Goal: Task Accomplishment & Management: Complete application form

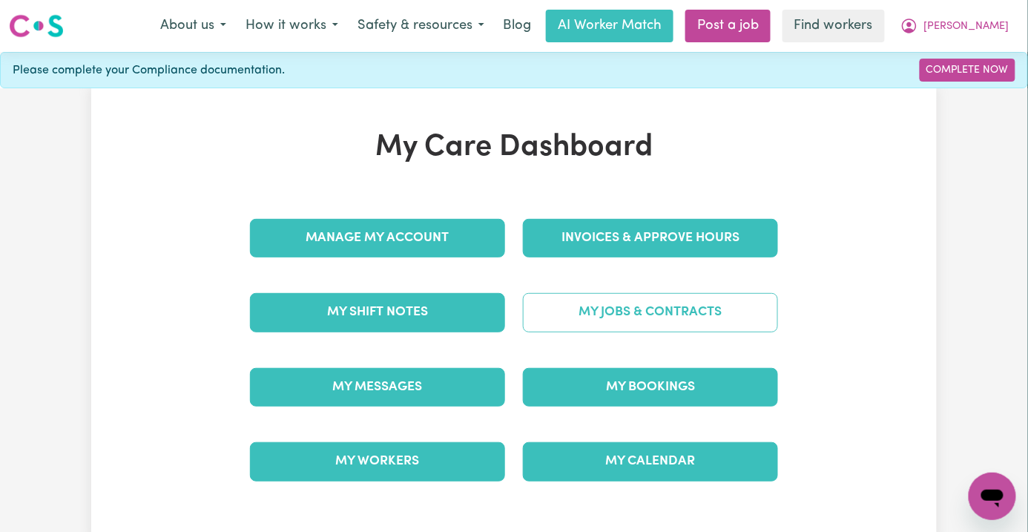
click at [686, 316] on link "My Jobs & Contracts" at bounding box center [650, 312] width 255 height 39
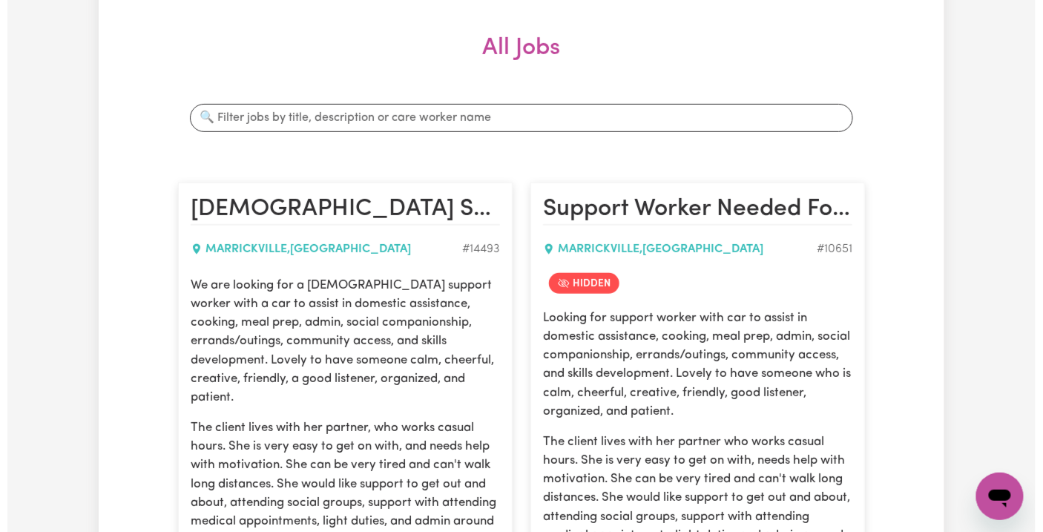
scroll to position [494, 0]
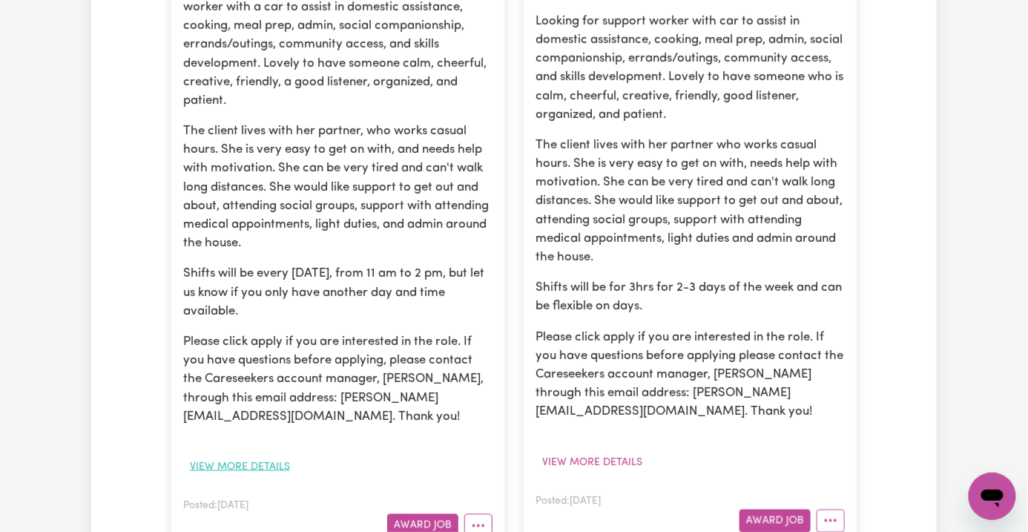
click at [193, 455] on button "View more details" at bounding box center [239, 466] width 113 height 23
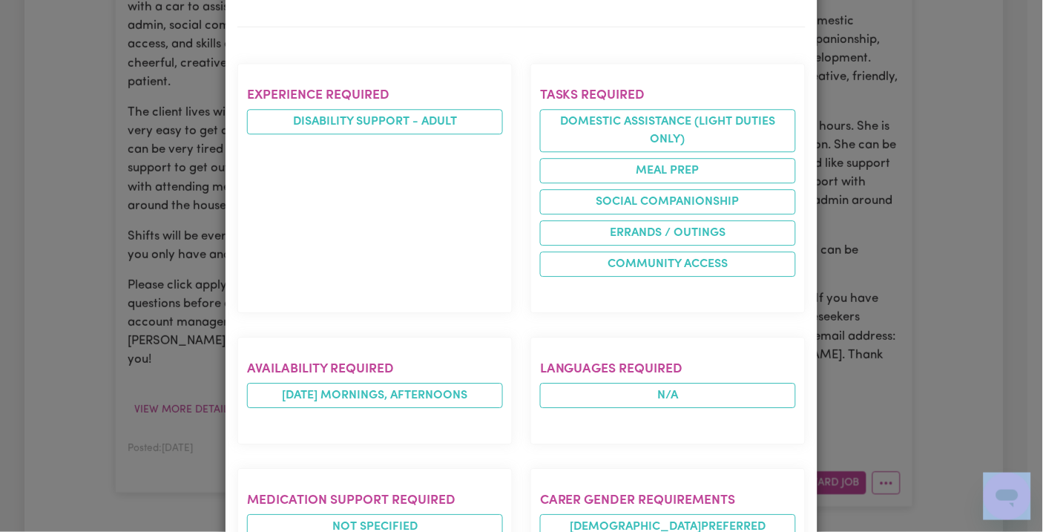
scroll to position [1188, 0]
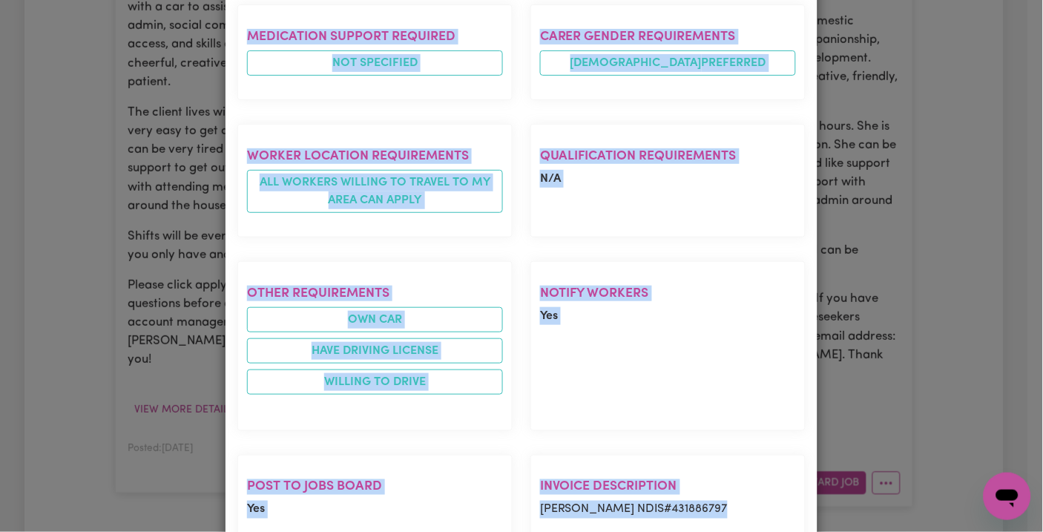
drag, startPoint x: 234, startPoint y: 86, endPoint x: 733, endPoint y: 411, distance: 595.6
copy div "We are looking for a female support worker with a car to assist in domestic ass…"
click at [151, 501] on div "Job Details Female Support Worker Needed Every Wednesday In Marrickville, NSW M…" at bounding box center [521, 266] width 1043 height 532
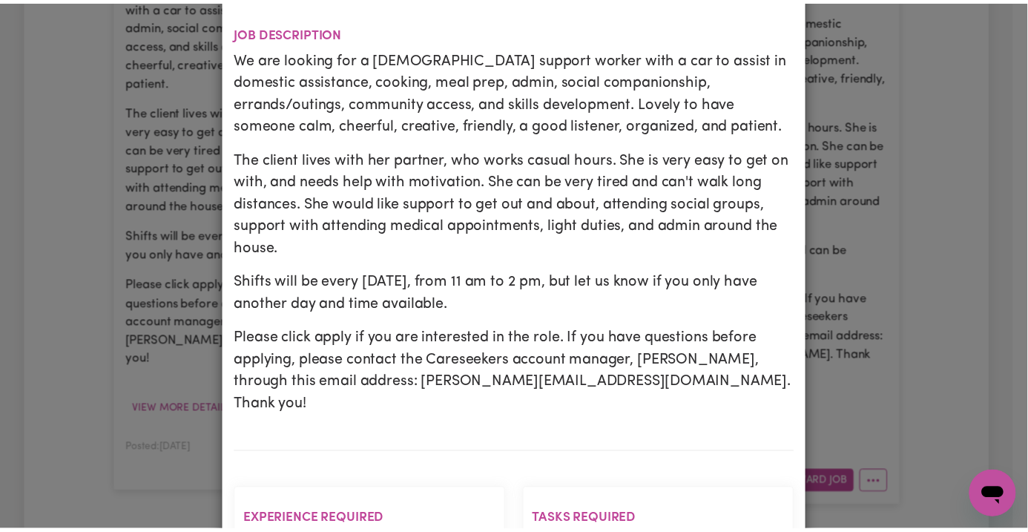
scroll to position [0, 0]
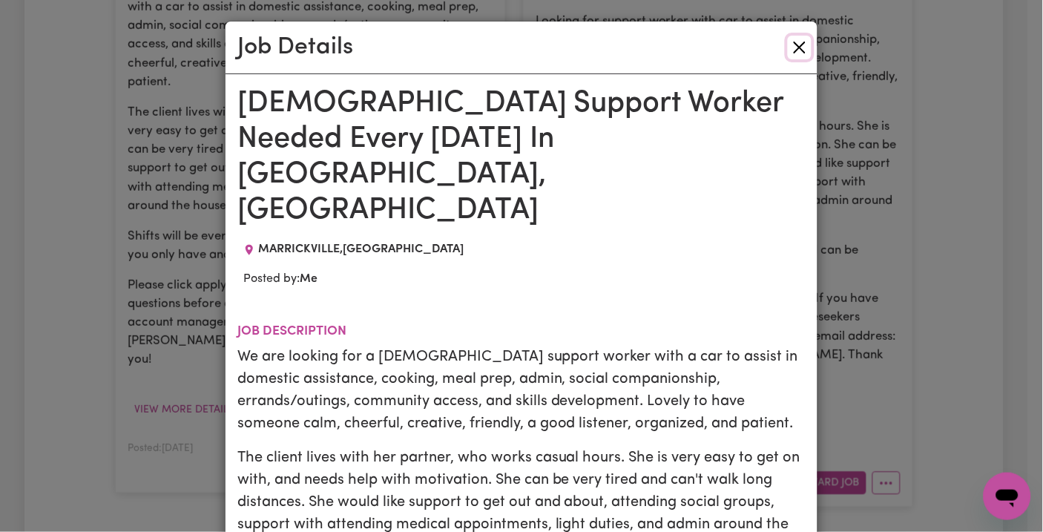
click at [798, 46] on button "Close" at bounding box center [800, 48] width 24 height 24
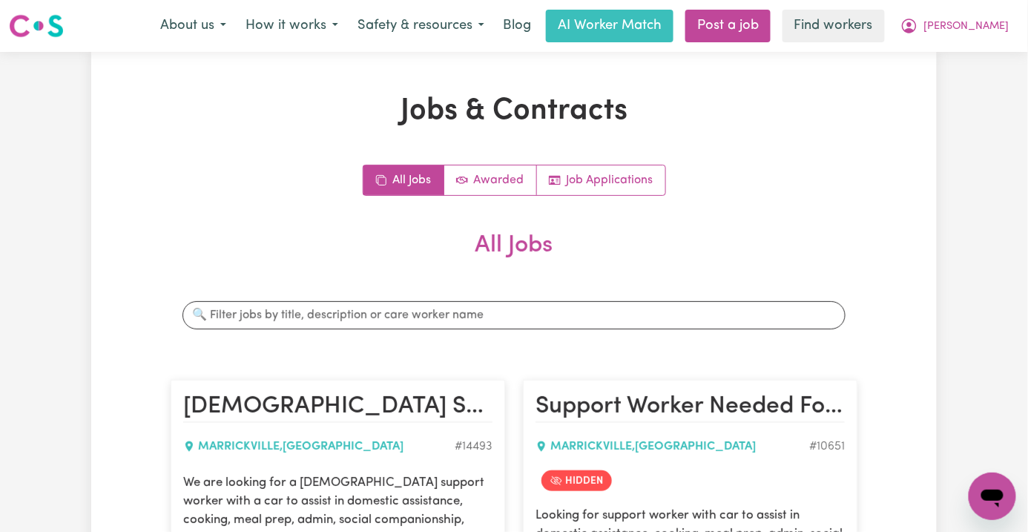
click at [793, 45] on nav "Menu About us How it works Safety & resources Blog AI Worker Match Post a job F…" at bounding box center [514, 26] width 1028 height 52
click at [771, 35] on link "Post a job" at bounding box center [727, 26] width 85 height 33
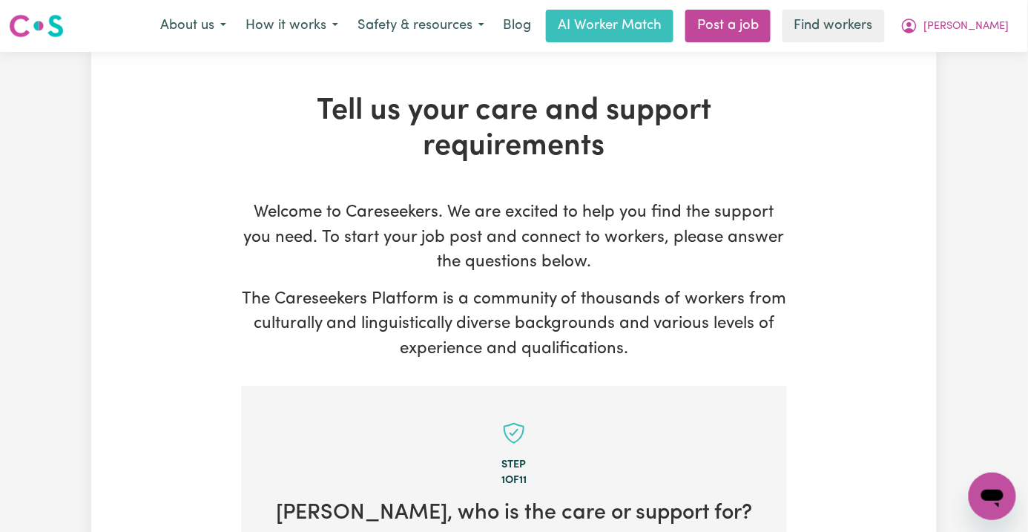
scroll to position [325, 0]
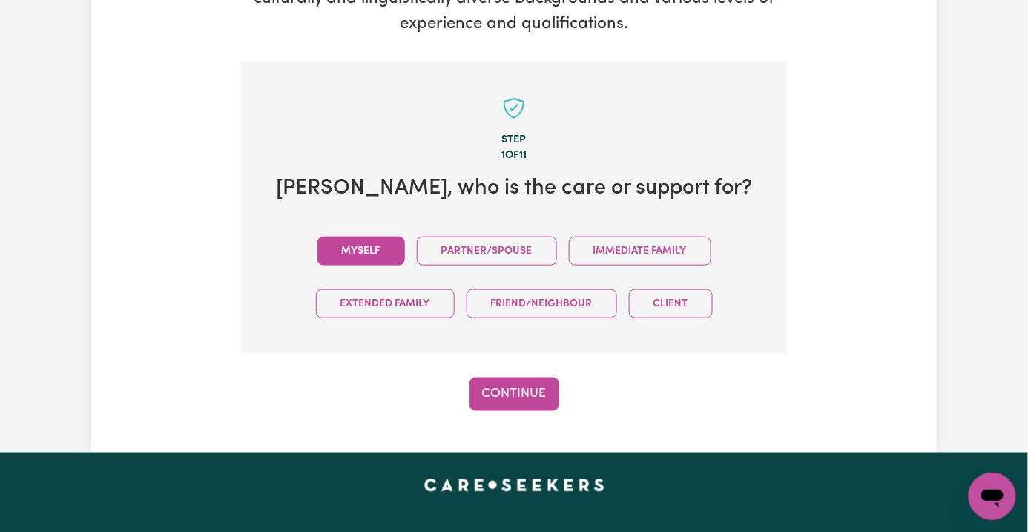
click at [317, 237] on button "Myself" at bounding box center [361, 251] width 88 height 29
click at [502, 378] on button "Continue" at bounding box center [515, 394] width 90 height 33
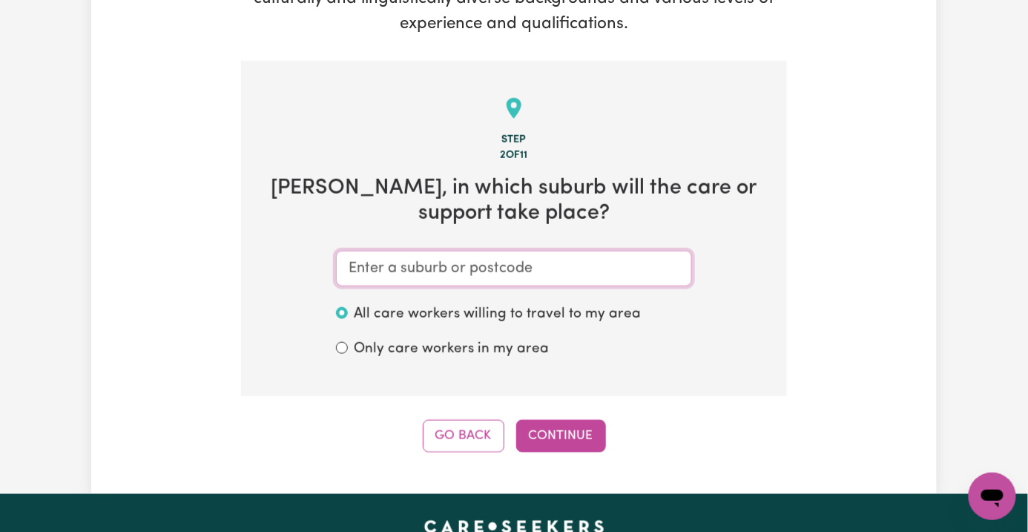
click at [349, 251] on input "text" at bounding box center [514, 269] width 356 height 36
paste input "Marrickville"
type input "Marrickville"
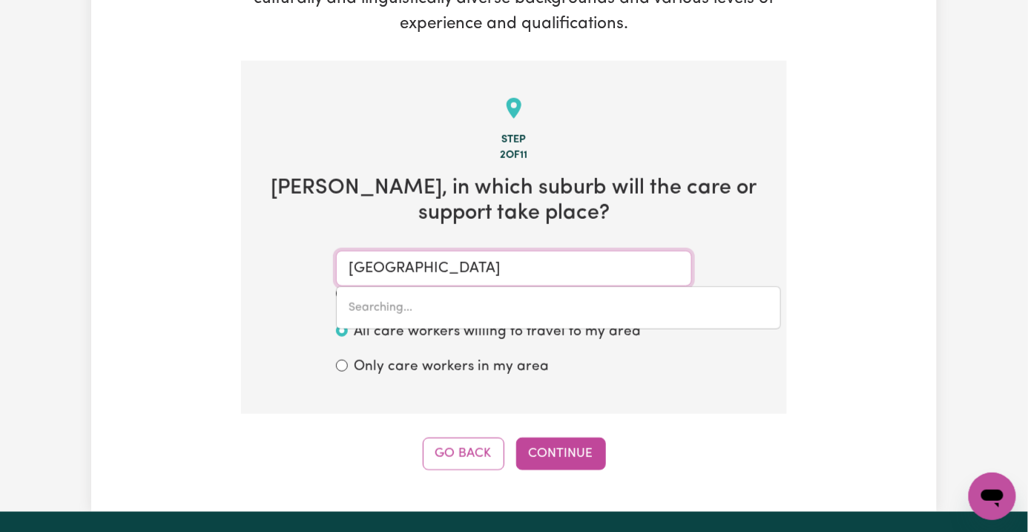
type input "Marrickville, New South Wales, 2204"
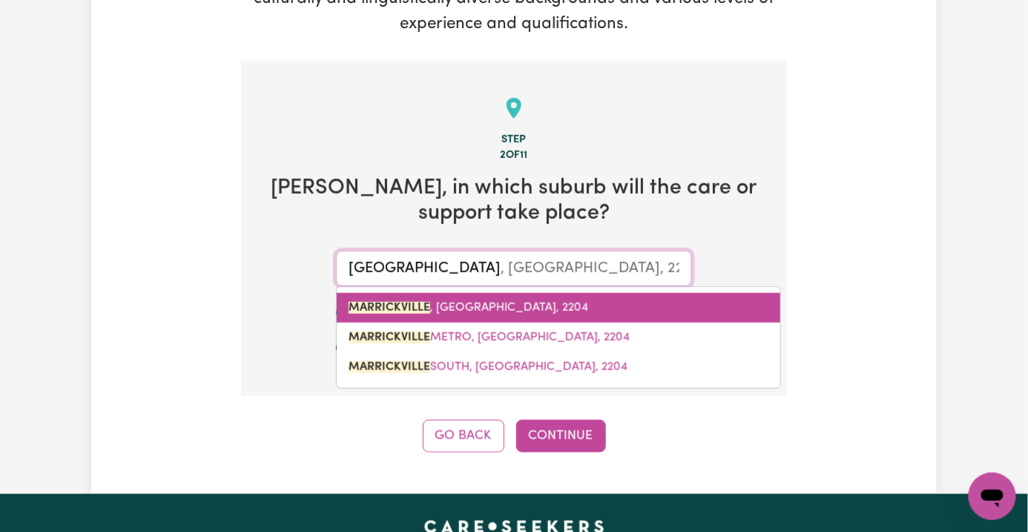
click at [366, 302] on mark "MARRICKVILLE" at bounding box center [390, 308] width 82 height 12
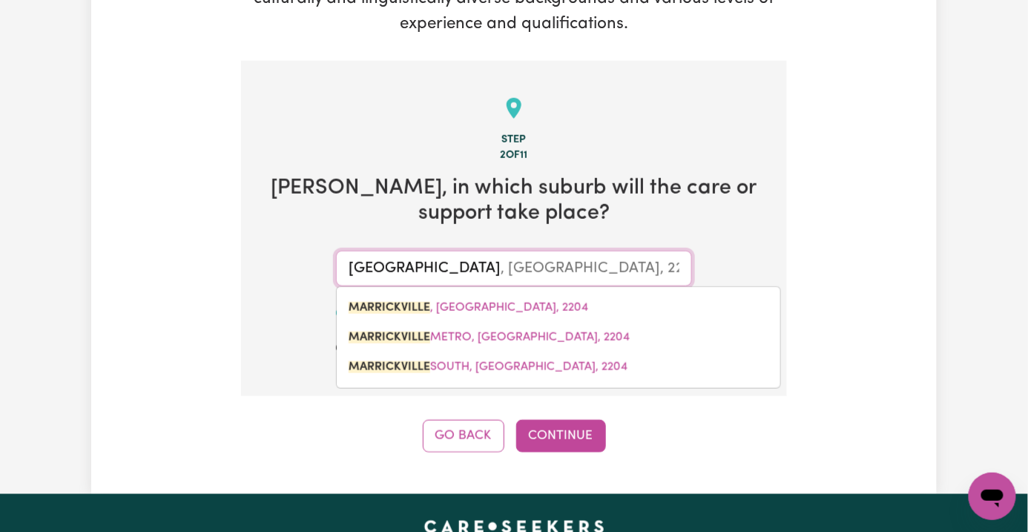
type input "MARRICKVILLE, New South Wales, 2204"
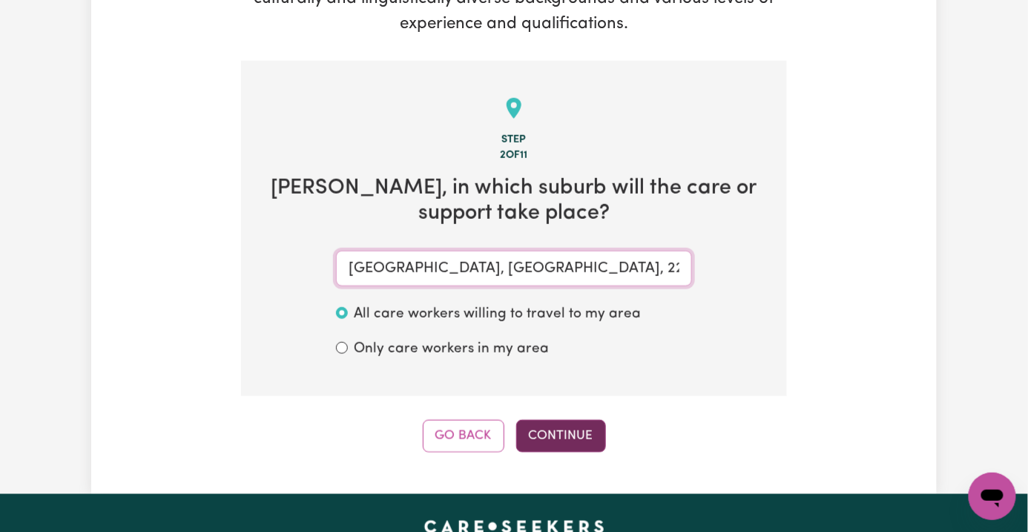
type input "MARRICKVILLE, New South Wales, 2204"
click at [579, 420] on button "Continue" at bounding box center [561, 436] width 90 height 33
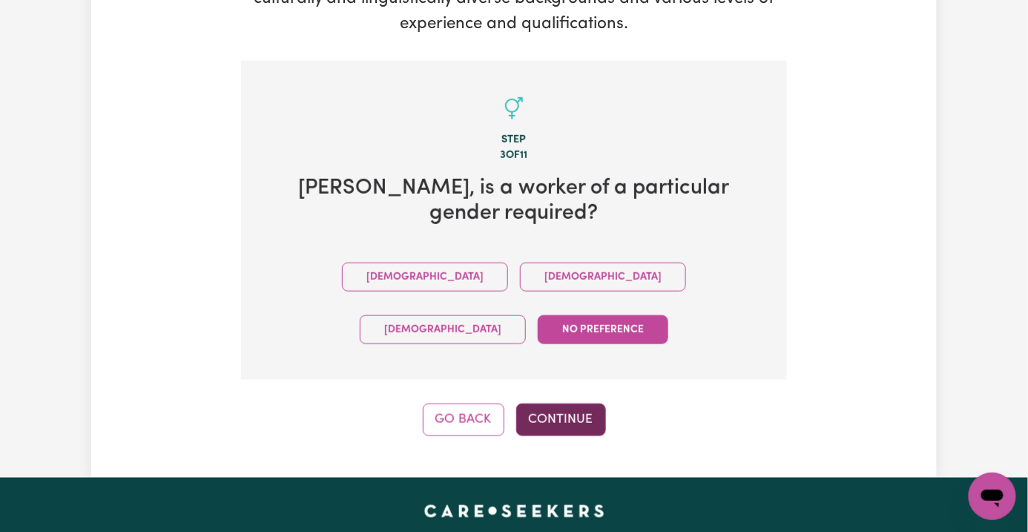
click at [585, 404] on button "Continue" at bounding box center [561, 420] width 90 height 33
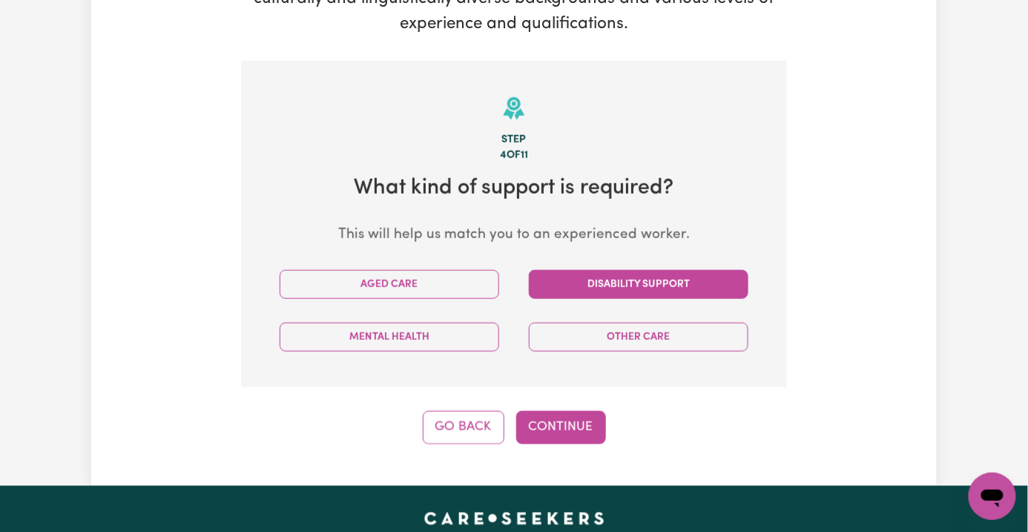
click at [690, 270] on button "Disability Support" at bounding box center [639, 284] width 220 height 29
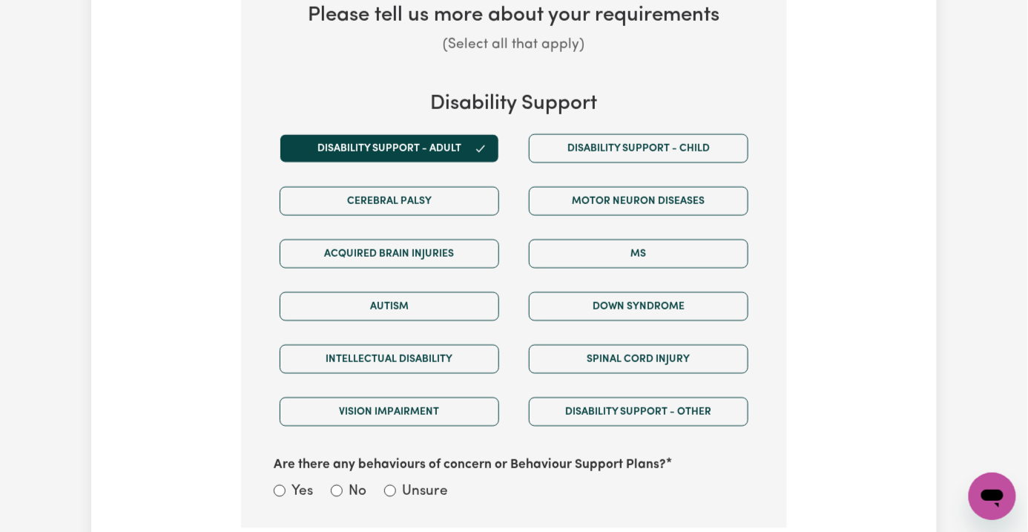
drag, startPoint x: 398, startPoint y: 433, endPoint x: 409, endPoint y: 438, distance: 12.0
click at [402, 482] on label "Unsure" at bounding box center [425, 493] width 46 height 22
click at [384, 485] on input "Unsure" at bounding box center [390, 491] width 12 height 12
radio input "true"
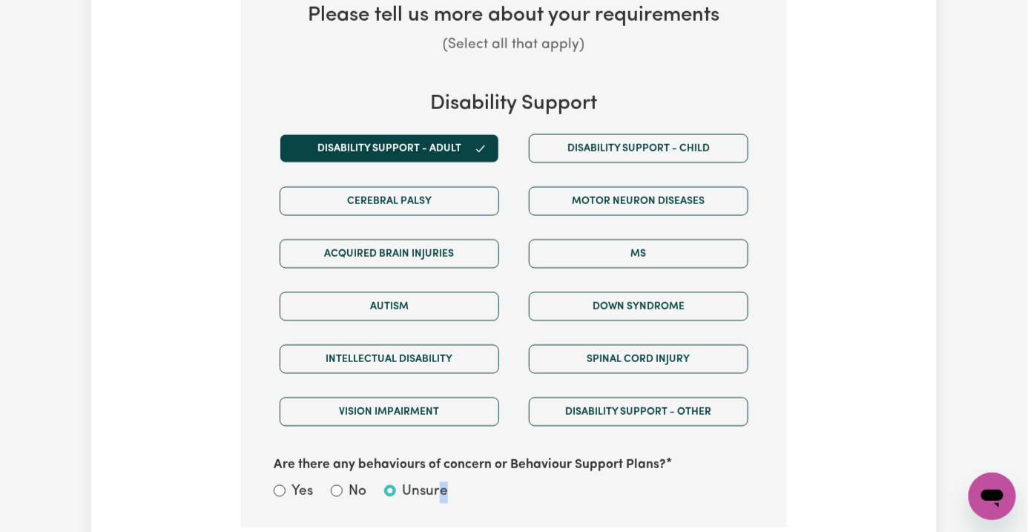
select select "NDIS_FUNDING_PLAN_MANAGED"
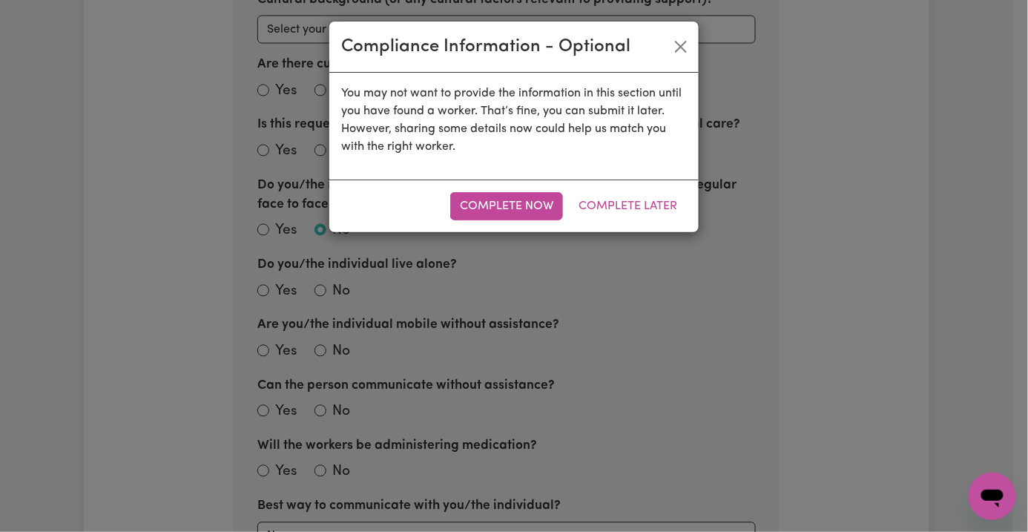
scroll to position [325, 0]
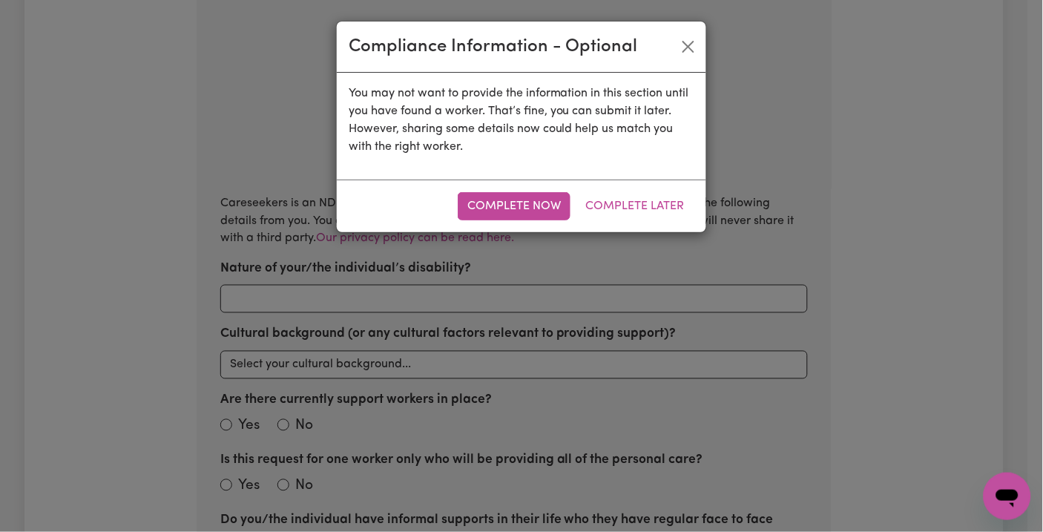
click at [616, 220] on div "Complete Now Complete Later" at bounding box center [521, 206] width 369 height 53
click at [617, 211] on button "Complete Later" at bounding box center [635, 206] width 118 height 28
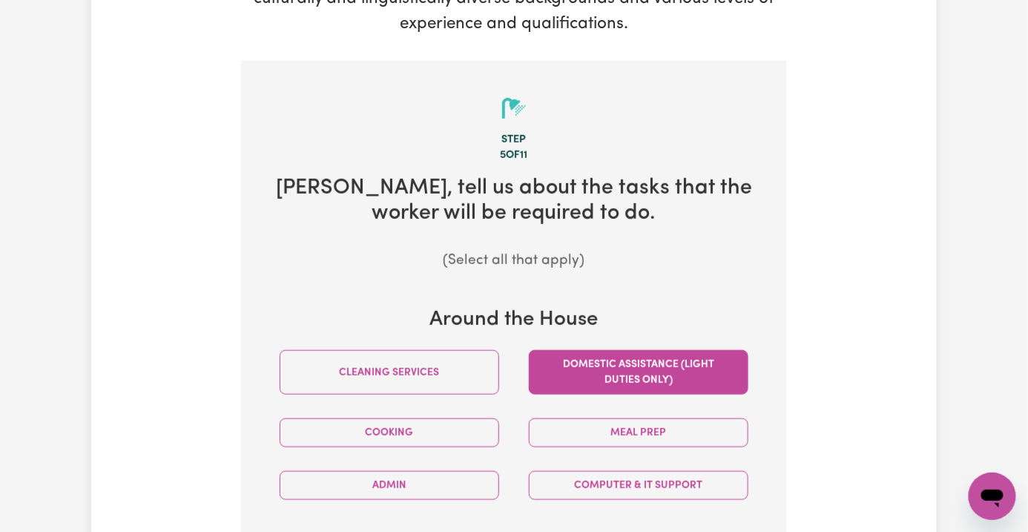
click at [653, 350] on button "Domestic assistance (light duties only)" at bounding box center [639, 372] width 220 height 45
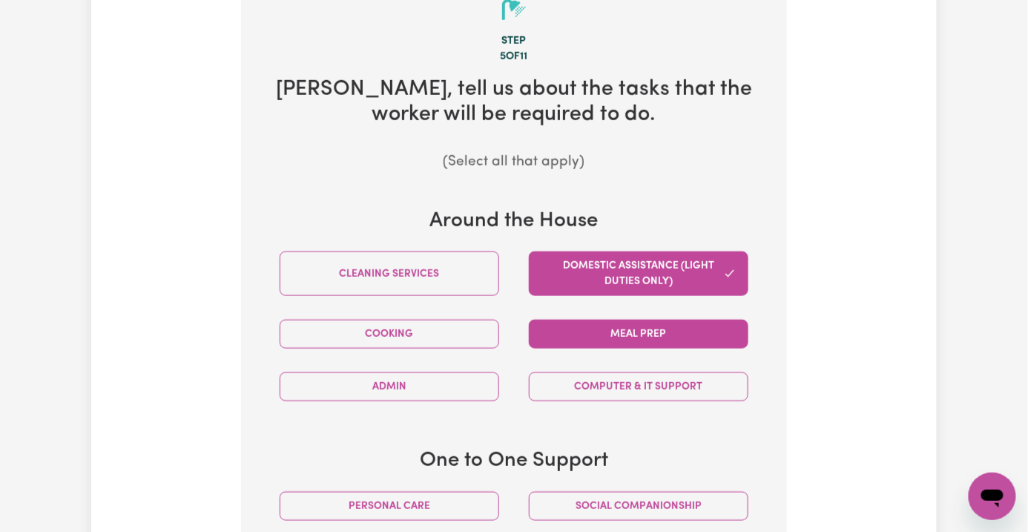
click at [602, 320] on button "Meal prep" at bounding box center [639, 334] width 220 height 29
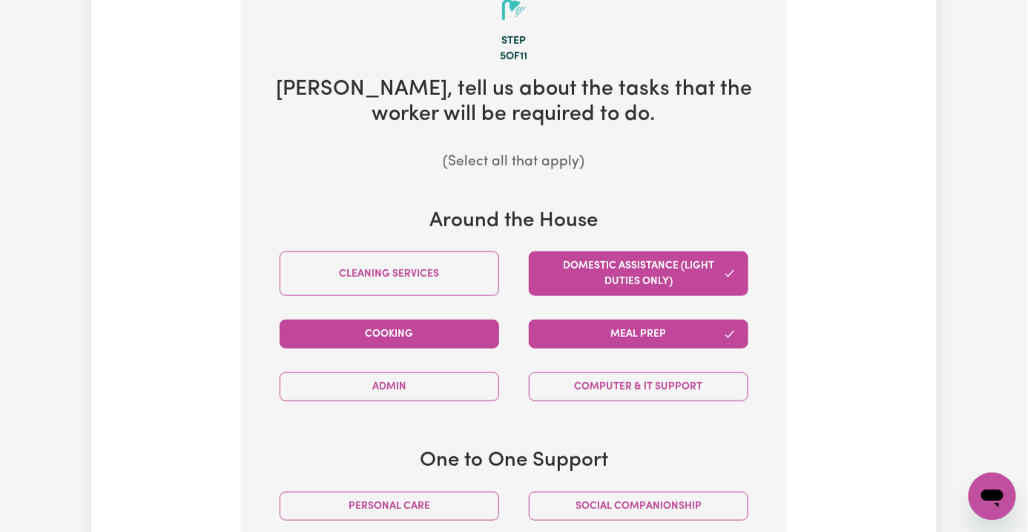
click at [461, 320] on button "Cooking" at bounding box center [390, 334] width 220 height 29
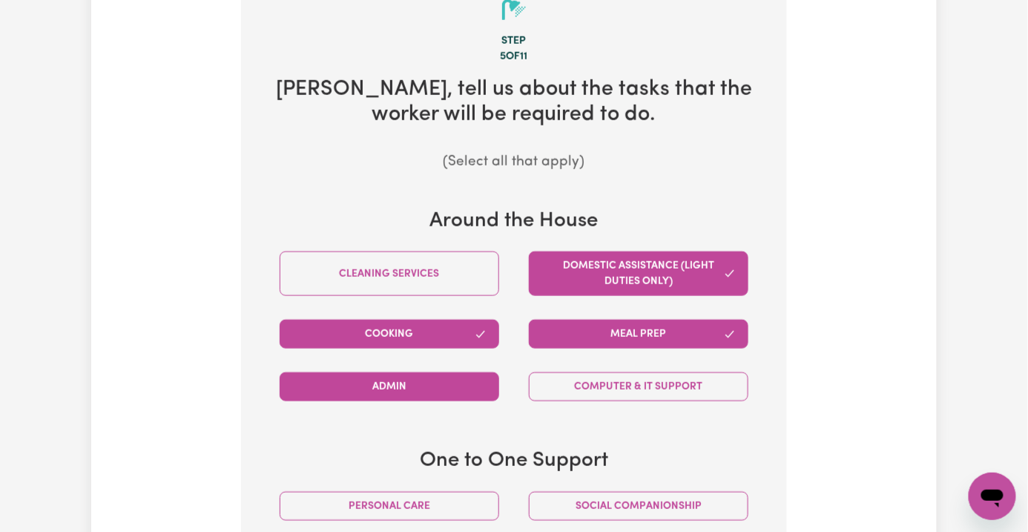
click at [335, 372] on button "Admin" at bounding box center [390, 386] width 220 height 29
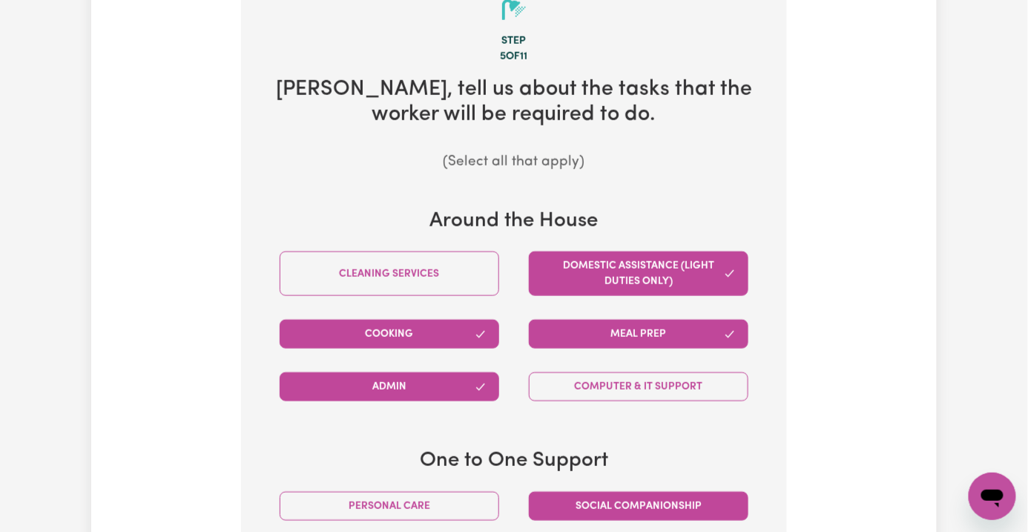
click at [626, 492] on button "Social companionship" at bounding box center [639, 506] width 220 height 29
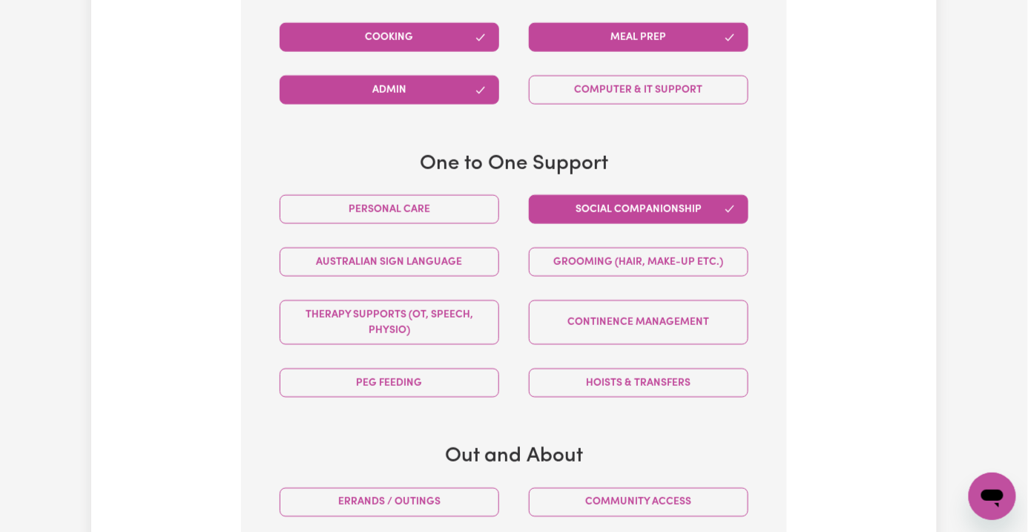
scroll to position [820, 0]
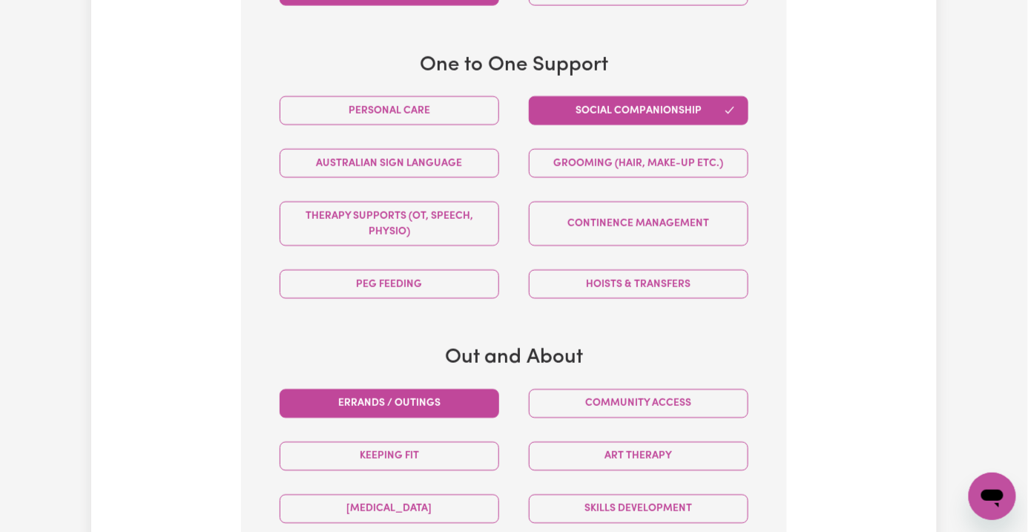
click at [395, 389] on button "Errands / Outings" at bounding box center [390, 403] width 220 height 29
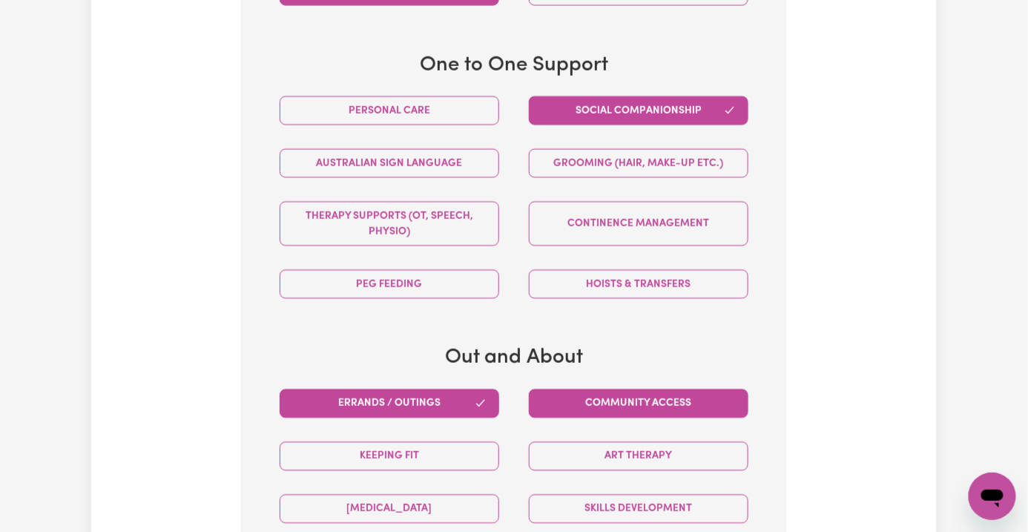
click at [575, 389] on button "Community access" at bounding box center [639, 403] width 220 height 29
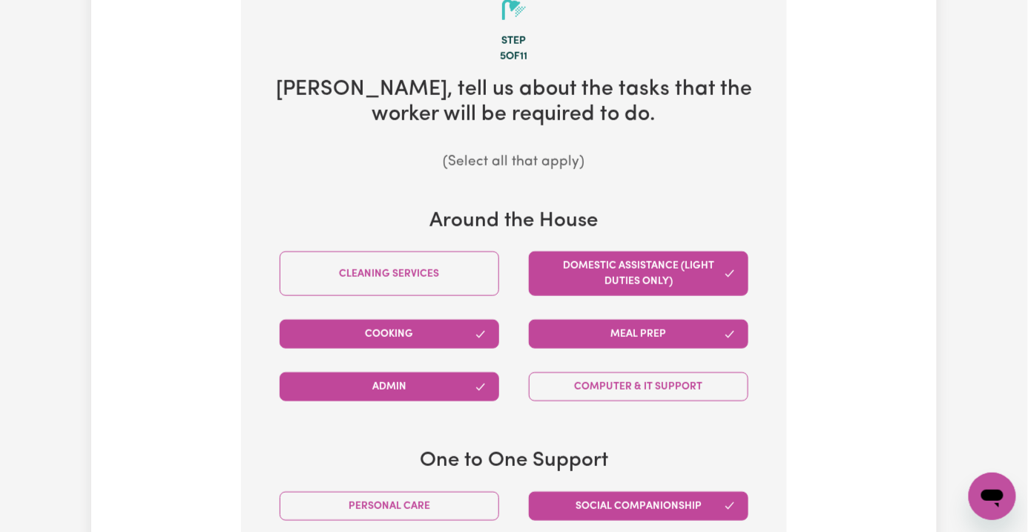
scroll to position [918, 0]
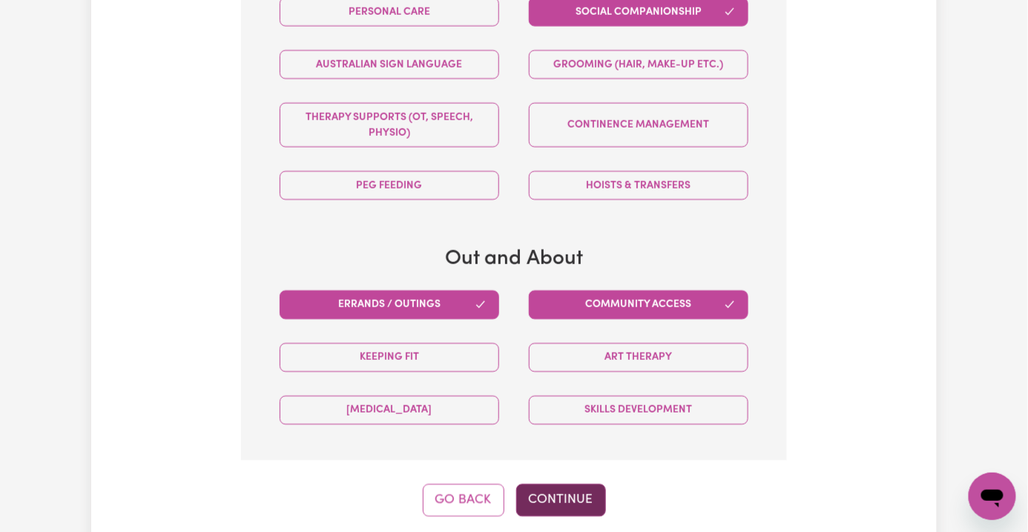
click at [538, 484] on button "Continue" at bounding box center [561, 500] width 90 height 33
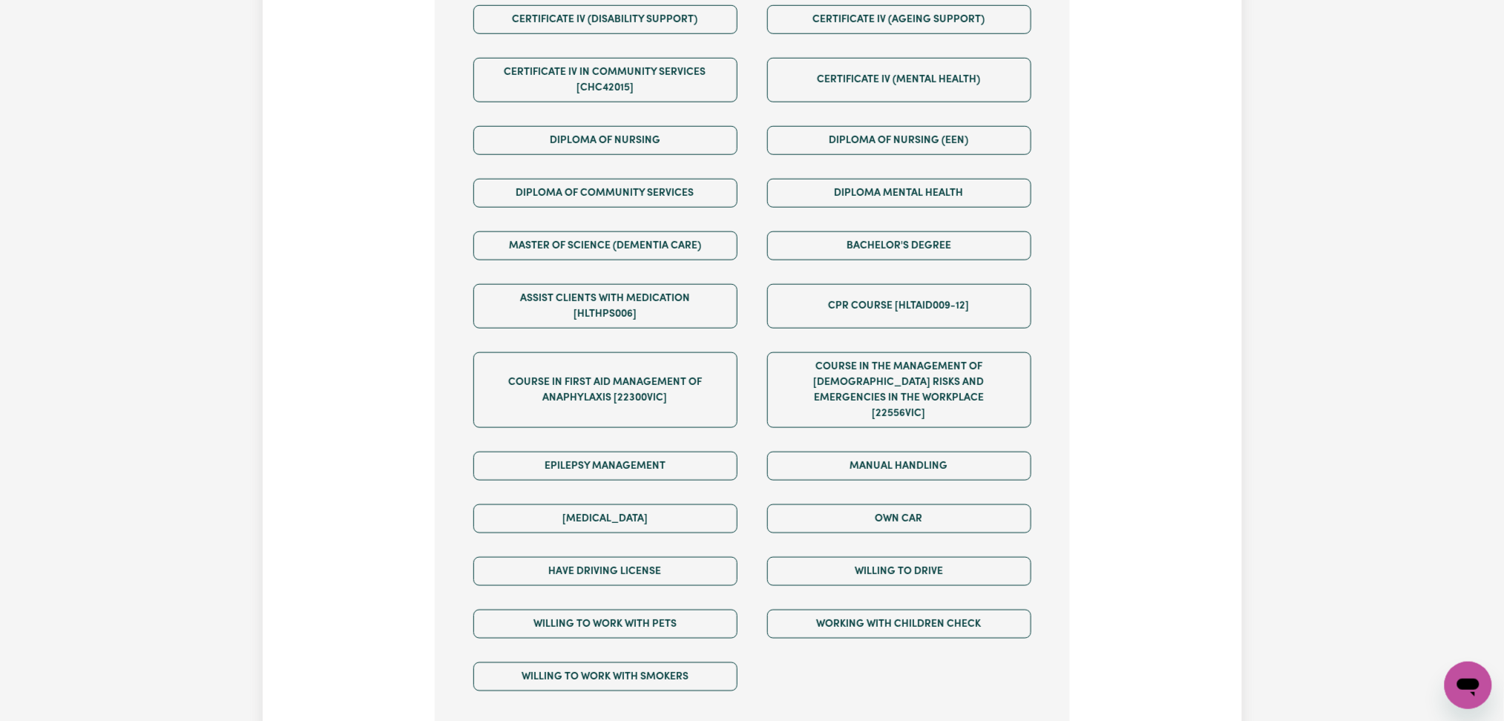
scroll to position [820, 0]
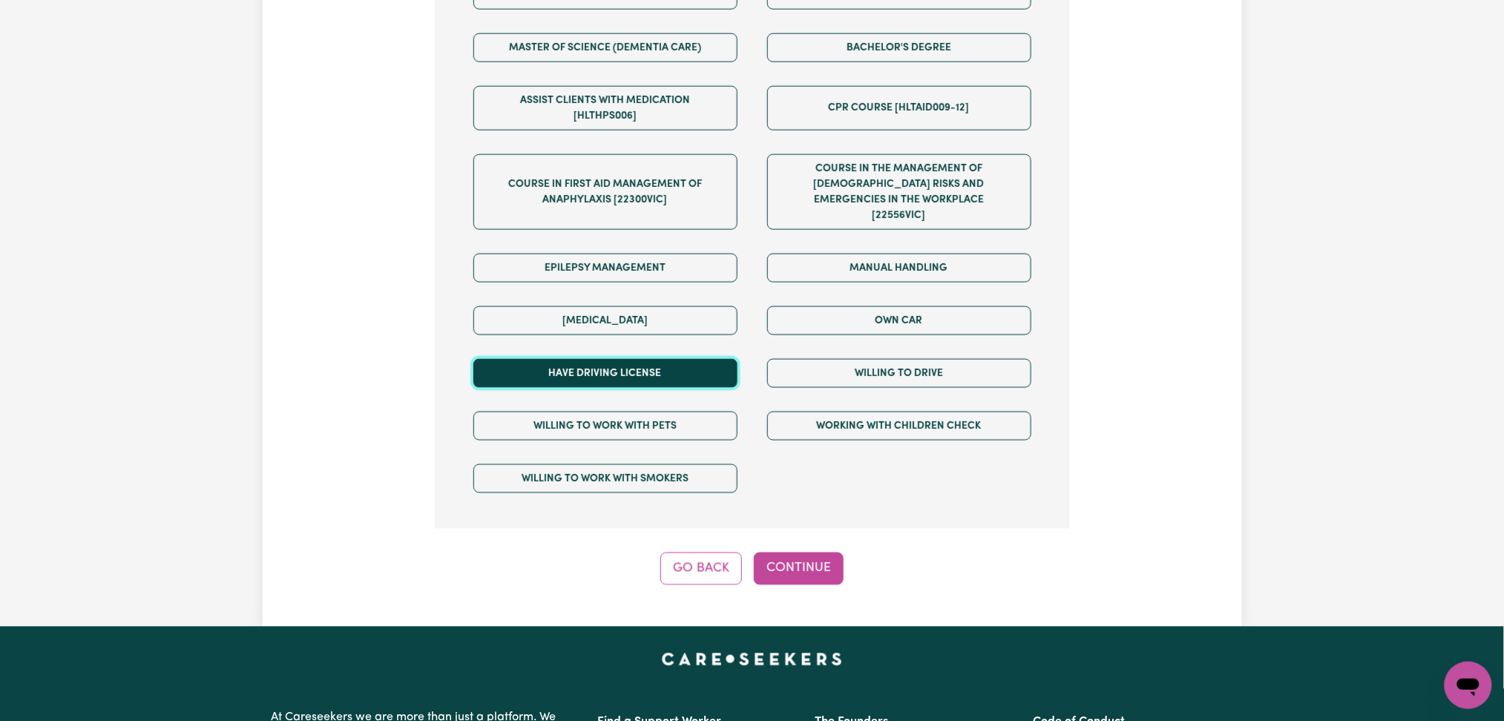
drag, startPoint x: 608, startPoint y: 359, endPoint x: 823, endPoint y: 358, distance: 215.1
click at [610, 359] on button "Have driving license" at bounding box center [605, 373] width 264 height 29
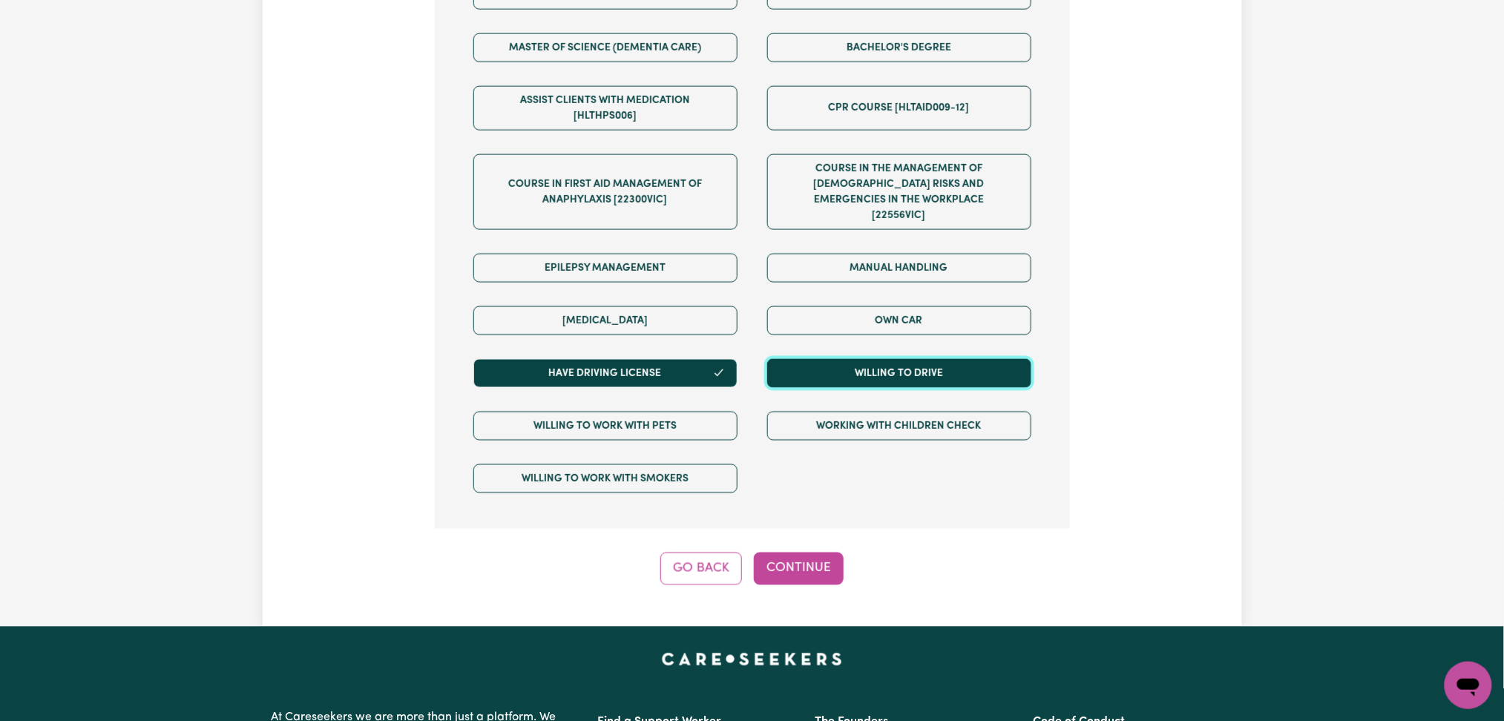
click at [840, 359] on button "Willing to drive" at bounding box center [899, 373] width 264 height 29
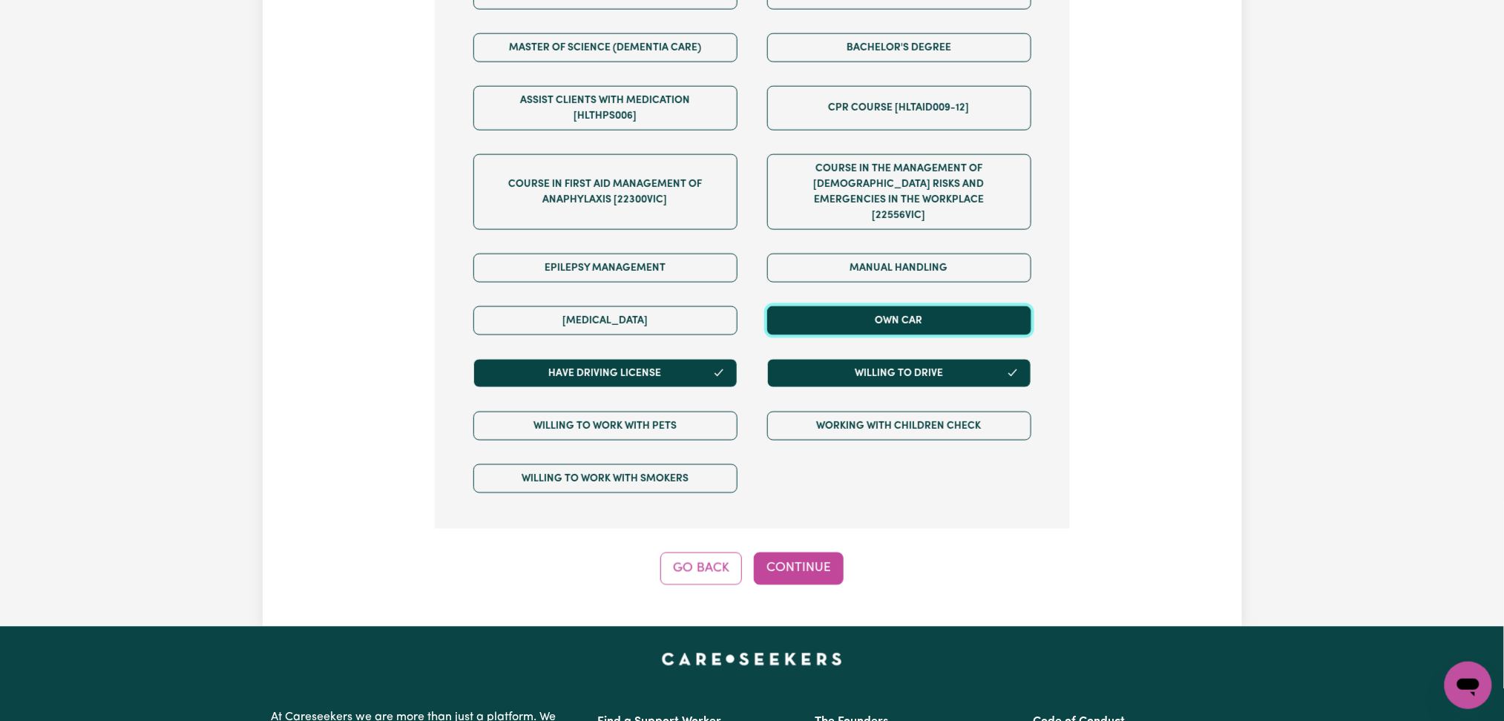
click at [853, 314] on button "Own Car" at bounding box center [899, 320] width 264 height 29
click at [810, 569] on button "Continue" at bounding box center [799, 569] width 90 height 33
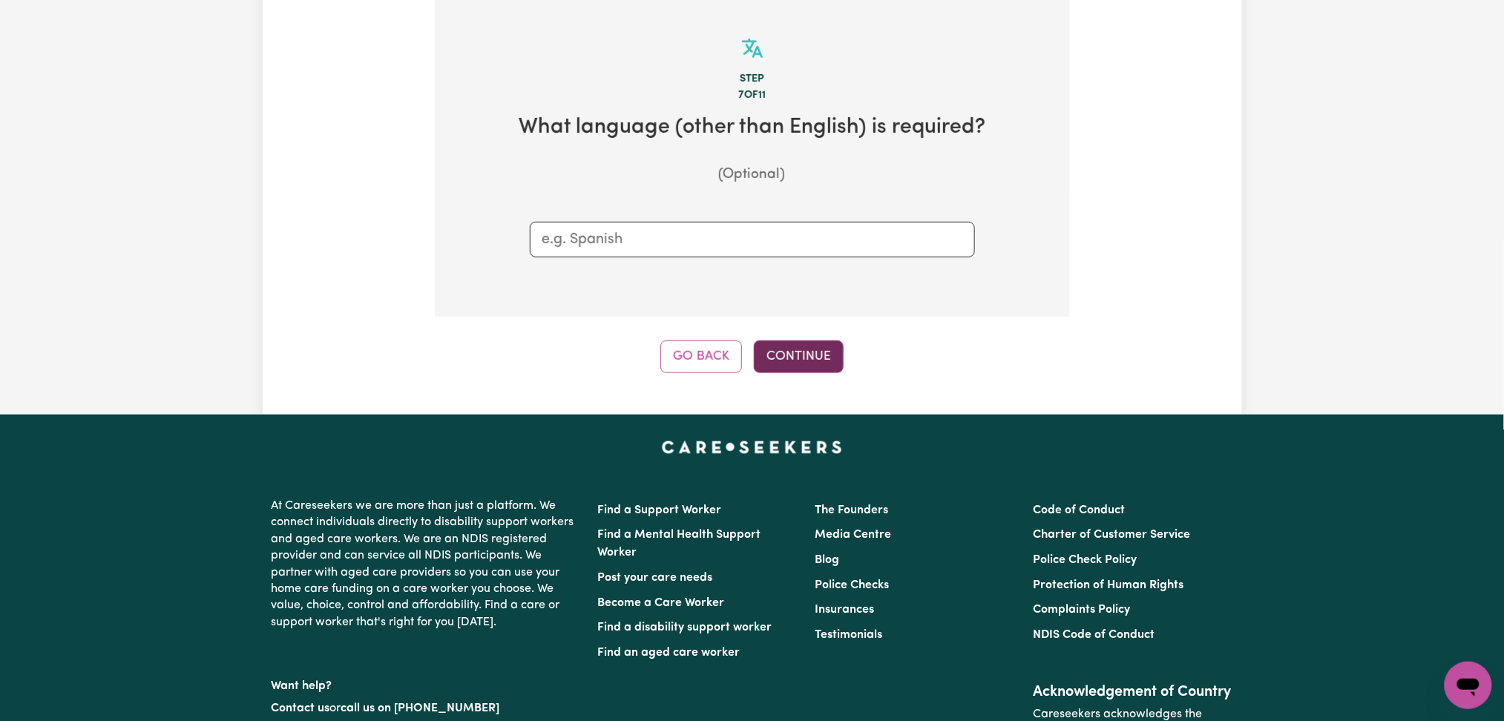
click at [824, 356] on button "Continue" at bounding box center [799, 356] width 90 height 33
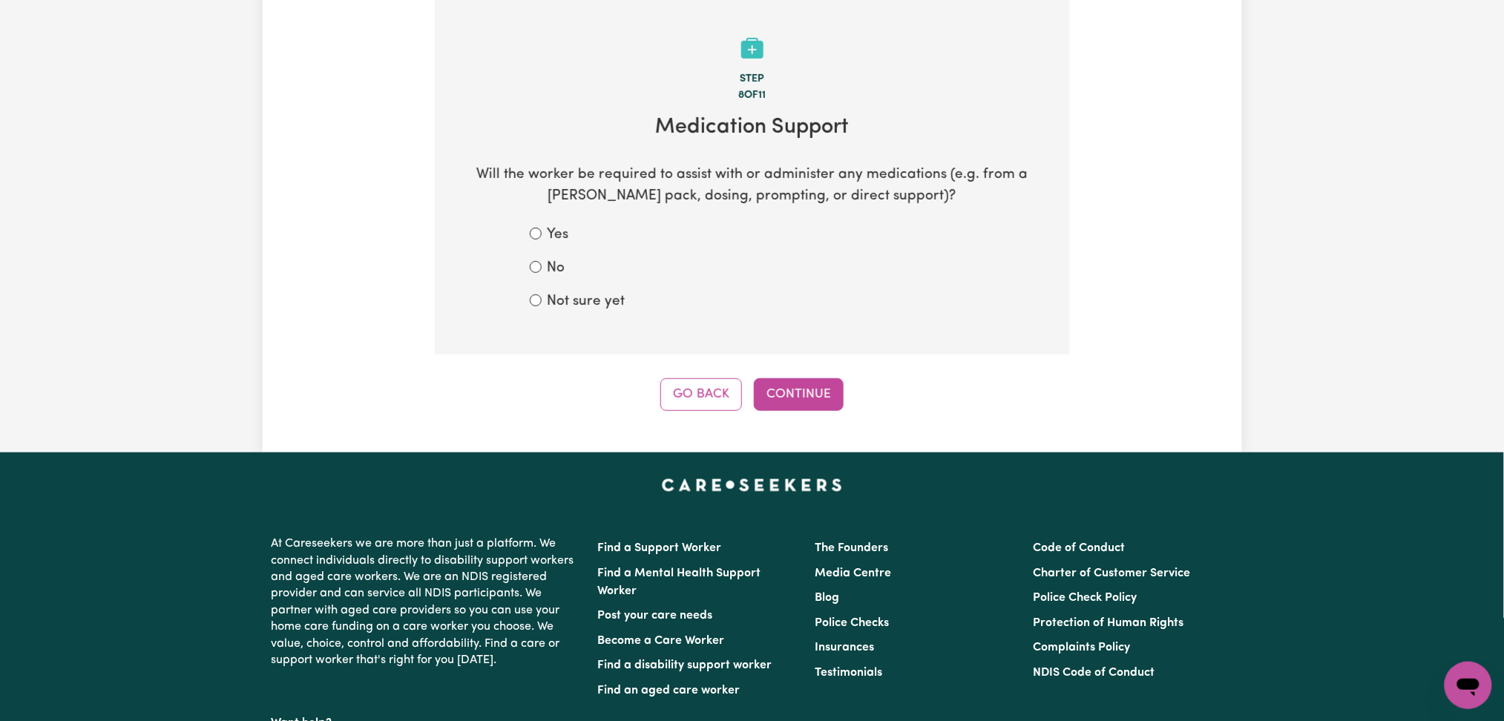
drag, startPoint x: 625, startPoint y: 297, endPoint x: 590, endPoint y: 311, distance: 37.6
click at [625, 297] on div "Not sure yet" at bounding box center [752, 303] width 445 height 22
click at [576, 303] on label "Not sure yet" at bounding box center [586, 303] width 78 height 22
click at [541, 303] on input "Not sure yet" at bounding box center [536, 300] width 12 height 12
radio input "true"
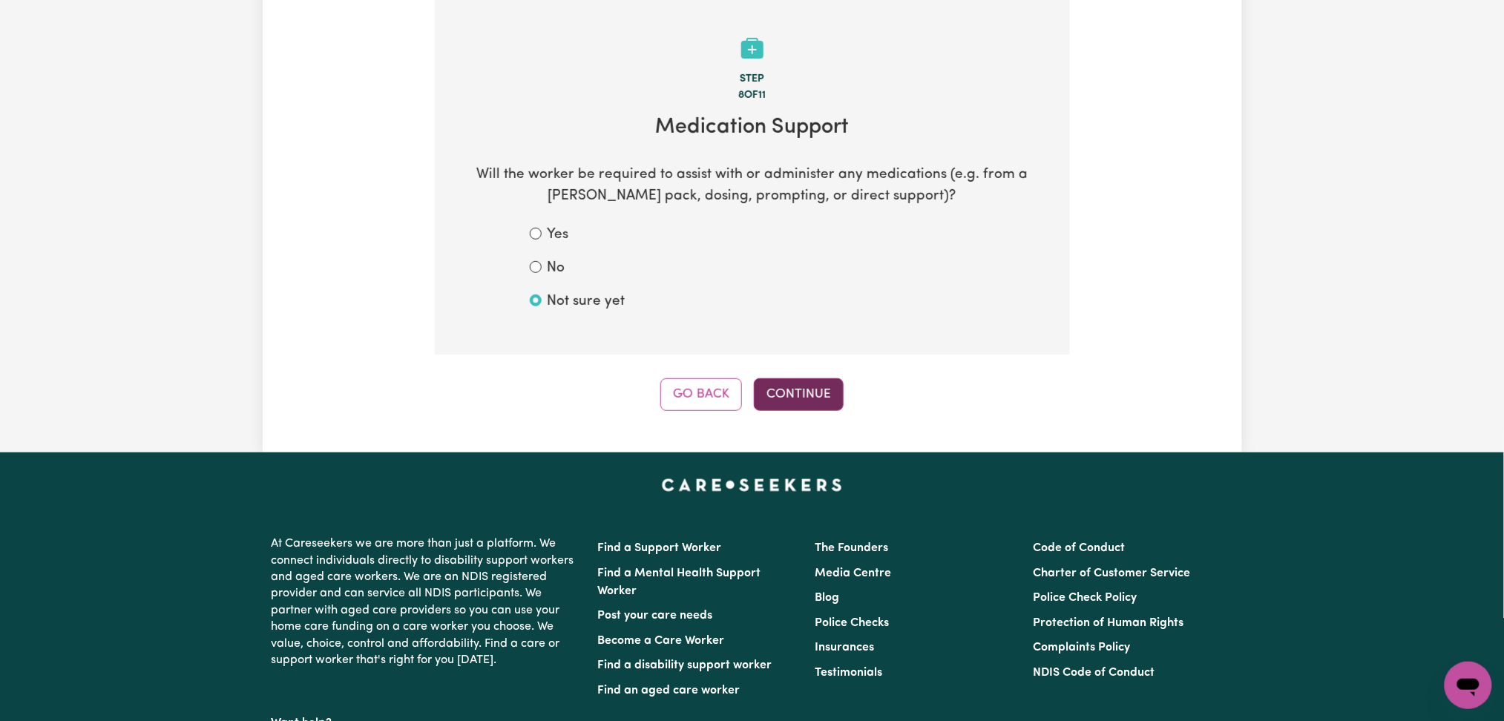
click at [808, 389] on button "Continue" at bounding box center [799, 394] width 90 height 33
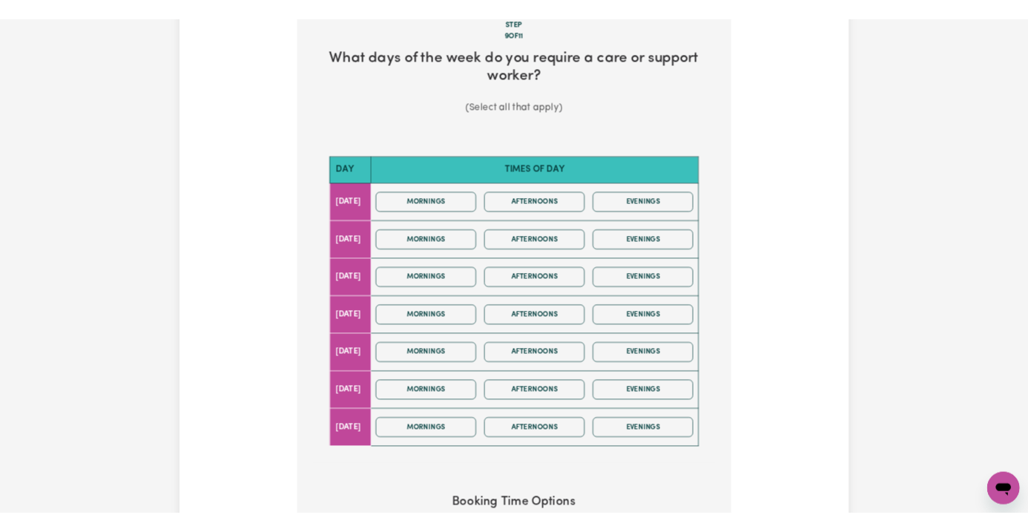
scroll to position [494, 0]
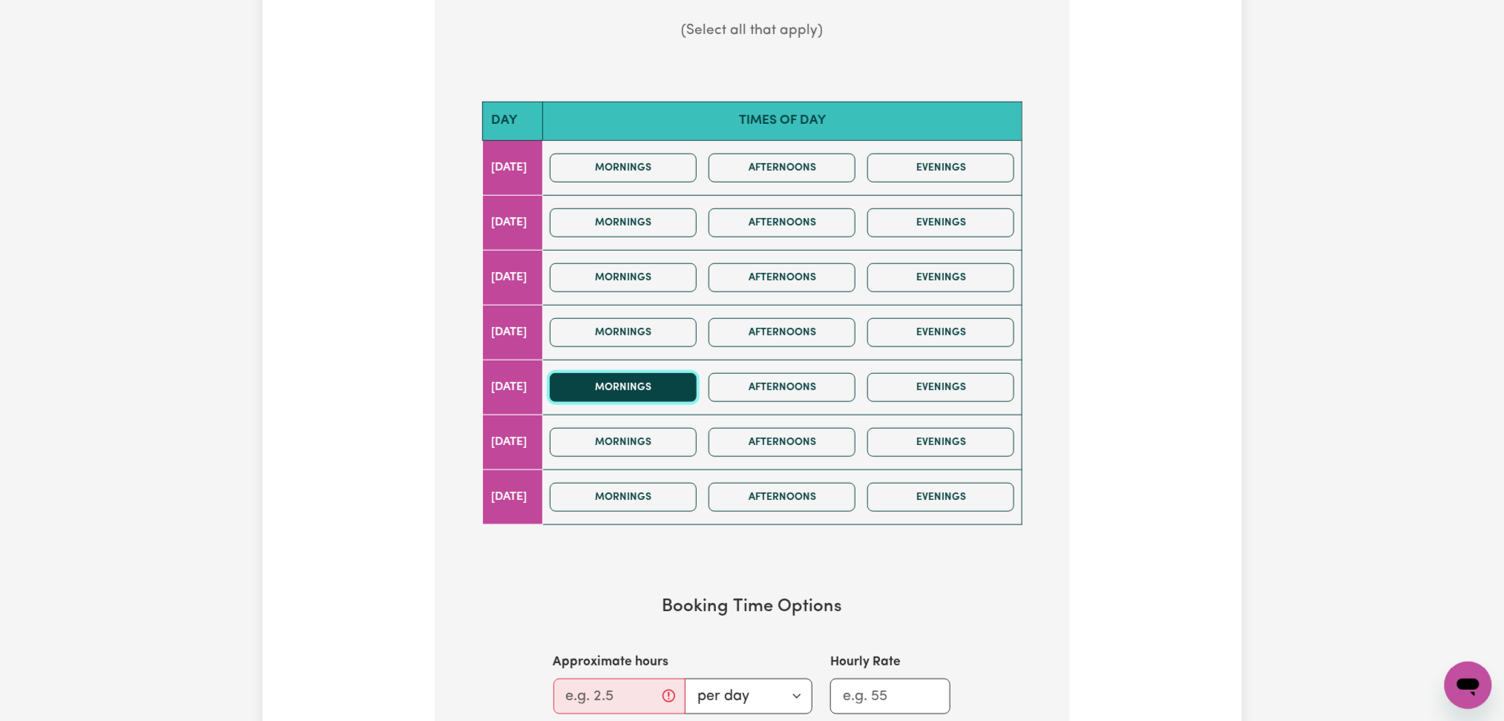
click at [629, 392] on button "Mornings" at bounding box center [623, 387] width 147 height 29
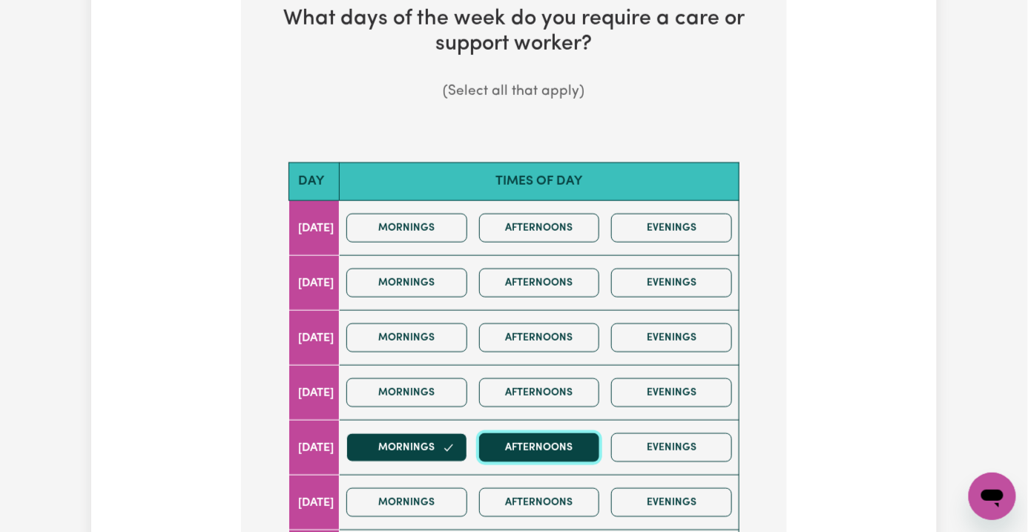
click at [539, 433] on button "Afternoons" at bounding box center [539, 447] width 121 height 29
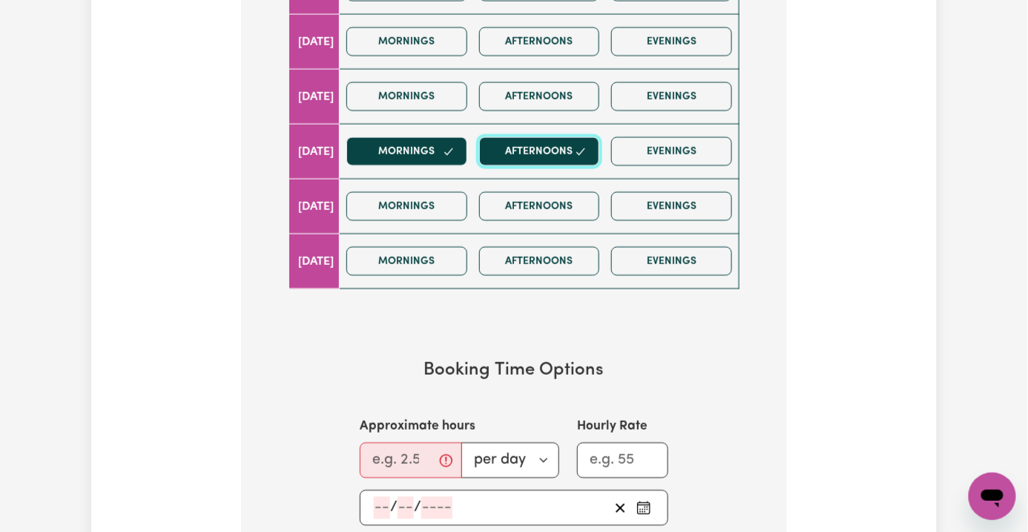
scroll to position [890, 0]
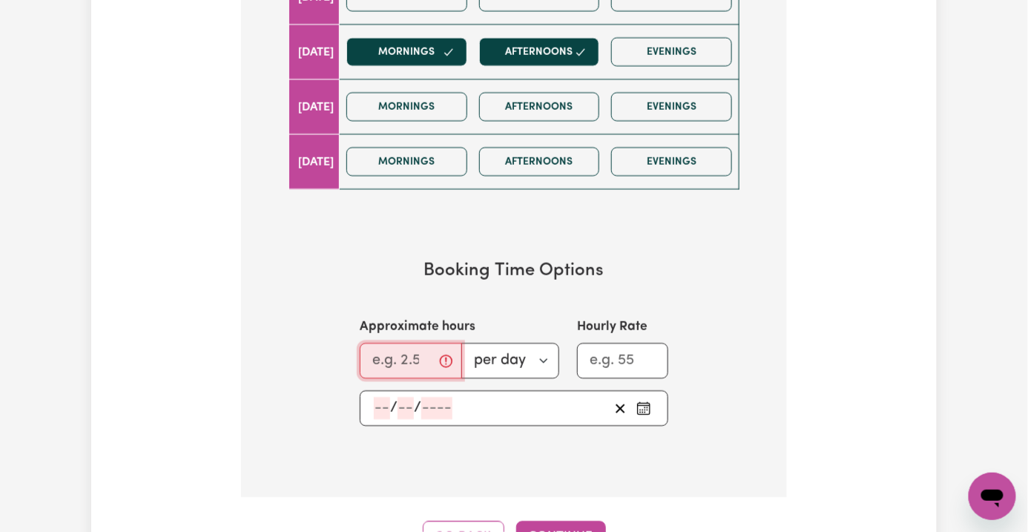
click at [360, 343] on input "Approximate hours" at bounding box center [411, 361] width 102 height 36
type input "4"
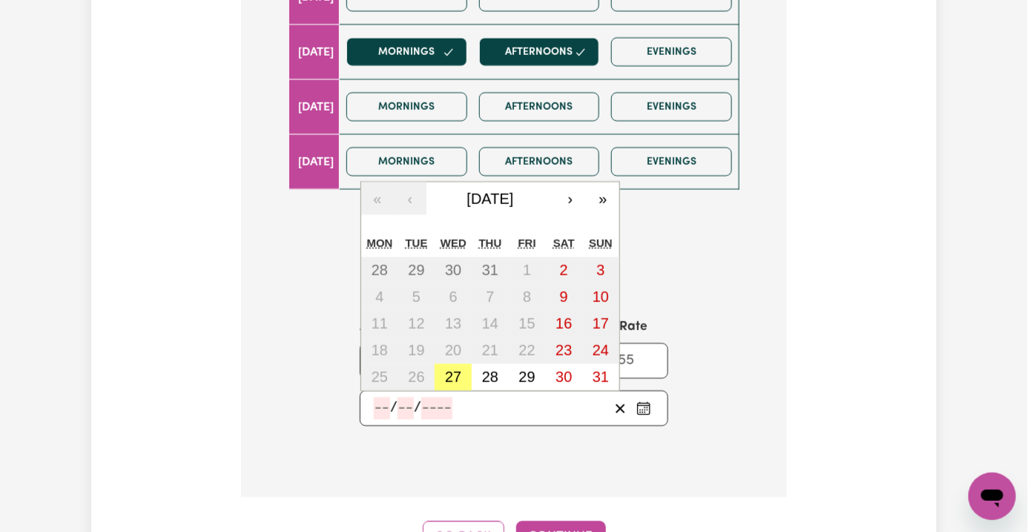
click at [374, 397] on input "number" at bounding box center [382, 408] width 16 height 22
click at [554, 182] on button "›" at bounding box center [570, 198] width 33 height 33
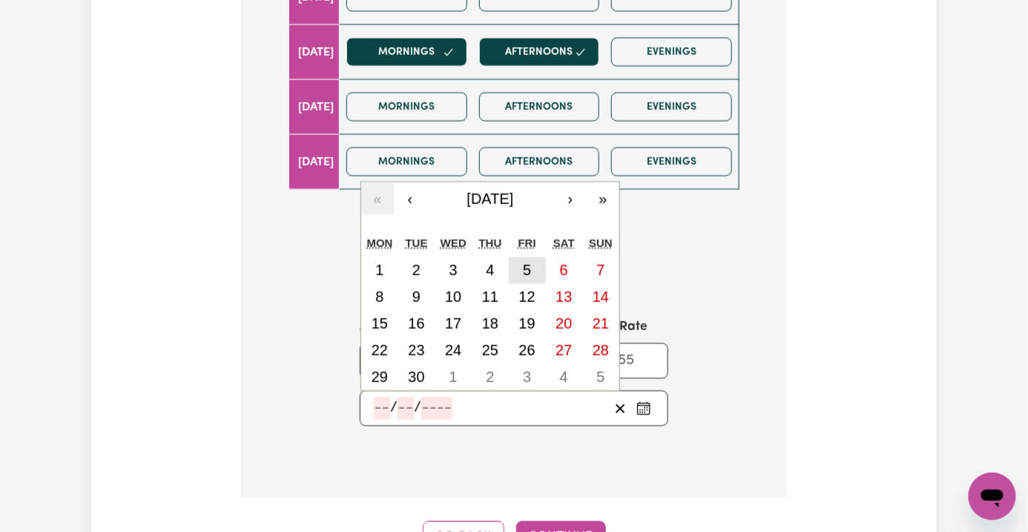
click at [509, 257] on button "5" at bounding box center [527, 270] width 37 height 27
type input "2025-09-05"
type input "5"
type input "9"
type input "2025"
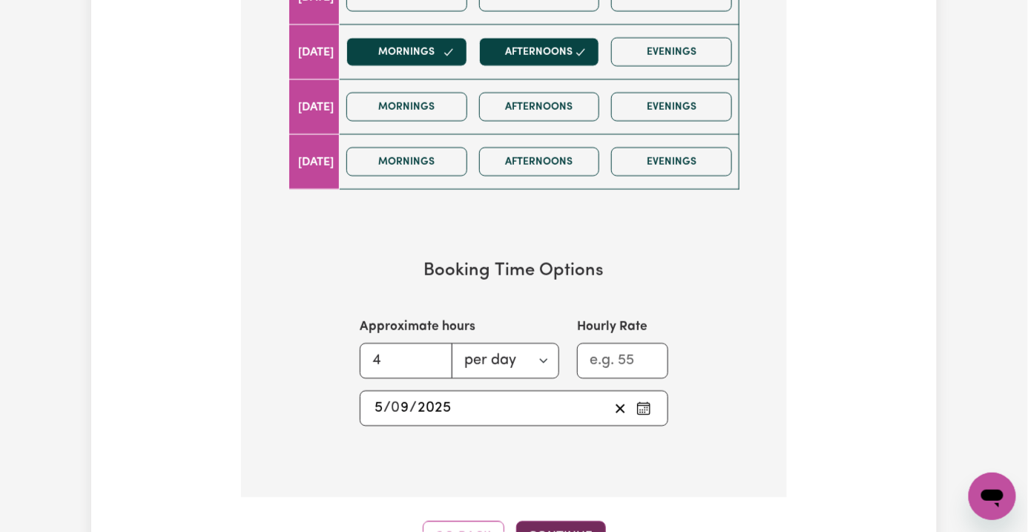
click at [561, 521] on button "Continue" at bounding box center [561, 537] width 90 height 33
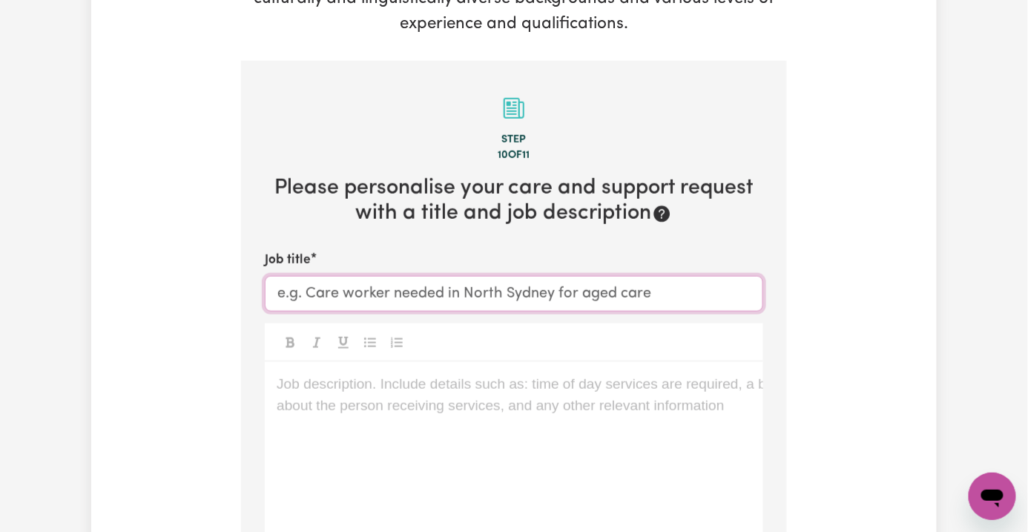
click at [271, 276] on input "Job title" at bounding box center [514, 294] width 498 height 36
paste input "Marrickville, NSW"
type input "Support Worker Needed in Marrickville, NSW"
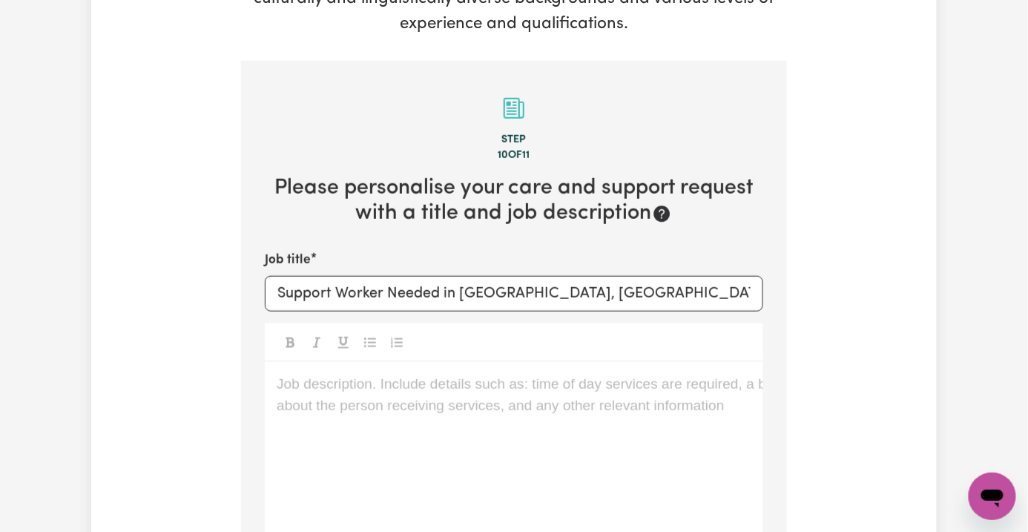
click at [415, 362] on div "Job description. Include details such as: time of day services are required, a …" at bounding box center [514, 451] width 498 height 178
click at [485, 404] on div "Job description. Include details such as: time of day services are required, a …" at bounding box center [514, 451] width 498 height 178
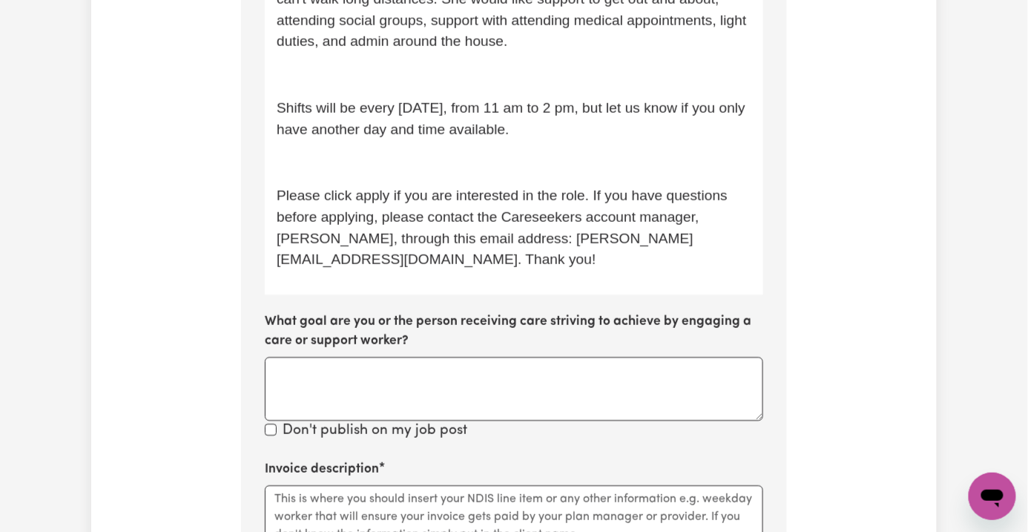
scroll to position [1104, 0]
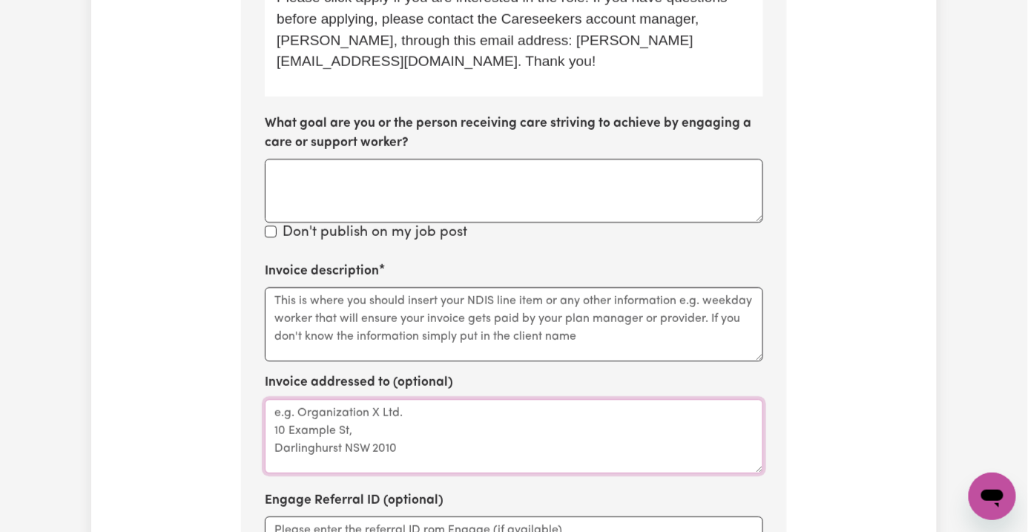
click at [520, 399] on textarea "Invoice addressed to (optional)" at bounding box center [514, 436] width 498 height 74
click at [326, 287] on textarea "Invoice description" at bounding box center [514, 324] width 498 height 74
paste textarea "Angela Parkes NDIS#431886797"
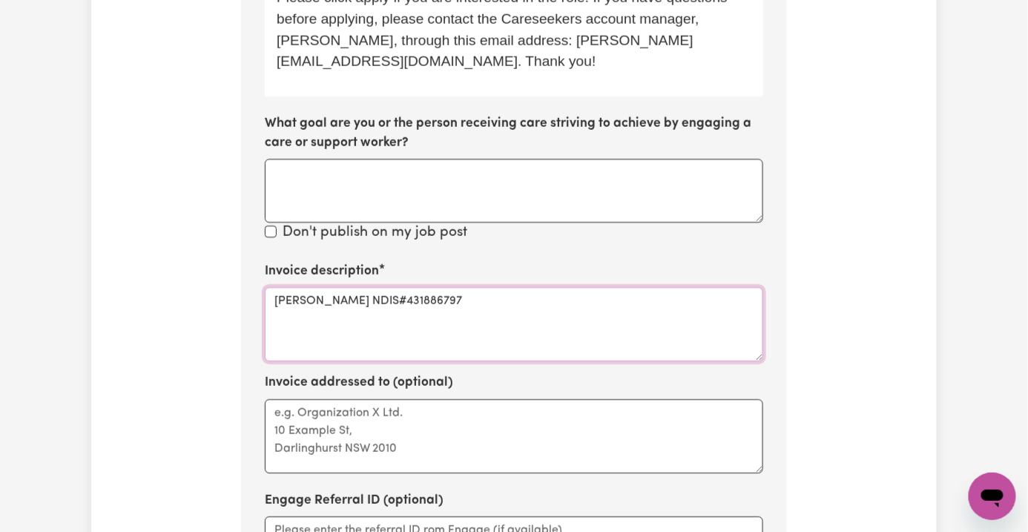
type textarea "Angela Parkes NDIS#431886797"
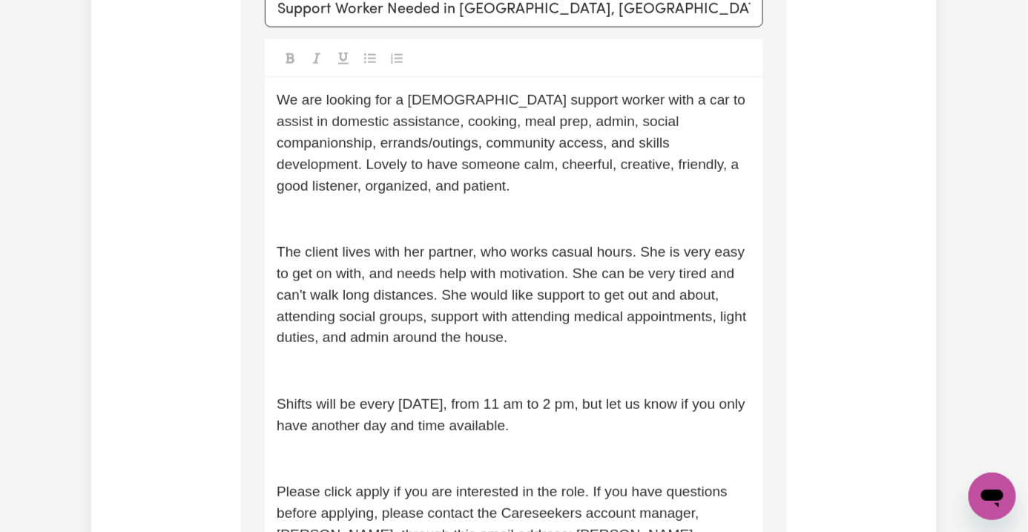
scroll to position [510, 0]
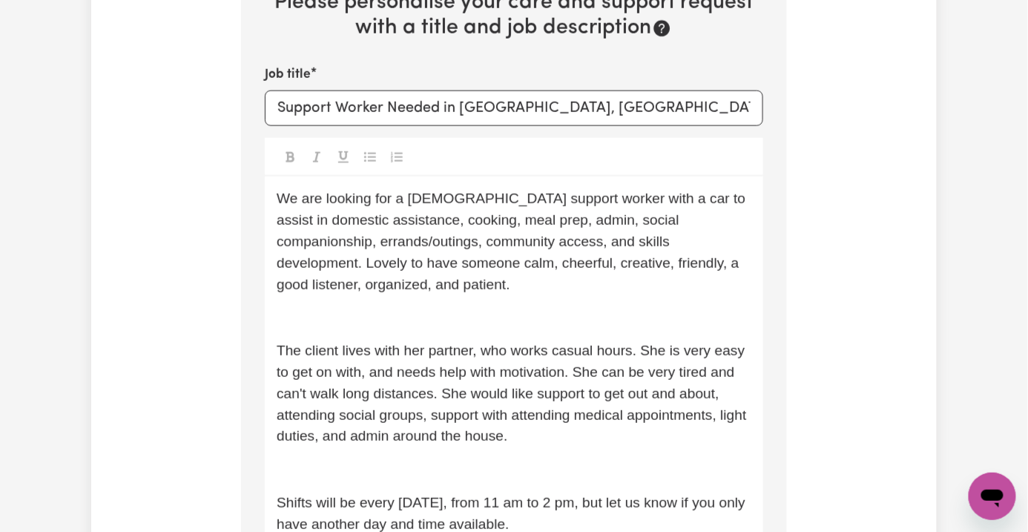
click at [307, 255] on div "We are looking for a female support worker with a car to assist in domestic ass…" at bounding box center [514, 433] width 498 height 513
click at [310, 307] on p "﻿" at bounding box center [514, 318] width 475 height 22
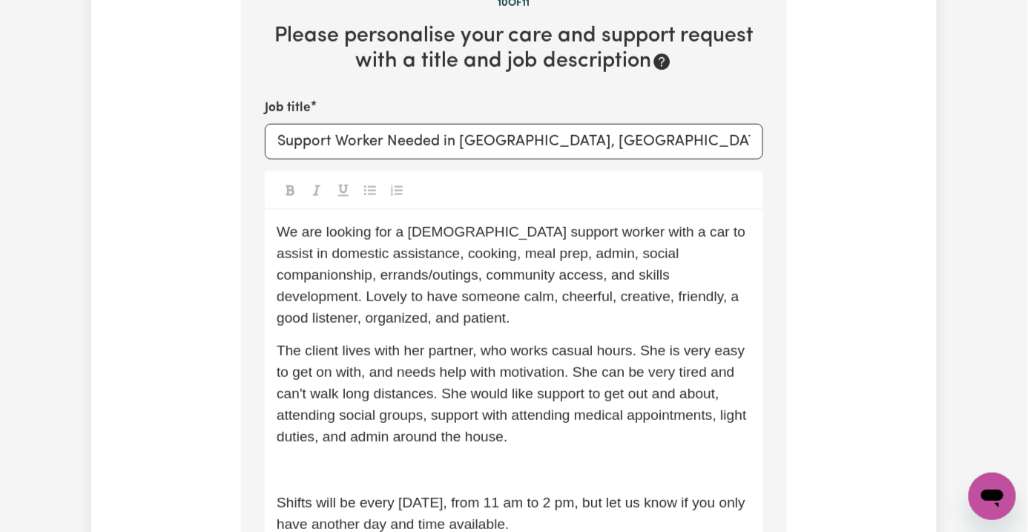
click at [286, 459] on p "﻿" at bounding box center [514, 470] width 475 height 22
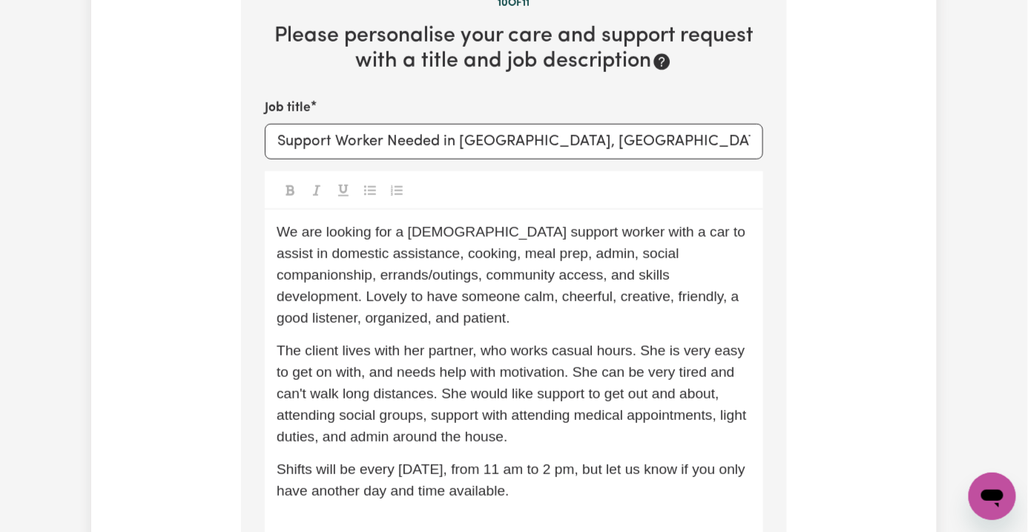
click at [283, 514] on p "﻿" at bounding box center [514, 525] width 475 height 22
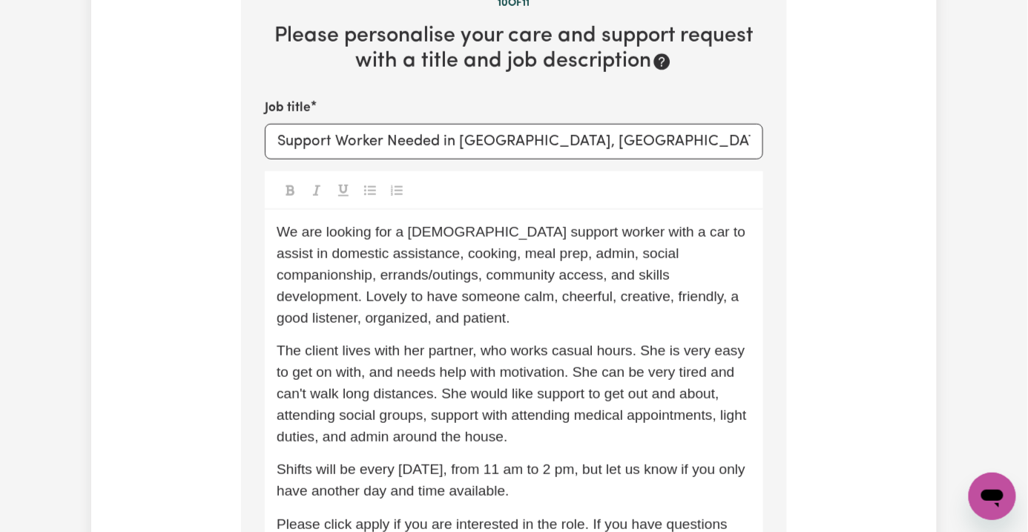
click at [363, 232] on span "We are looking for a female support worker with a car to assist in domestic ass…" at bounding box center [513, 274] width 473 height 101
click at [490, 343] on span "The client lives with her partner, who works casual hours. She is very easy to …" at bounding box center [514, 393] width 474 height 101
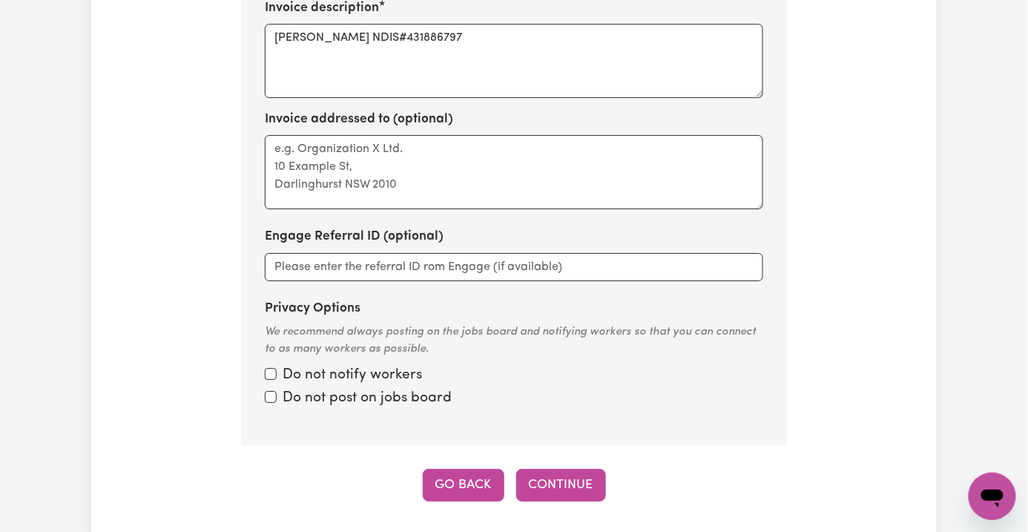
click at [458, 469] on button "Go Back" at bounding box center [464, 485] width 82 height 33
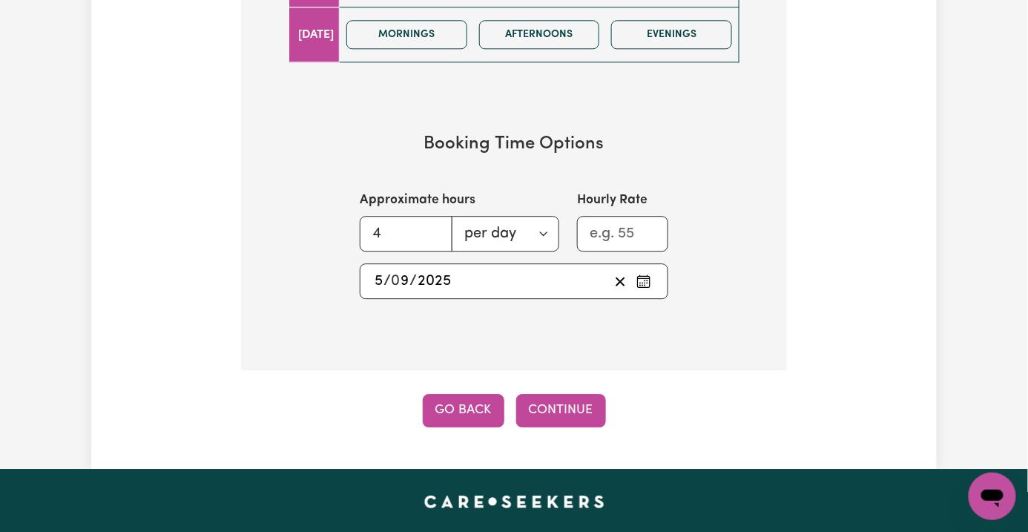
click at [467, 394] on button "Go Back" at bounding box center [464, 410] width 82 height 33
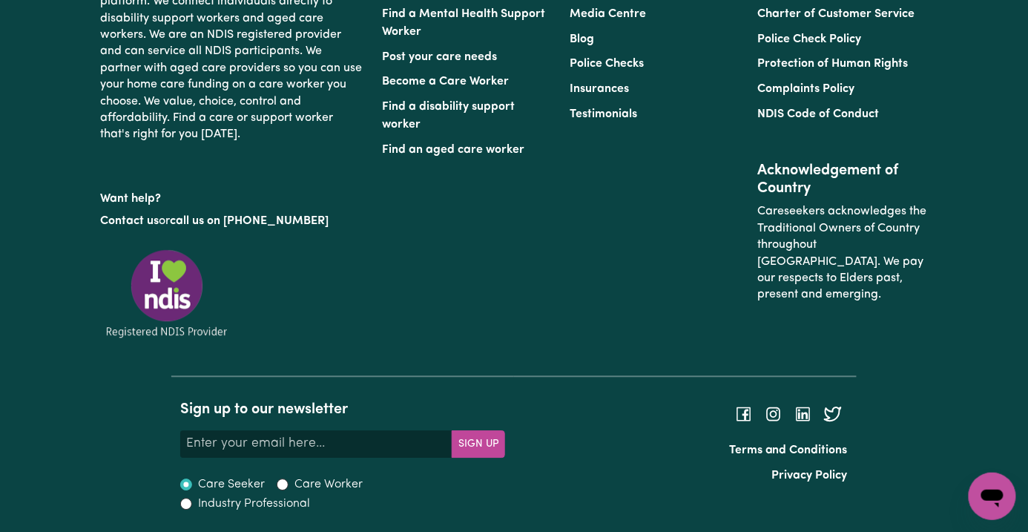
scroll to position [325, 0]
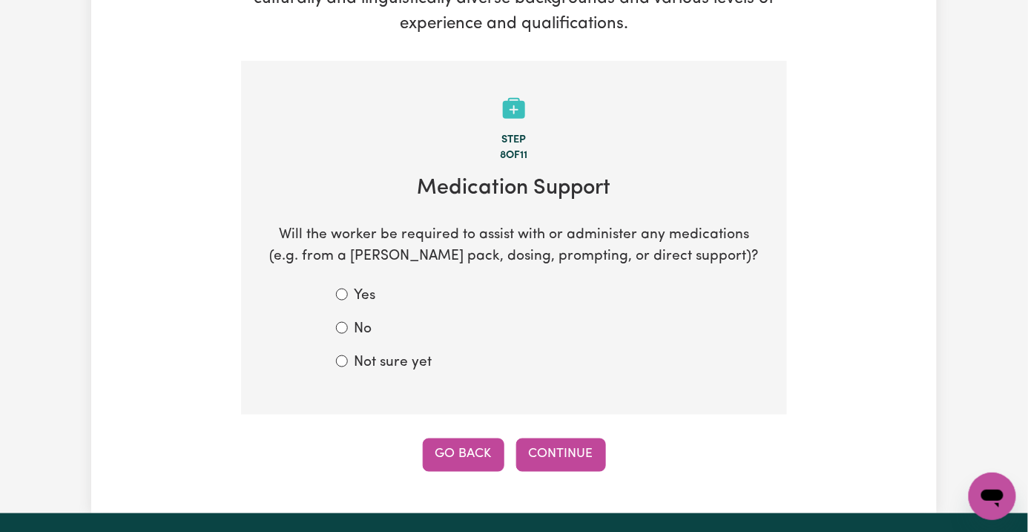
click at [454, 438] on button "Go Back" at bounding box center [464, 454] width 82 height 33
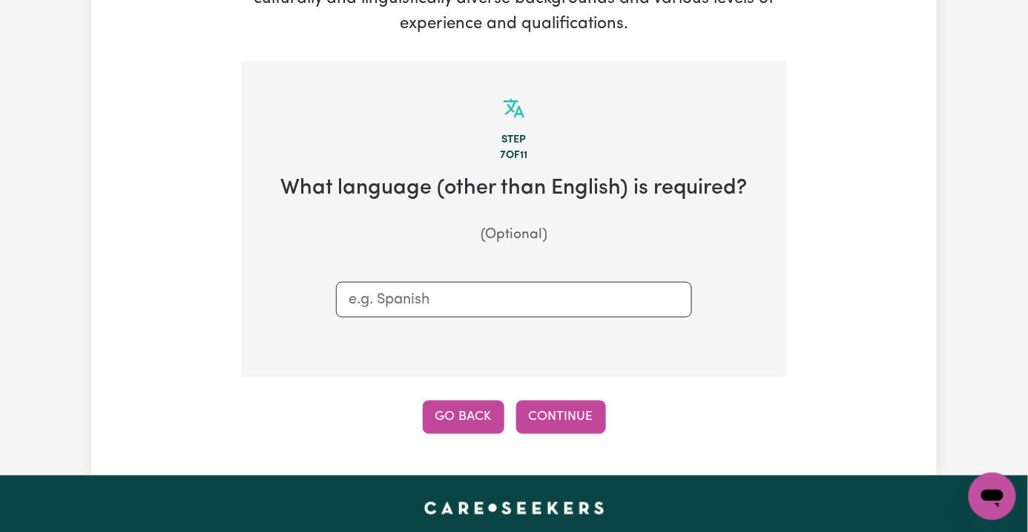
click at [468, 401] on button "Go Back" at bounding box center [464, 417] width 82 height 33
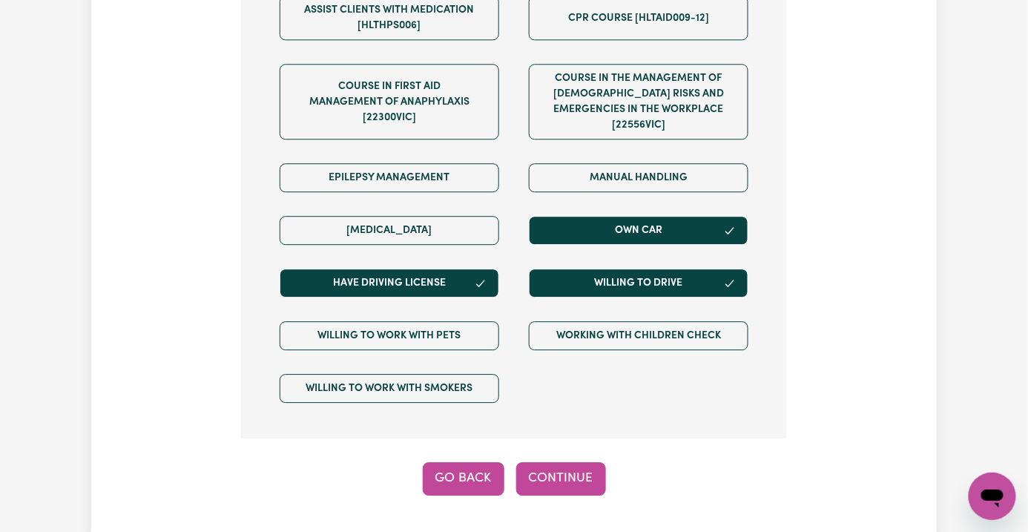
click at [475, 462] on button "Go Back" at bounding box center [464, 478] width 82 height 33
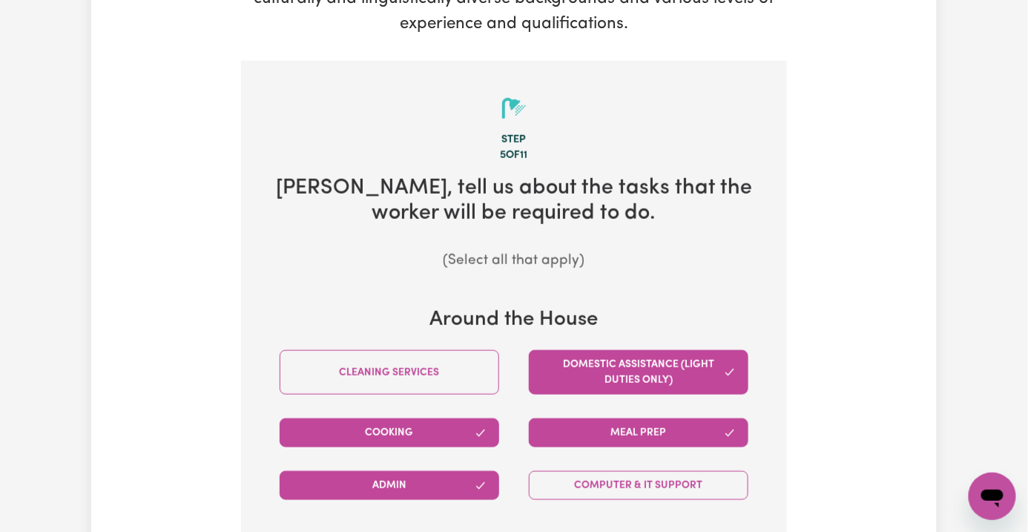
scroll to position [424, 0]
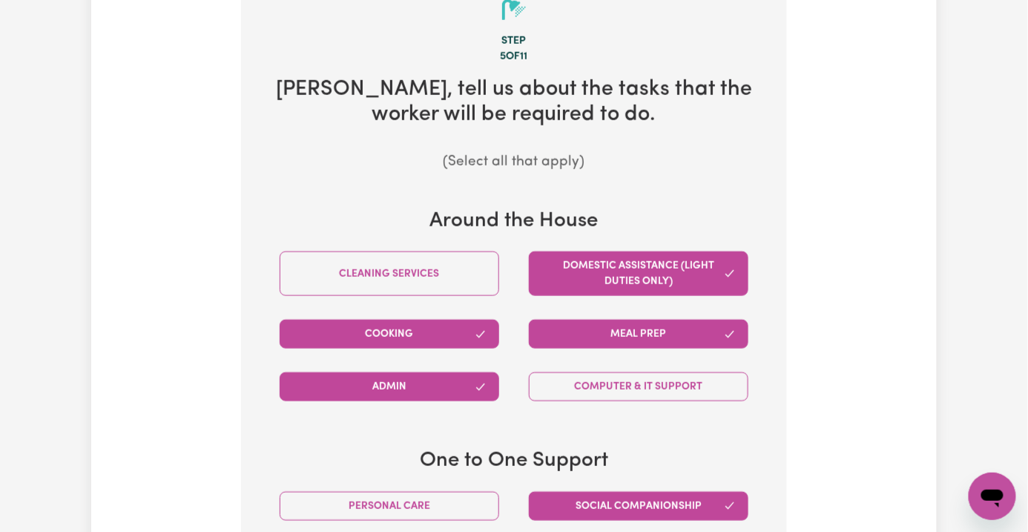
drag, startPoint x: 653, startPoint y: 201, endPoint x: 662, endPoint y: 268, distance: 67.3
click at [656, 251] on button "Domestic assistance (light duties only)" at bounding box center [639, 273] width 220 height 45
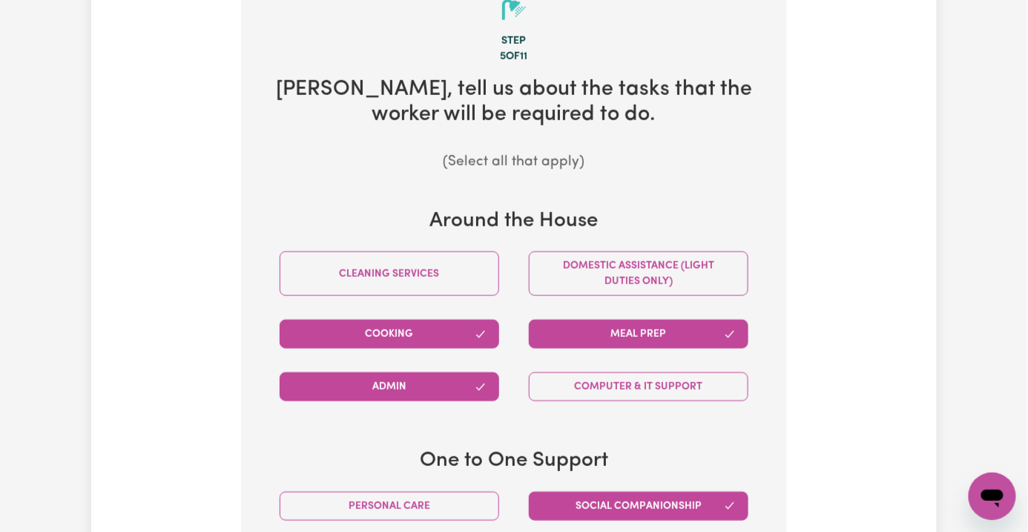
click at [662, 320] on button "Meal prep" at bounding box center [639, 334] width 220 height 29
click at [650, 320] on button "Meal prep" at bounding box center [639, 334] width 220 height 29
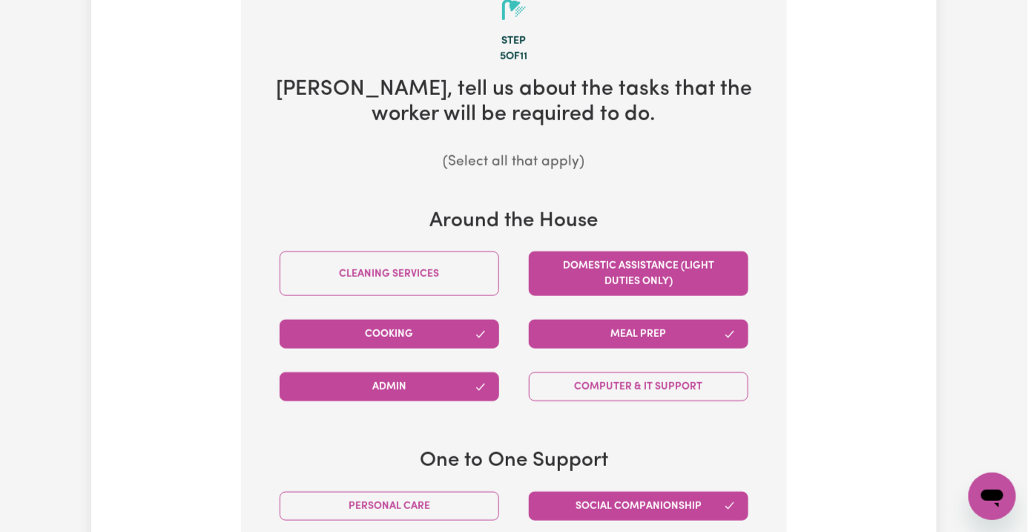
click at [653, 251] on button "Domestic assistance (light duties only)" at bounding box center [639, 273] width 220 height 45
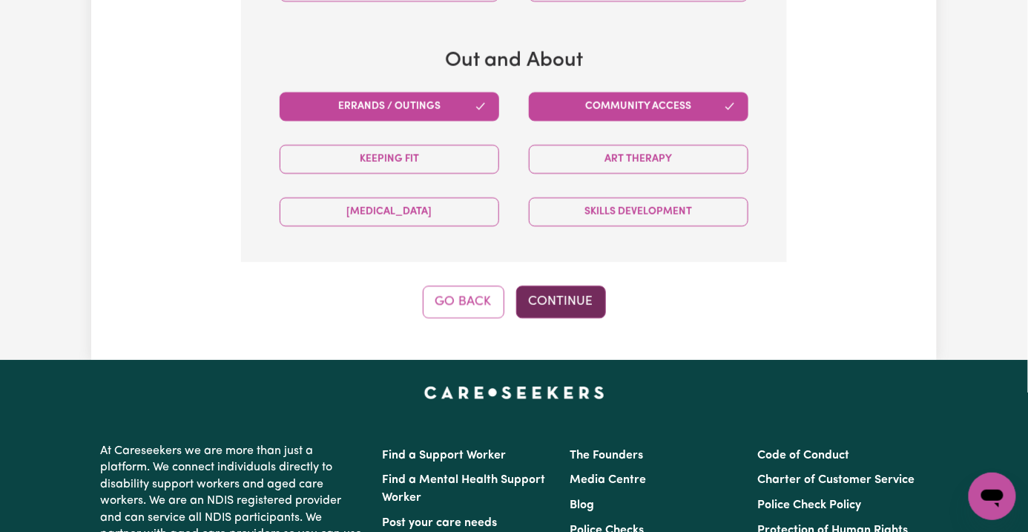
click at [564, 286] on button "Continue" at bounding box center [561, 302] width 90 height 33
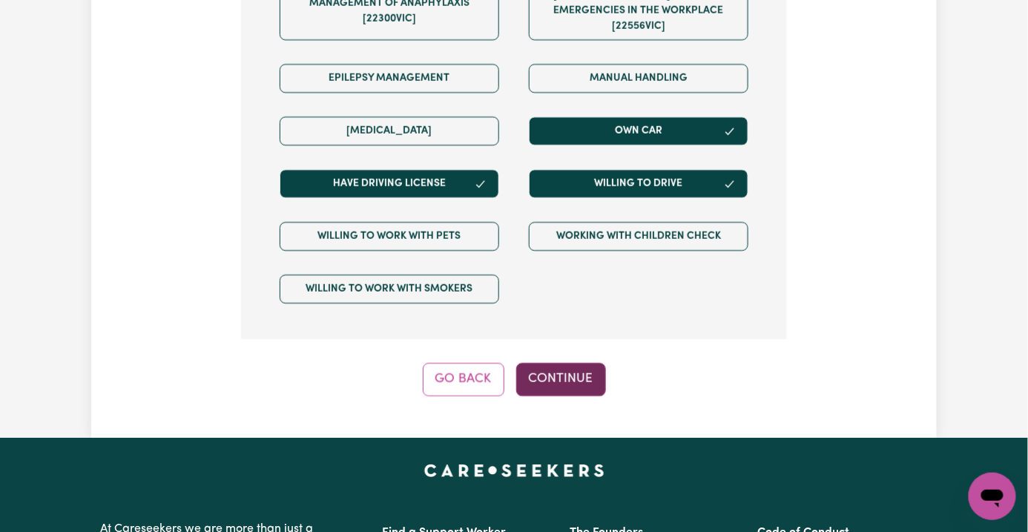
click at [547, 363] on button "Continue" at bounding box center [561, 379] width 90 height 33
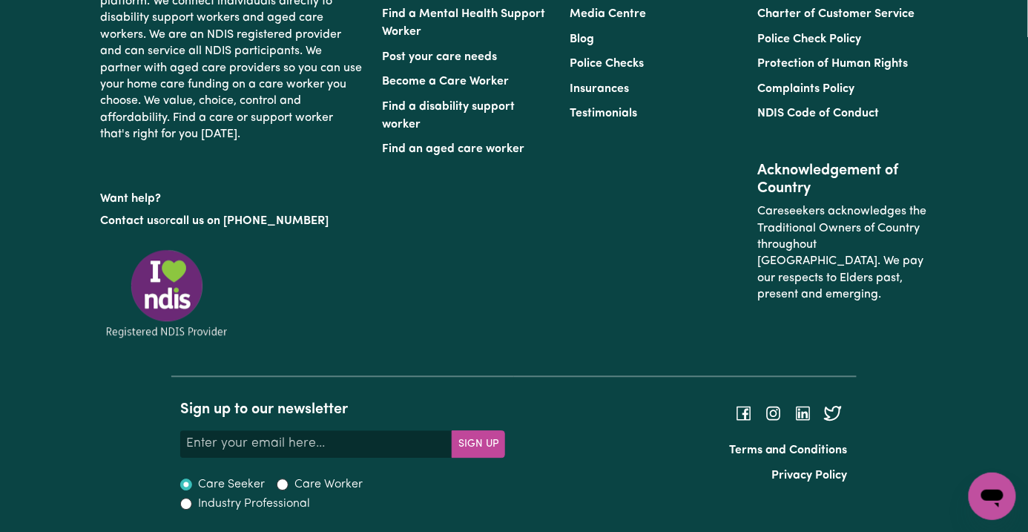
scroll to position [325, 0]
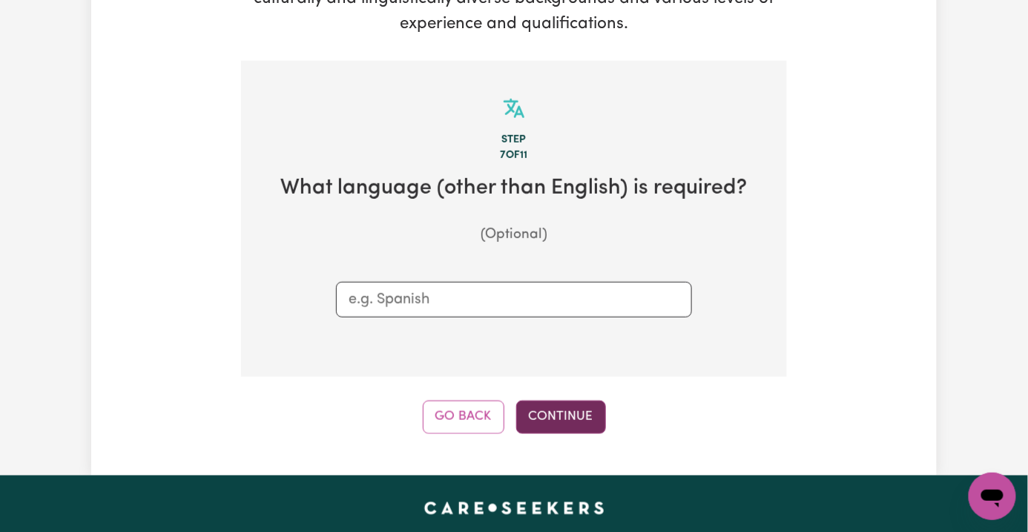
click at [554, 401] on button "Continue" at bounding box center [561, 417] width 90 height 33
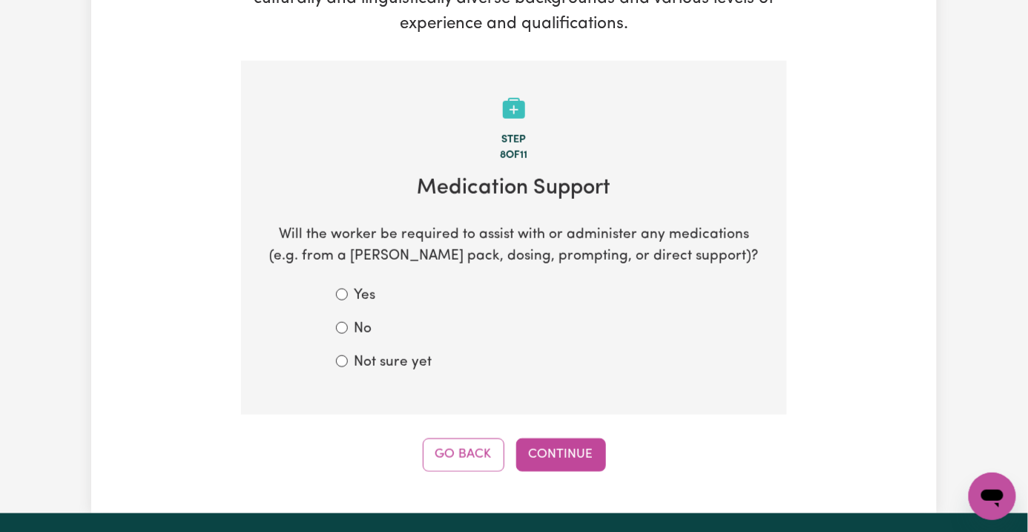
drag, startPoint x: 365, startPoint y: 320, endPoint x: 366, endPoint y: 307, distance: 12.7
click at [366, 319] on section "Step 8 of 11 Medication Support Will the worker be required to assist with or a…" at bounding box center [514, 238] width 546 height 355
click at [366, 352] on label "Not sure yet" at bounding box center [393, 363] width 78 height 22
click at [348, 355] on input "Not sure yet" at bounding box center [342, 361] width 12 height 12
radio input "true"
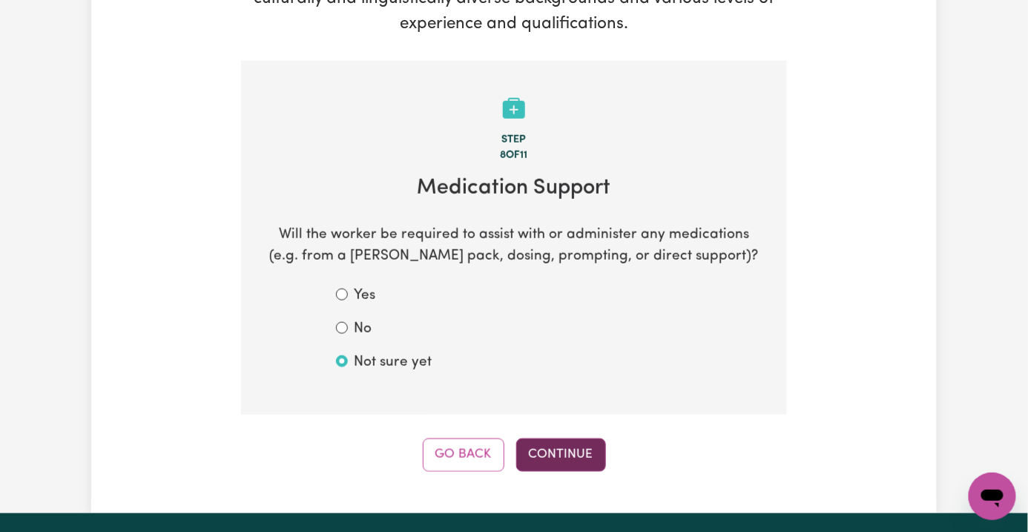
click at [596, 438] on button "Continue" at bounding box center [561, 454] width 90 height 33
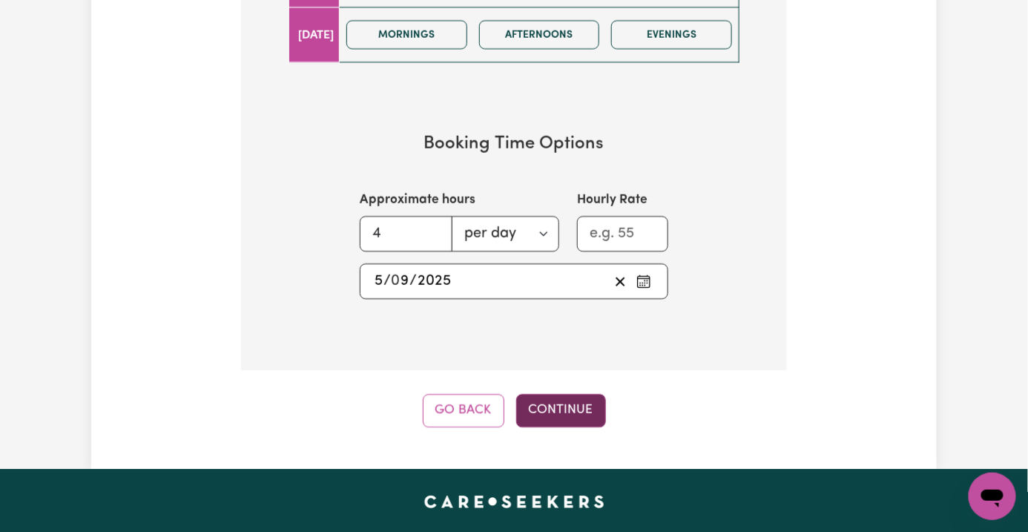
click at [568, 394] on button "Continue" at bounding box center [561, 410] width 90 height 33
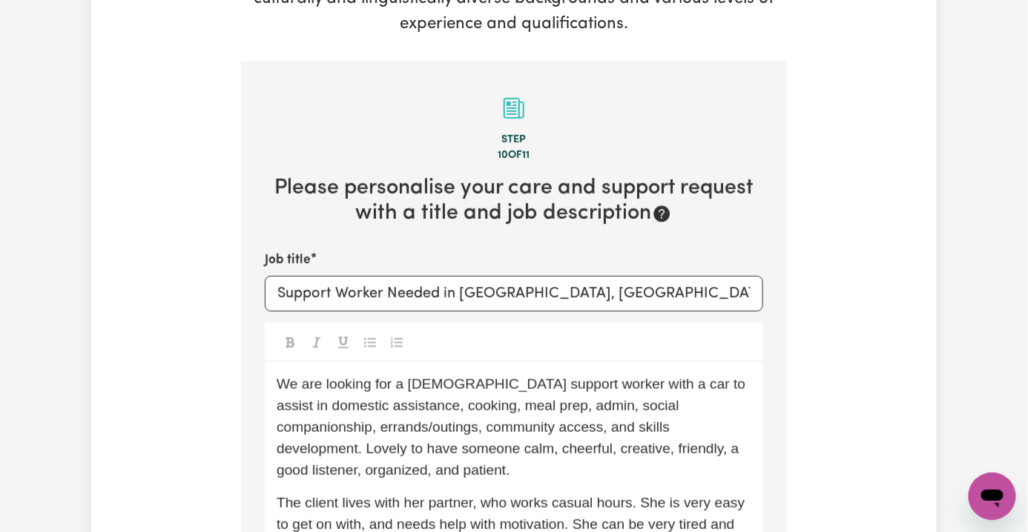
scroll to position [424, 0]
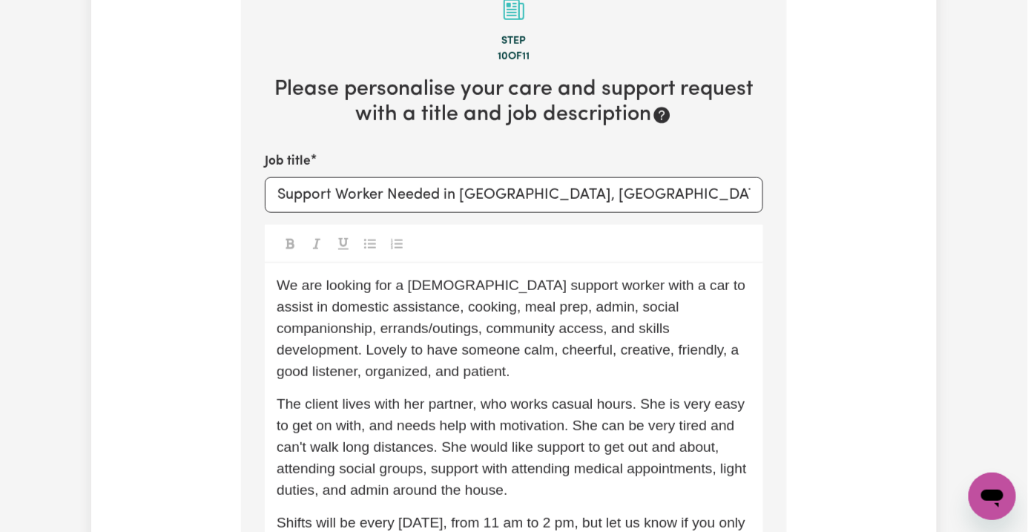
click at [478, 278] on p "We are looking for a female support worker with a car to assist in domestic ass…" at bounding box center [514, 328] width 475 height 107
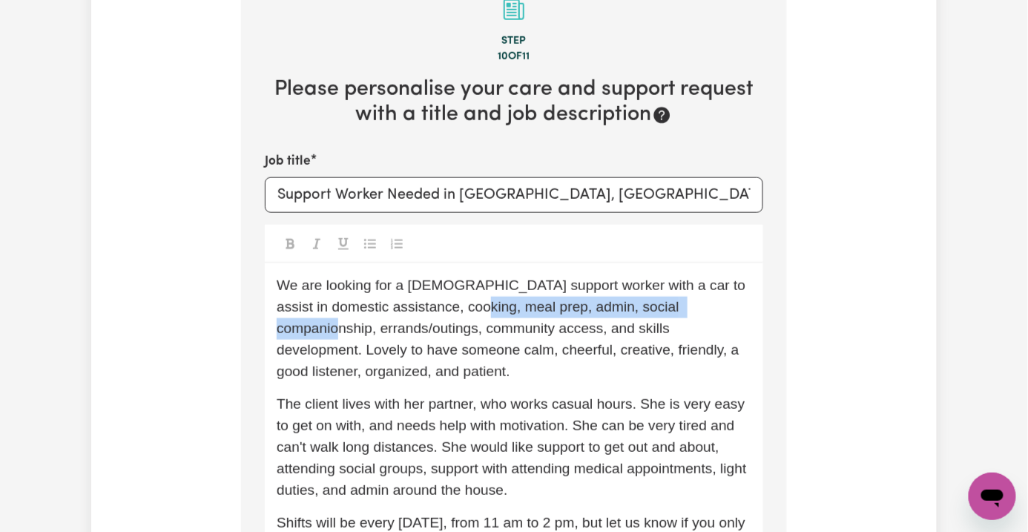
drag, startPoint x: 329, startPoint y: 251, endPoint x: 657, endPoint y: 251, distance: 327.9
click at [610, 277] on span "We are looking for a female support worker with a car to assist in domestic ass…" at bounding box center [513, 327] width 473 height 101
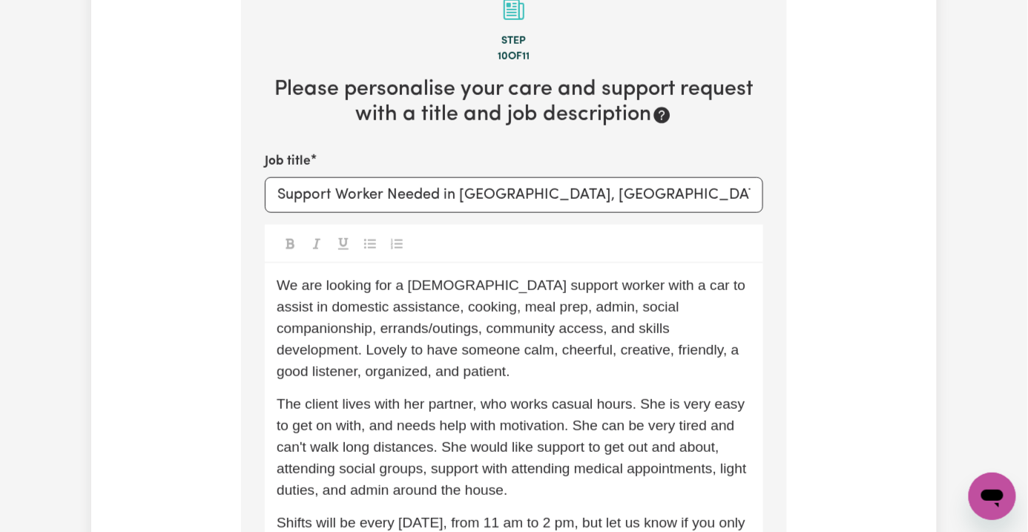
click at [657, 277] on span "We are looking for a female support worker with a car to assist in domestic ass…" at bounding box center [513, 327] width 473 height 101
click at [277, 277] on span "We are looking for a female support worker with a car to assist in domestic ass…" at bounding box center [513, 327] width 473 height 101
click at [539, 299] on div "We are looking for a female support worker with a car to assist in domestic ass…" at bounding box center [514, 469] width 498 height 413
click at [533, 285] on p "We are looking for a female support worker with a car to assist in domestic ass…" at bounding box center [514, 328] width 475 height 107
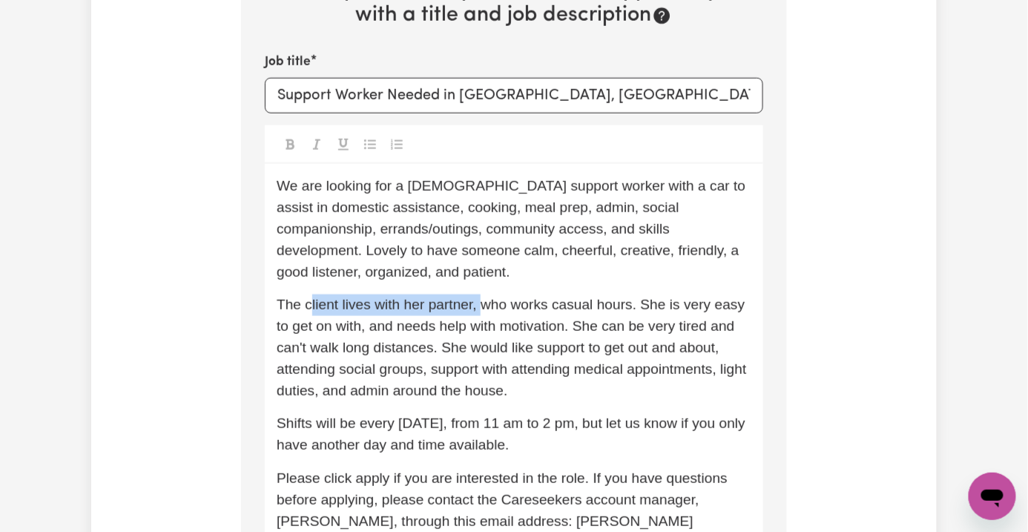
drag, startPoint x: 269, startPoint y: 223, endPoint x: 444, endPoint y: 223, distance: 175.8
click at [444, 297] on span "The client lives with her partner, who works casual hours. She is very easy to …" at bounding box center [514, 347] width 474 height 101
click at [464, 297] on span "The client lives with her partner, who works casual hours. She is very easy to …" at bounding box center [514, 347] width 474 height 101
drag, startPoint x: 263, startPoint y: 245, endPoint x: 292, endPoint y: 249, distance: 29.3
click at [292, 297] on span "The client lives with her partner, who works casual hours. She is very easy to …" at bounding box center [514, 347] width 474 height 101
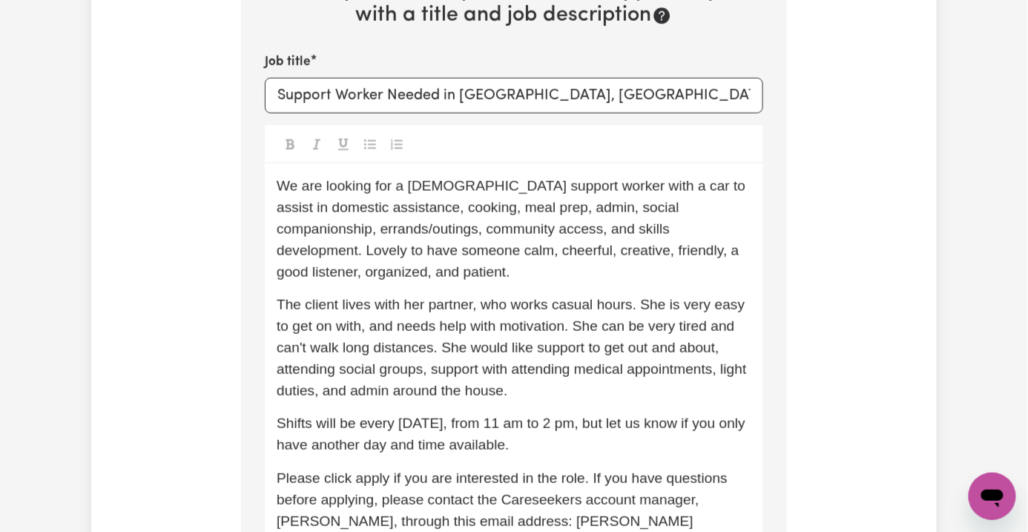
click at [375, 178] on span "We are looking for a female support worker with a car to assist in domestic ass…" at bounding box center [513, 228] width 473 height 101
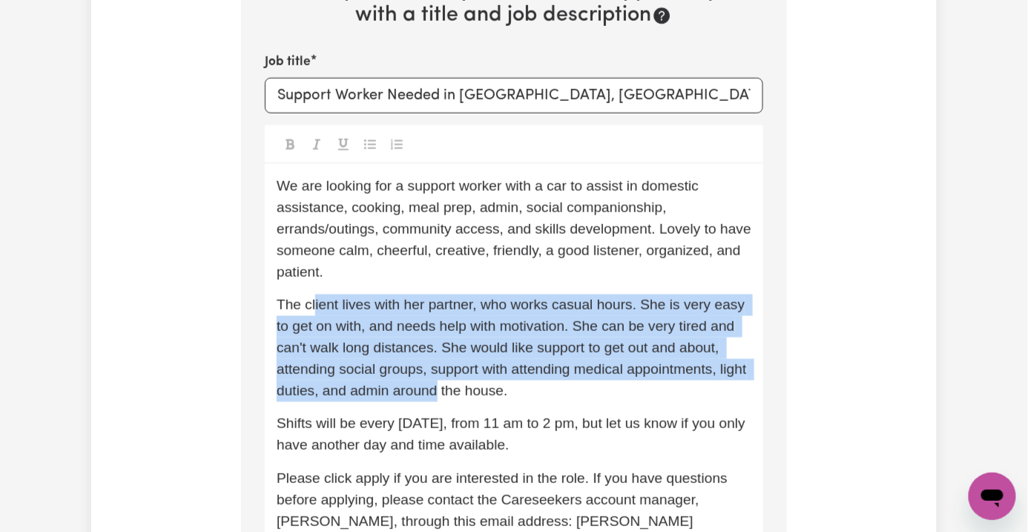
drag, startPoint x: 274, startPoint y: 220, endPoint x: 668, endPoint y: 295, distance: 401.7
click at [668, 297] on span "The client lives with her partner, who works casual hours. She is very easy to …" at bounding box center [514, 347] width 474 height 101
click at [671, 297] on span "The client lives with her partner, who works casual hours. She is very easy to …" at bounding box center [514, 347] width 474 height 101
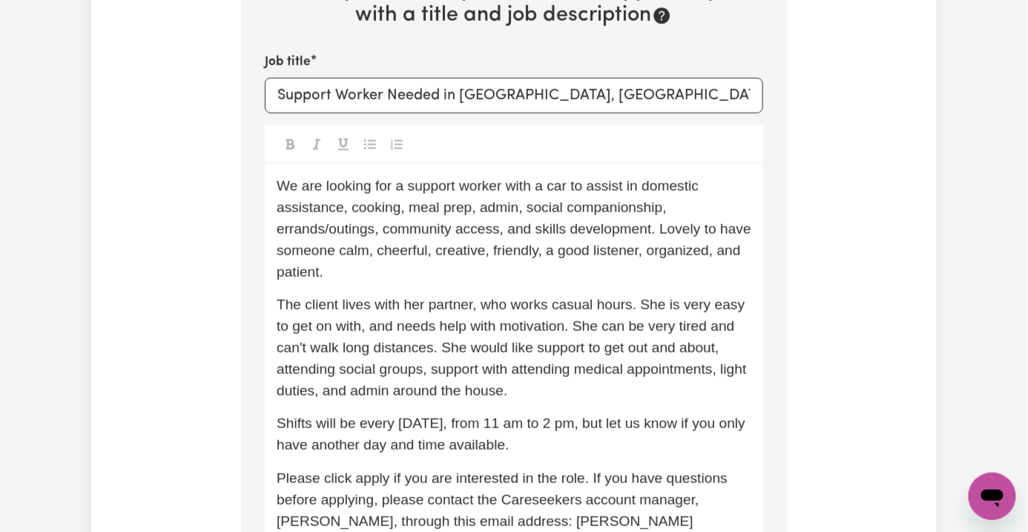
click at [329, 300] on div "We are looking for a support worker with a car to assist in domestic assistance…" at bounding box center [514, 370] width 498 height 413
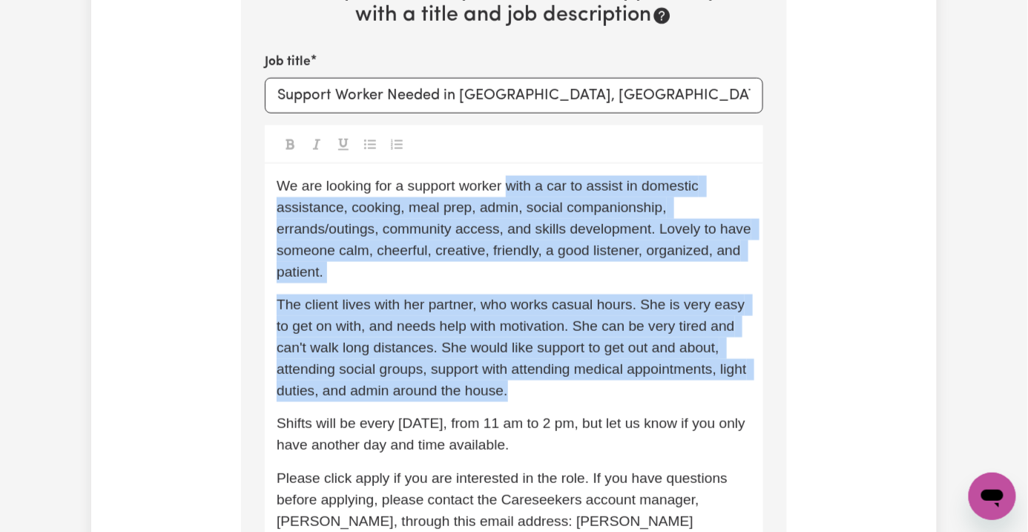
drag, startPoint x: 468, startPoint y: 126, endPoint x: 775, endPoint y: 286, distance: 346.0
click at [763, 286] on div "We are looking for a support worker with a car to assist in domestic assistance…" at bounding box center [514, 370] width 498 height 413
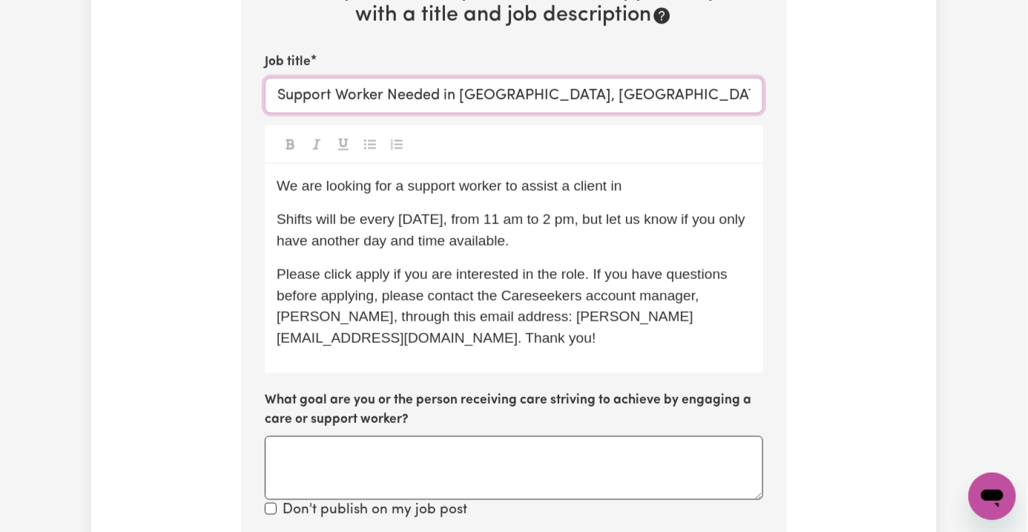
drag, startPoint x: 416, startPoint y: 33, endPoint x: 679, endPoint y: 93, distance: 270.3
click at [709, 78] on input "Support Worker Needed in Marrickville, NSW" at bounding box center [514, 96] width 498 height 36
click at [645, 176] on p "We are looking for a support worker to assist a client in" at bounding box center [514, 187] width 475 height 22
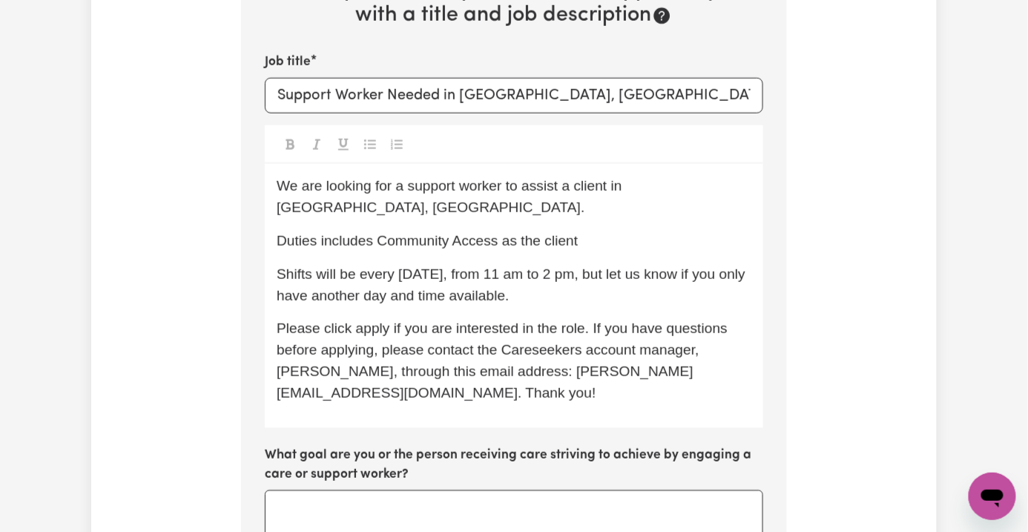
drag, startPoint x: 446, startPoint y: 160, endPoint x: 644, endPoint y: 157, distance: 198.1
click at [644, 231] on p "Duties includes Community Access as the client" at bounding box center [514, 242] width 475 height 22
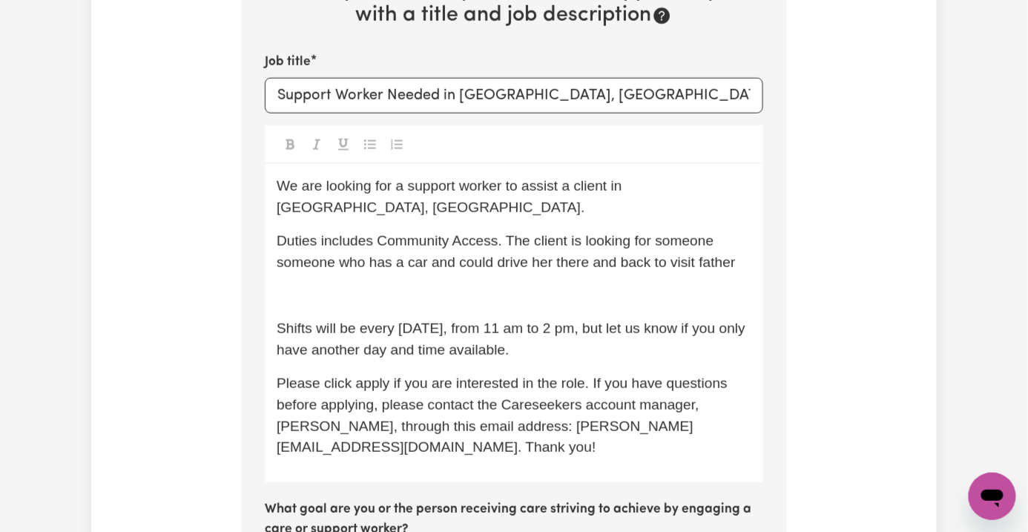
click at [682, 233] on span "Duties includes Community Access. The client is looking for someone someone who…" at bounding box center [506, 251] width 459 height 37
click at [683, 233] on span "Duties includes Community Access. The client is looking for someone someone who…" at bounding box center [506, 251] width 459 height 37
click at [318, 286] on p "﻿" at bounding box center [514, 297] width 475 height 22
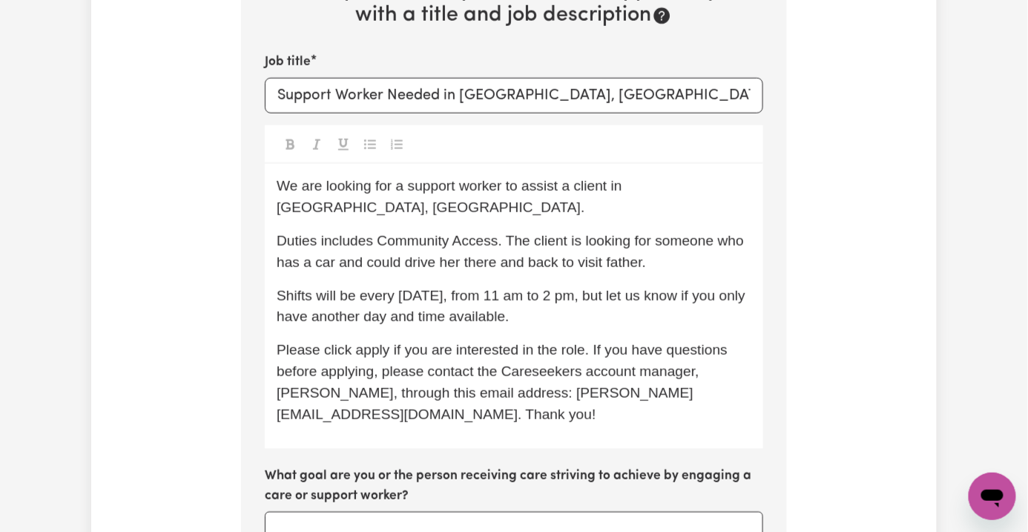
drag, startPoint x: 360, startPoint y: 211, endPoint x: 444, endPoint y: 229, distance: 85.0
click at [444, 286] on p "Shifts will be every Wednesday, from 11 am to 2 pm, but let us know if you only…" at bounding box center [514, 307] width 475 height 43
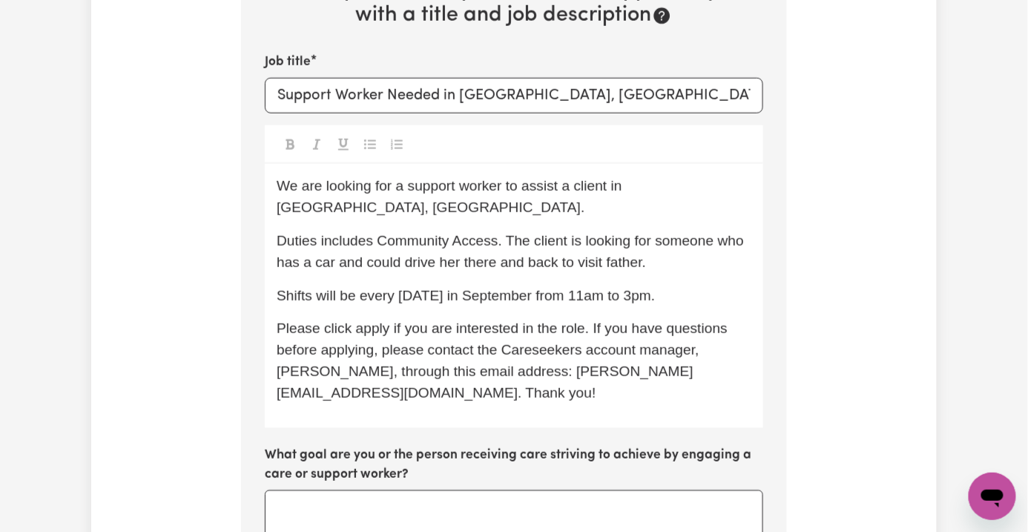
click at [559, 231] on p "Duties includes Community Access. The client is looking for someone who has a c…" at bounding box center [514, 252] width 475 height 43
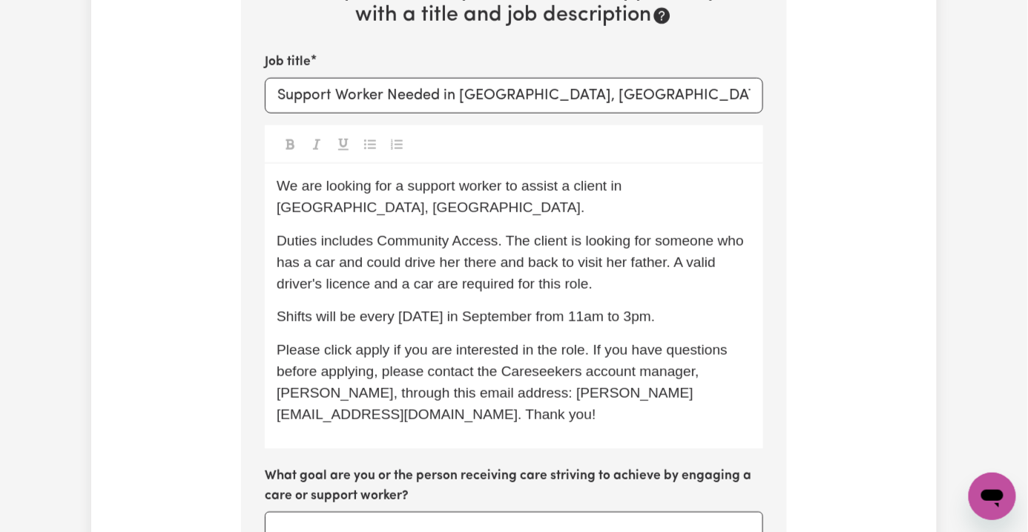
click at [427, 233] on span "Duties includes Community Access. The client is looking for someone who has a c…" at bounding box center [512, 262] width 471 height 59
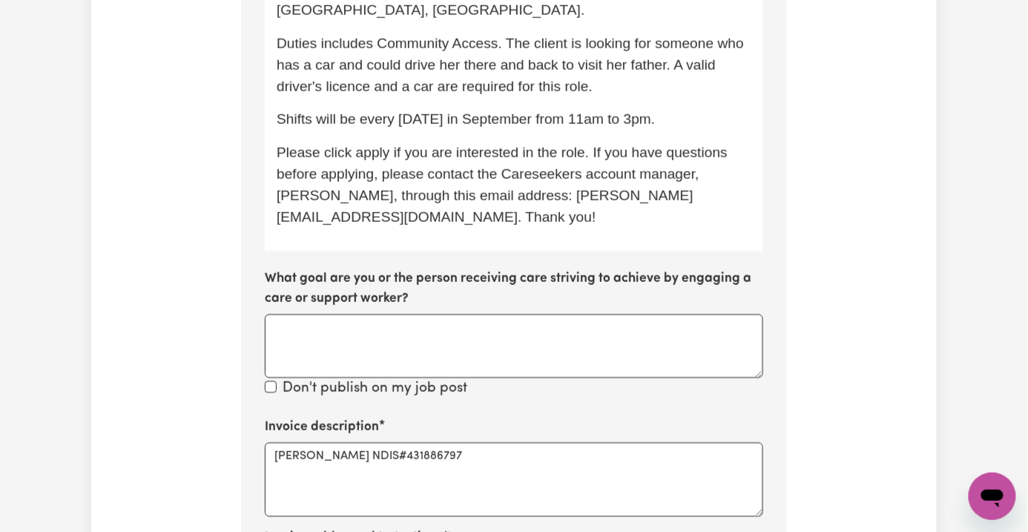
scroll to position [622, 0]
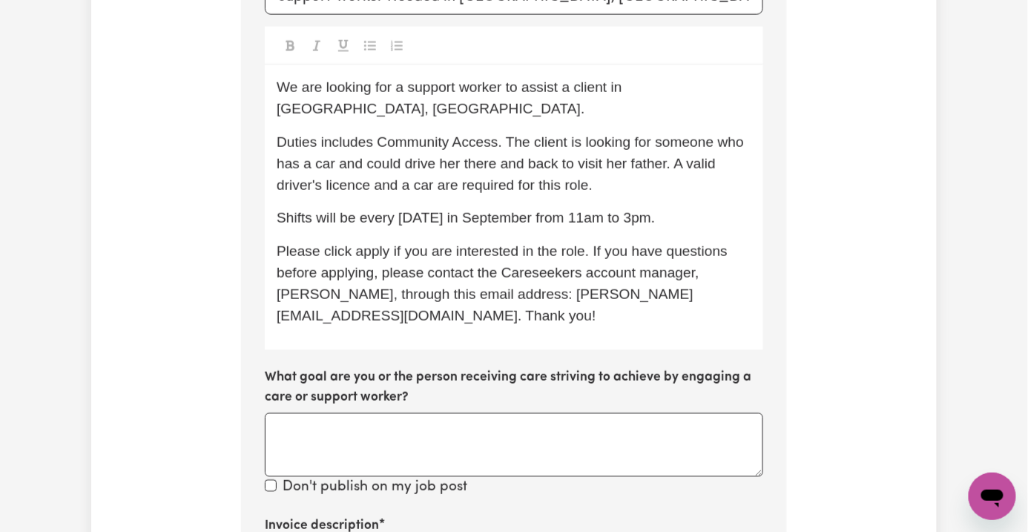
click at [324, 121] on div "We are looking for a support worker to assist a client in Marrickville, NSW. Du…" at bounding box center [514, 207] width 498 height 285
click at [623, 208] on p "Shifts will be every Friday in September from 11am to 3pm." at bounding box center [514, 219] width 475 height 22
drag, startPoint x: 266, startPoint y: 130, endPoint x: 203, endPoint y: 111, distance: 65.7
click at [241, 123] on section "Step 10 of 11 Please personalise your care and support request with a title and…" at bounding box center [514, 363] width 546 height 1199
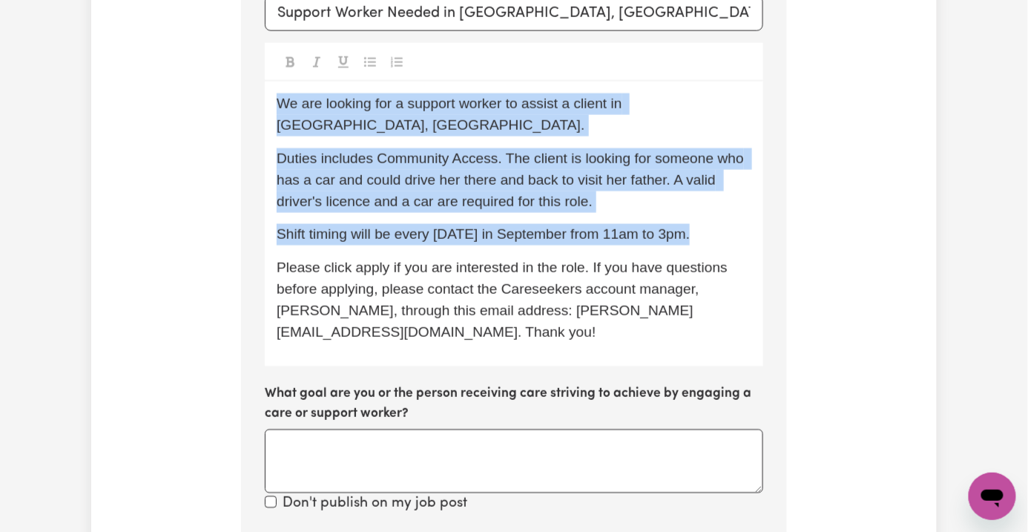
drag, startPoint x: 660, startPoint y: 136, endPoint x: 148, endPoint y: 13, distance: 526.2
click at [148, 13] on div "Tell us your care and support requirements Welcome to Careseekers. We are excit…" at bounding box center [514, 261] width 846 height 1547
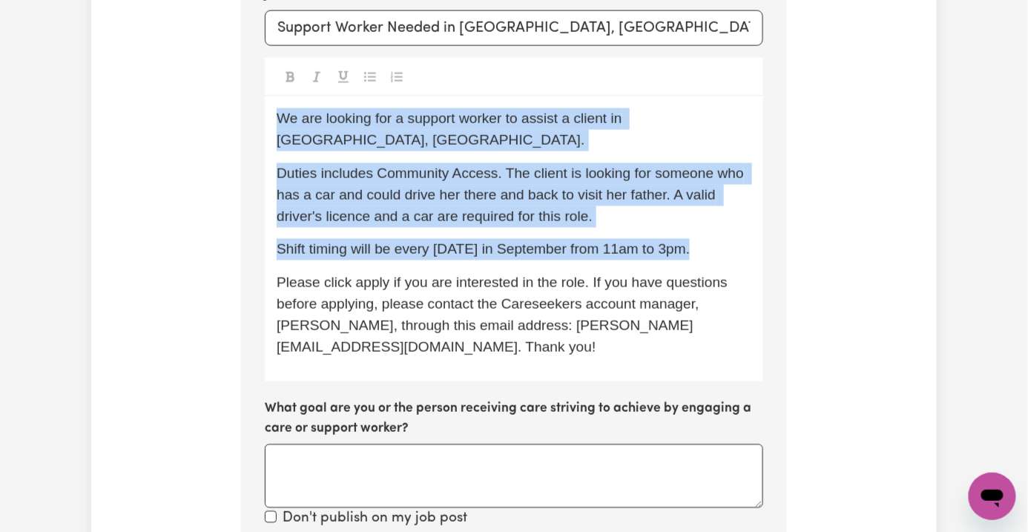
copy div "We are looking for a support worker to assist a client in Marrickville, NSW. Du…"
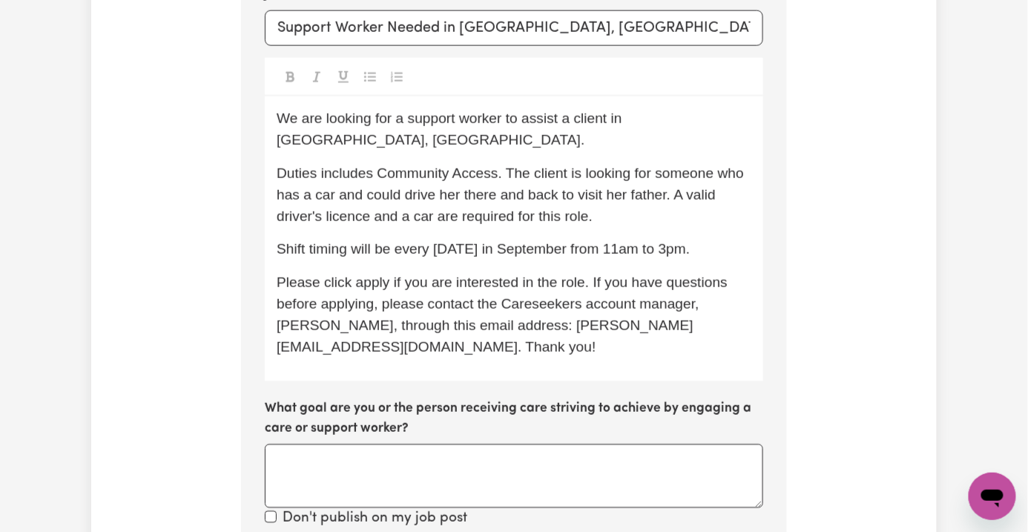
click at [91, 177] on div "Tell us your care and support requirements Welcome to Careseekers. We are excit…" at bounding box center [514, 276] width 846 height 1547
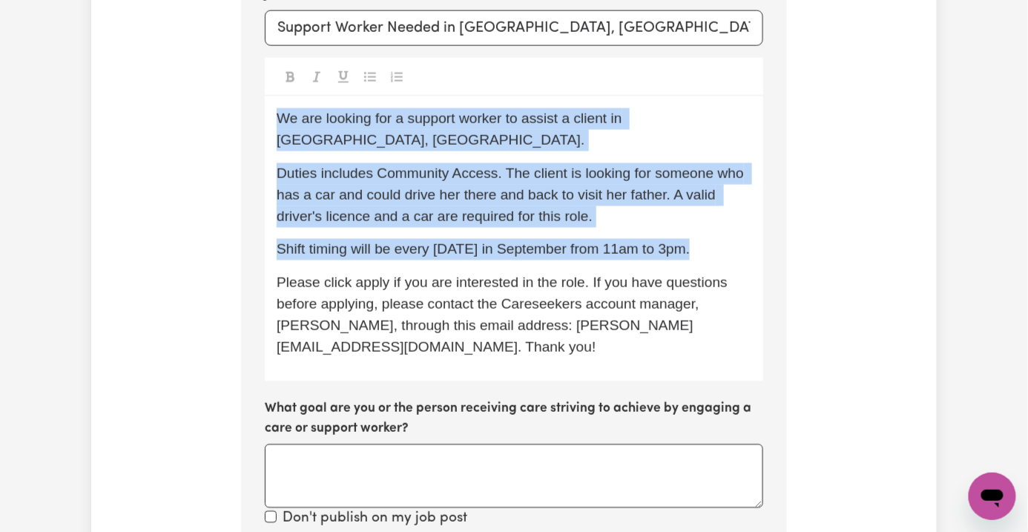
drag, startPoint x: 656, startPoint y: 165, endPoint x: 168, endPoint y: 40, distance: 503.2
click at [168, 40] on div "Tell us your care and support requirements Welcome to Careseekers. We are excit…" at bounding box center [514, 276] width 846 height 1547
copy div "We are looking for a support worker to assist a client in Marrickville, NSW. Du…"
click at [687, 239] on p "Shift timing will be every Friday in September from 11am to 3pm." at bounding box center [514, 250] width 475 height 22
drag, startPoint x: 672, startPoint y: 172, endPoint x: 204, endPoint y: 24, distance: 490.8
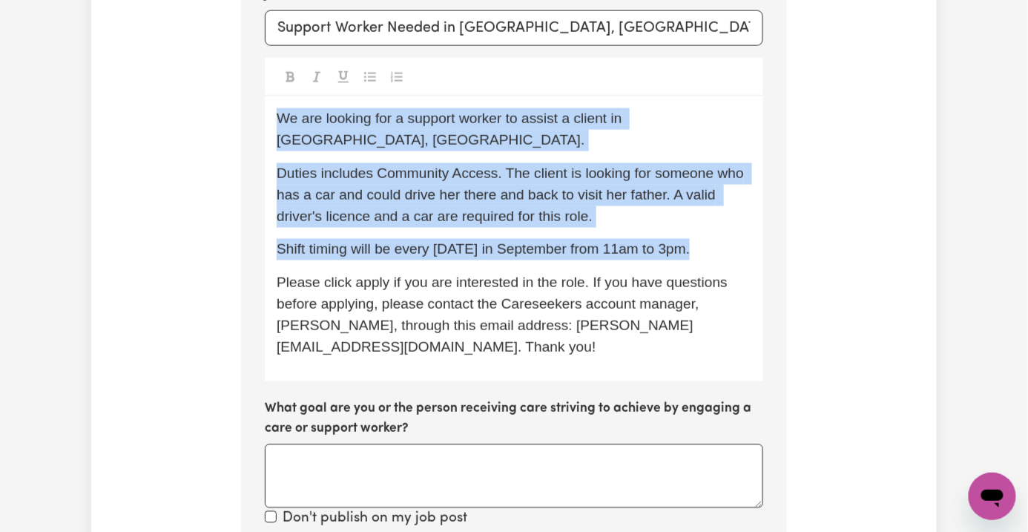
click at [241, 24] on section "Step 10 of 11 Please personalise your care and support request with a title and…" at bounding box center [514, 394] width 546 height 1199
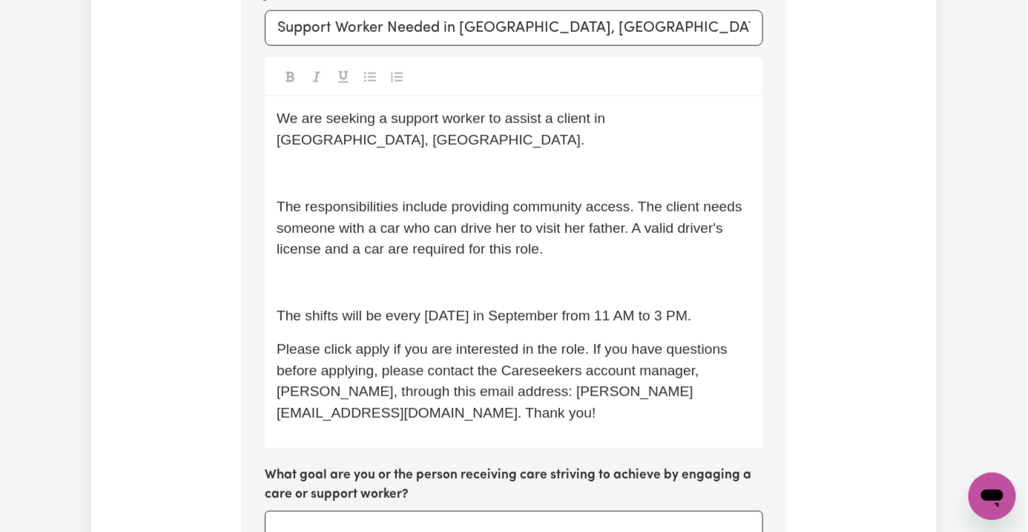
click at [289, 272] on p "﻿" at bounding box center [514, 283] width 475 height 22
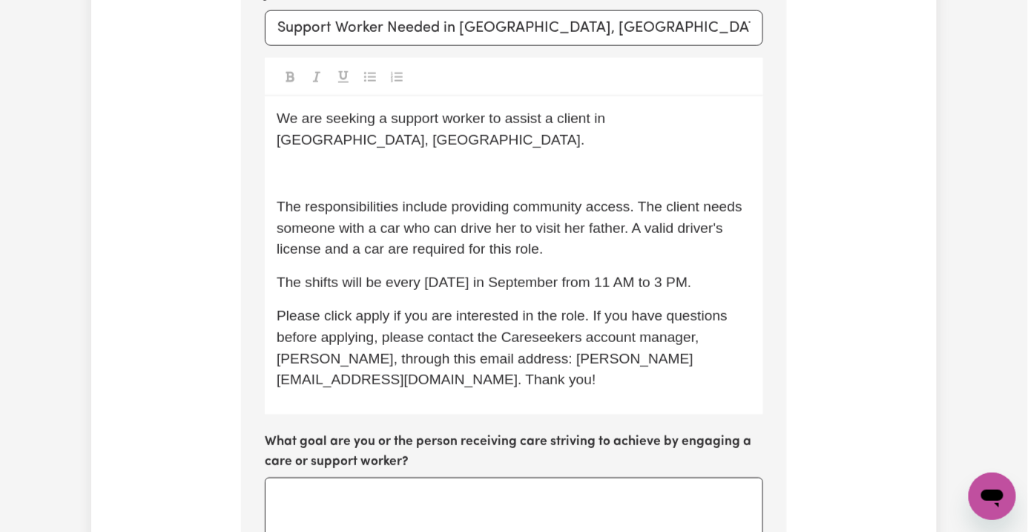
click at [286, 163] on p "﻿" at bounding box center [514, 174] width 475 height 22
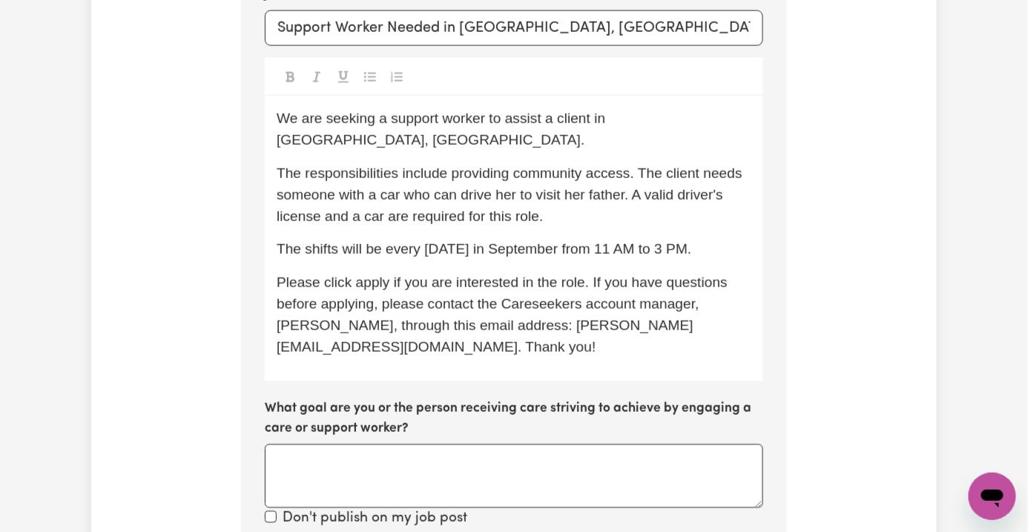
scroll to position [492, 0]
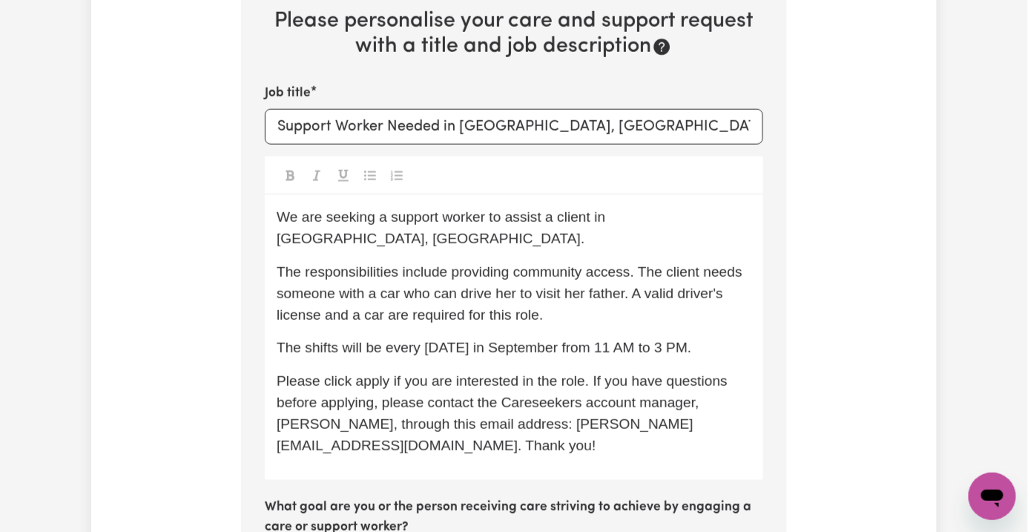
click at [751, 371] on p "Please click apply if you are interested in the role. If you have questions bef…" at bounding box center [514, 413] width 475 height 85
click at [315, 209] on span "We are seeking a support worker to assist a client in Marrickville, NSW." at bounding box center [443, 227] width 333 height 37
click at [464, 262] on p "The responsibilities include providing community access. The client needs someo…" at bounding box center [514, 294] width 475 height 64
click at [440, 262] on p "The responsibilities include providing community access. The client needs someo…" at bounding box center [514, 294] width 475 height 64
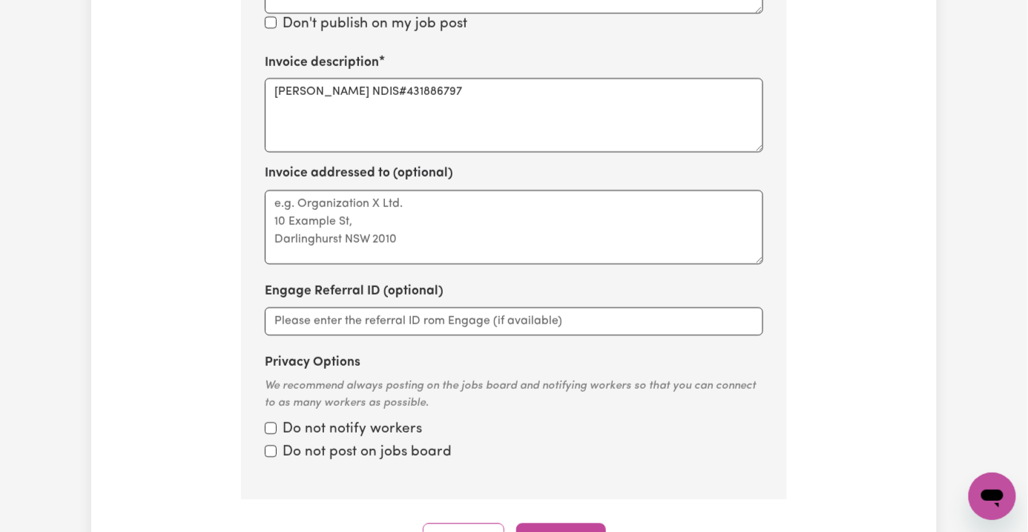
scroll to position [1283, 0]
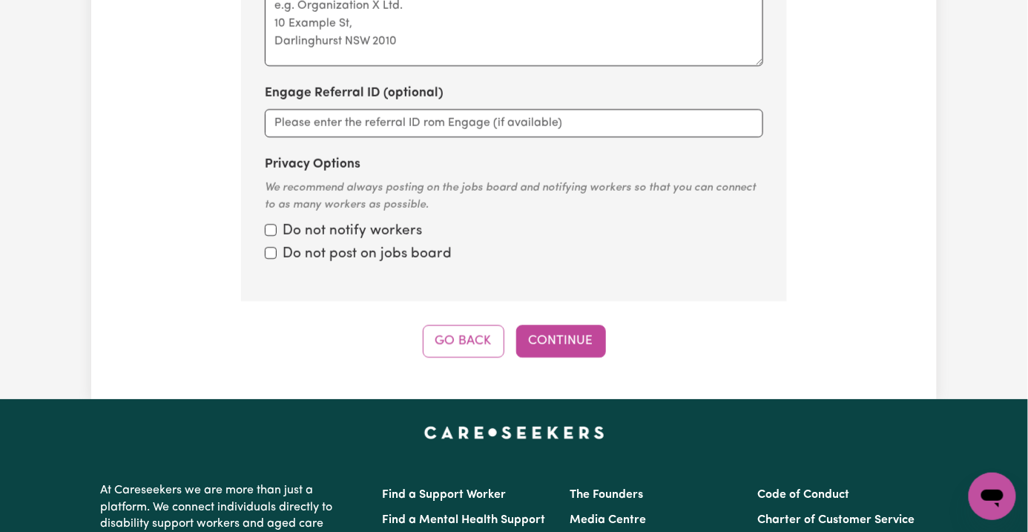
click at [608, 325] on div "Go Back Continue" at bounding box center [514, 341] width 546 height 33
click at [589, 325] on button "Continue" at bounding box center [561, 341] width 90 height 33
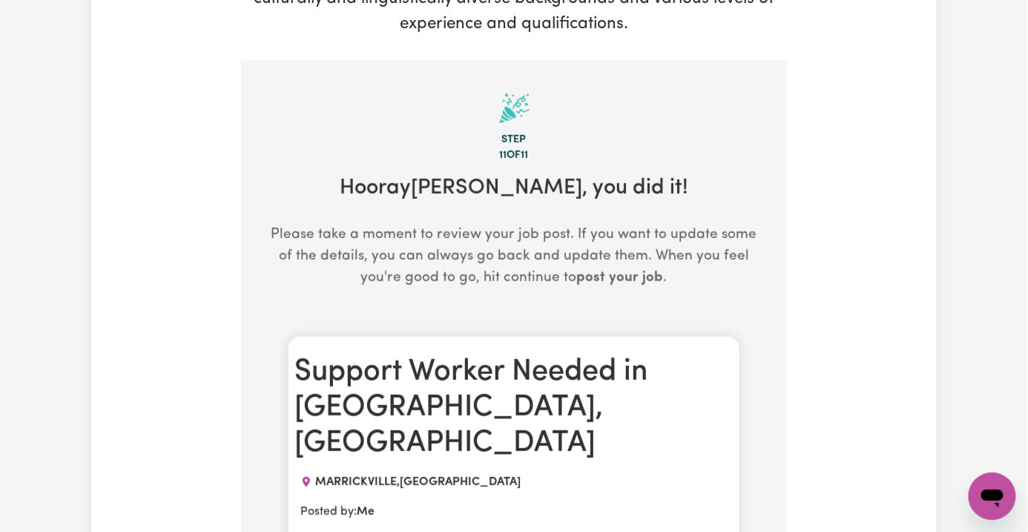
scroll to position [622, 0]
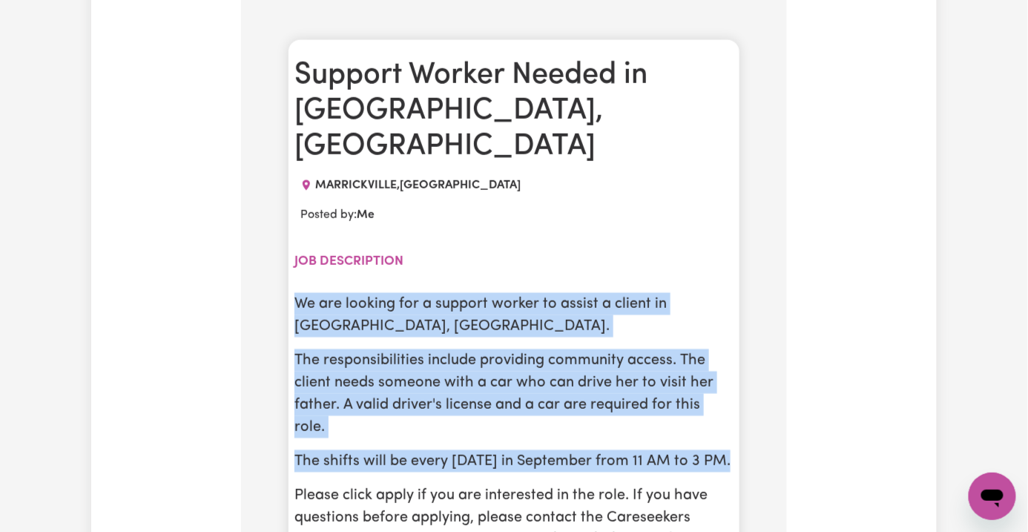
drag, startPoint x: 712, startPoint y: 318, endPoint x: 242, endPoint y: 208, distance: 482.9
copy div "We are looking for a support worker to assist a client in Marrickville, NSW. Th…"
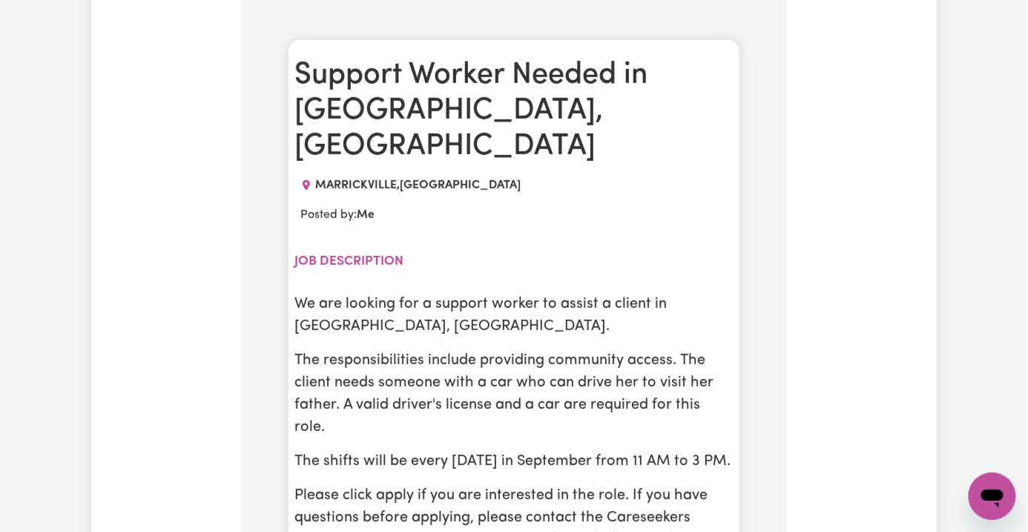
click at [573, 341] on div "We are looking for a support worker to assist a client in Marrickville, NSW. Th…" at bounding box center [513, 444] width 439 height 303
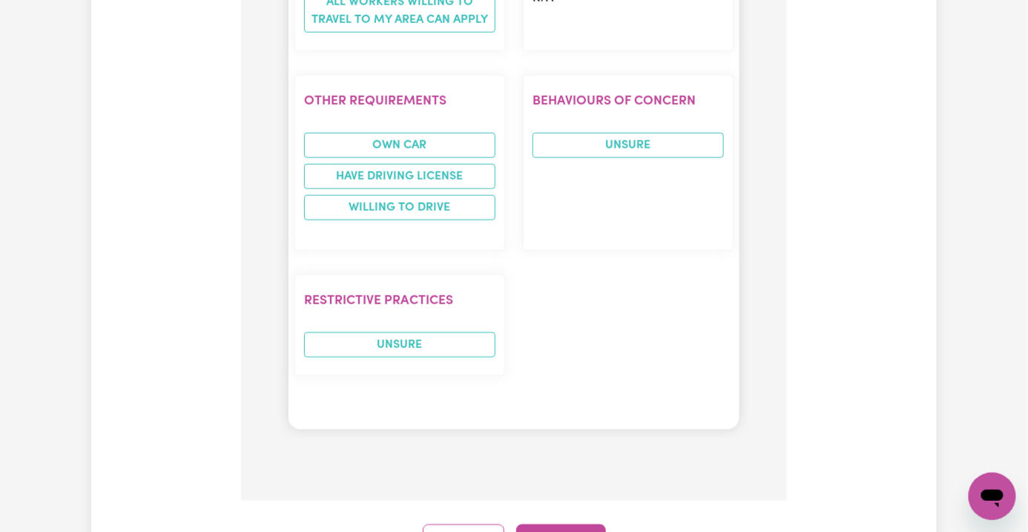
click at [575, 524] on button "Continue" at bounding box center [561, 540] width 90 height 33
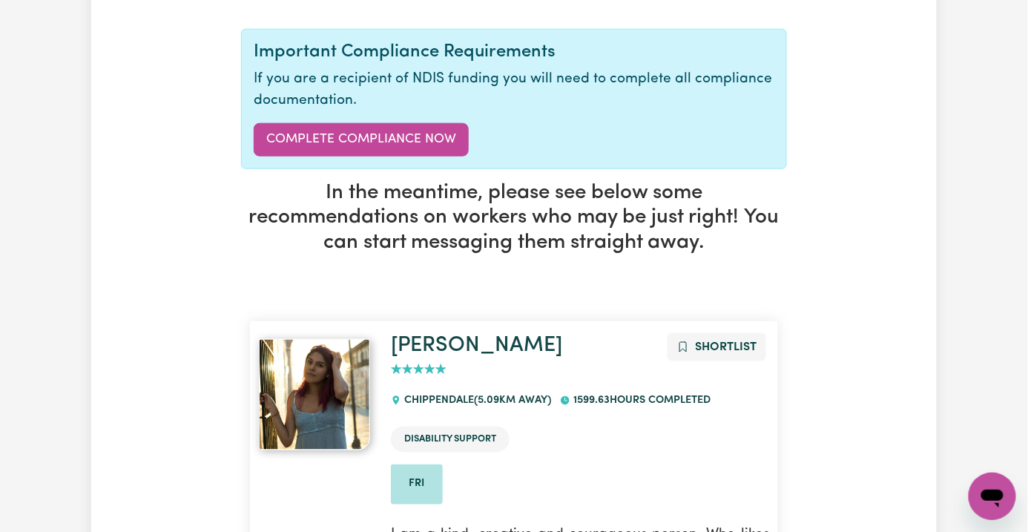
scroll to position [0, 0]
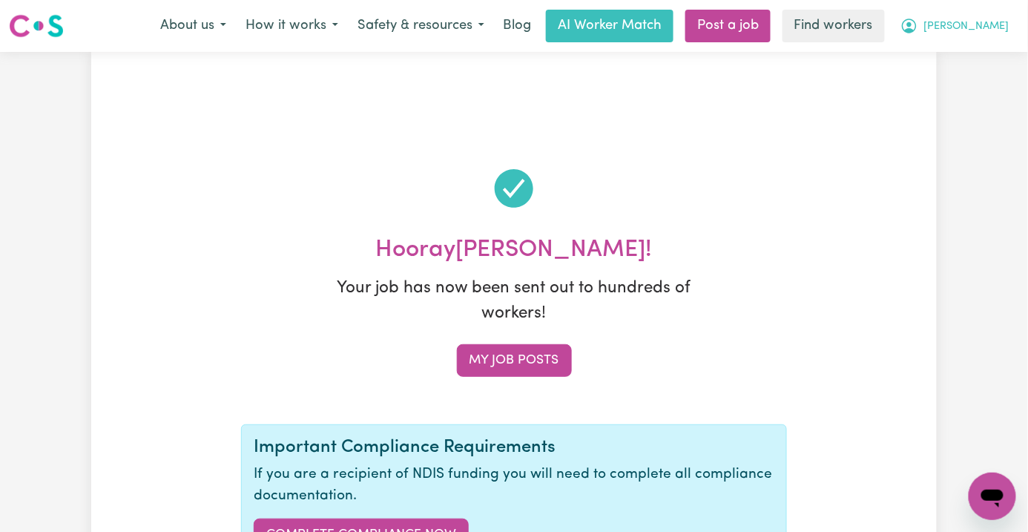
click at [987, 30] on span "[PERSON_NAME]" at bounding box center [966, 27] width 85 height 16
click at [981, 57] on link "My Dashboard" at bounding box center [959, 58] width 117 height 28
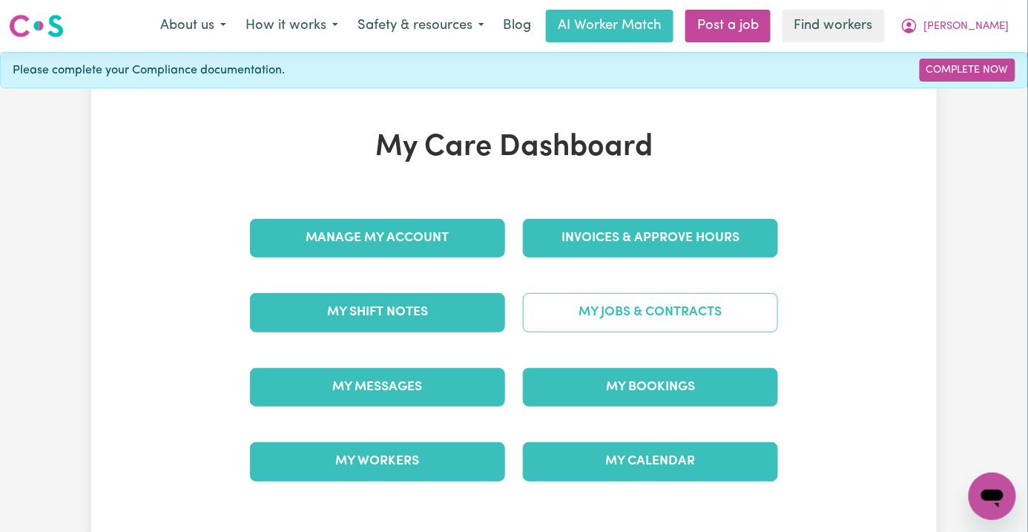
click at [589, 311] on link "My Jobs & Contracts" at bounding box center [650, 312] width 255 height 39
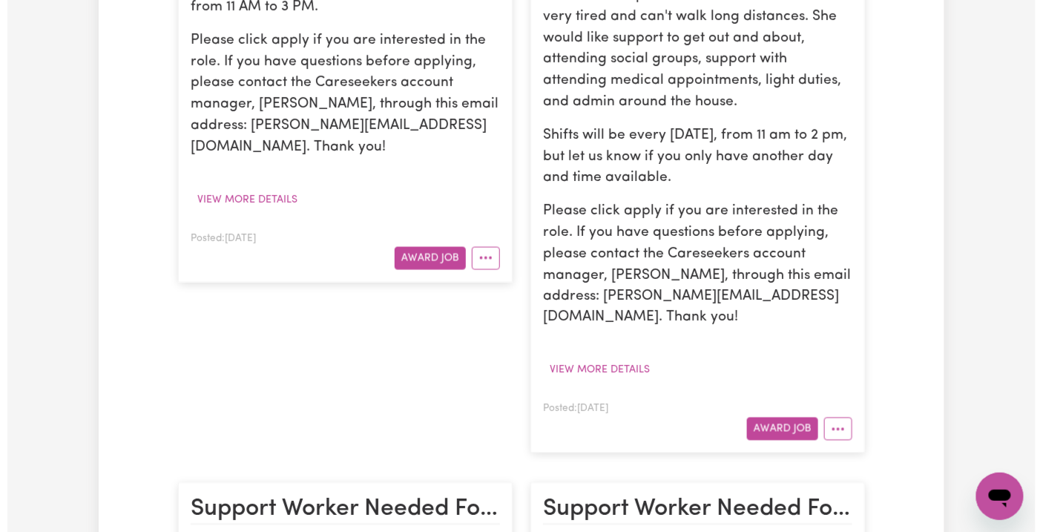
scroll to position [791, 0]
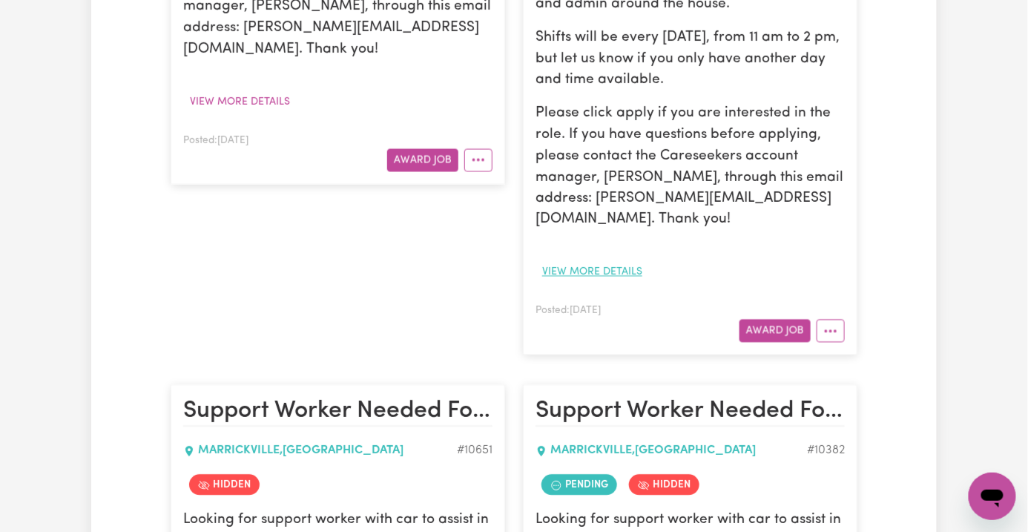
click at [599, 260] on button "View more details" at bounding box center [592, 271] width 113 height 23
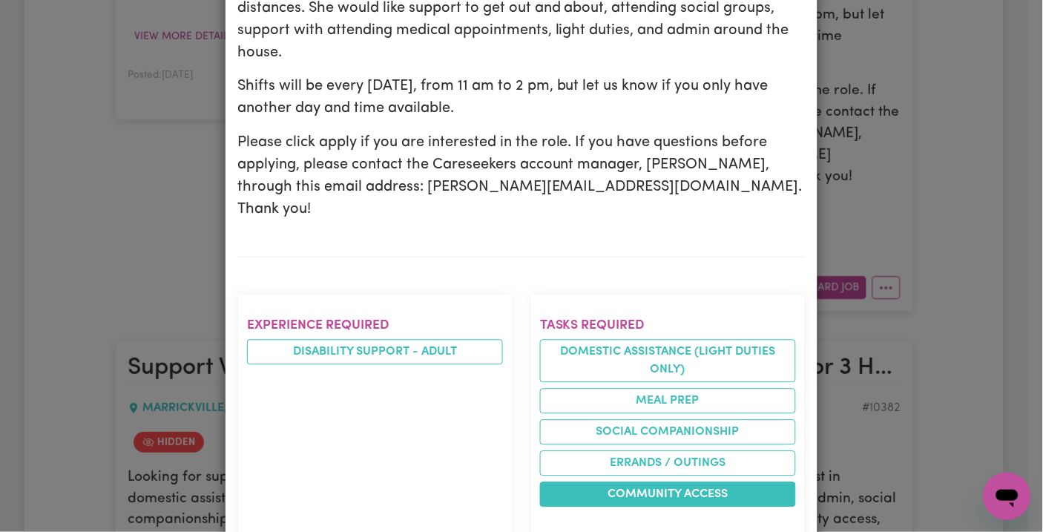
scroll to position [593, 0]
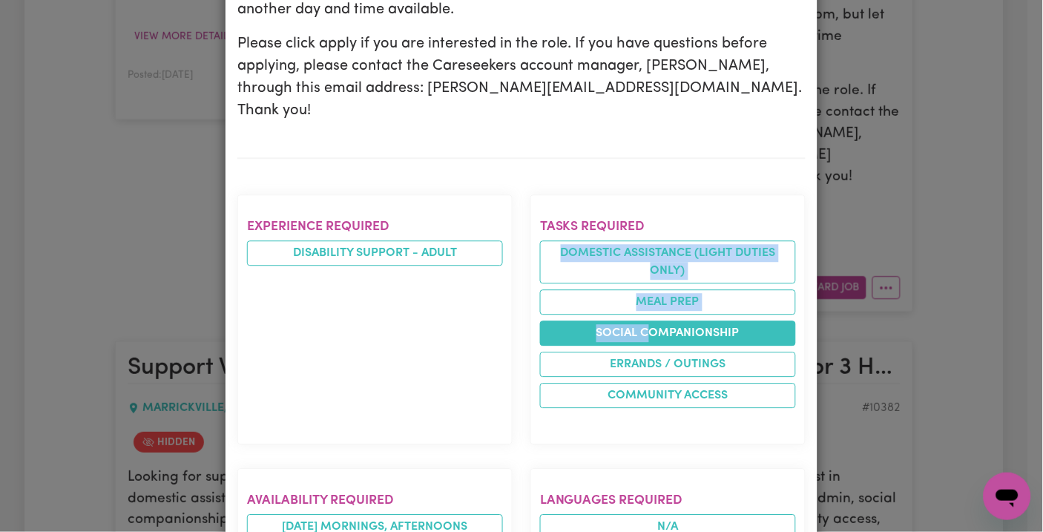
drag, startPoint x: 542, startPoint y: 159, endPoint x: 645, endPoint y: 226, distance: 123.2
click at [645, 240] on ul "Domestic assistance (light duties only) Meal prep Social companionship Errands …" at bounding box center [668, 324] width 256 height 168
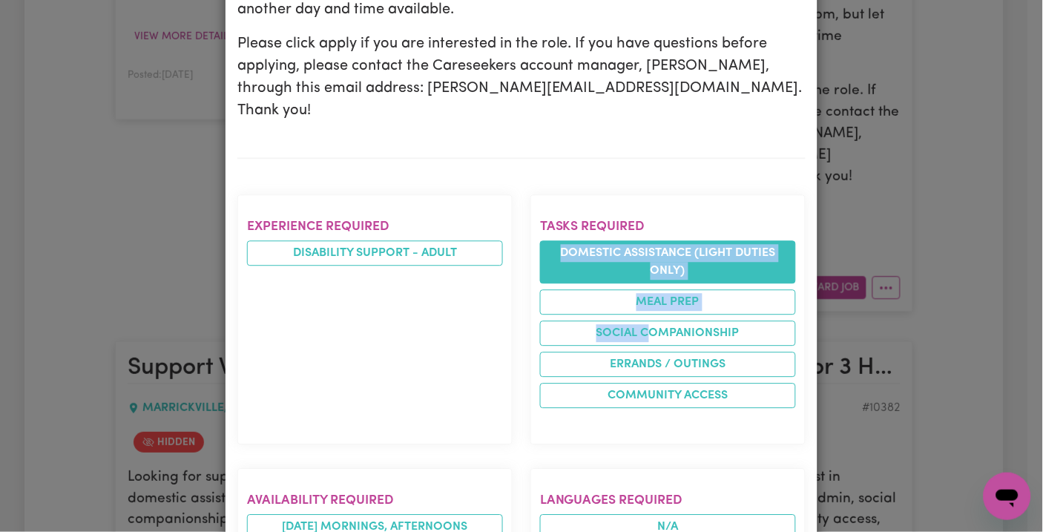
click at [583, 240] on li "Domestic assistance (light duties only)" at bounding box center [668, 261] width 256 height 43
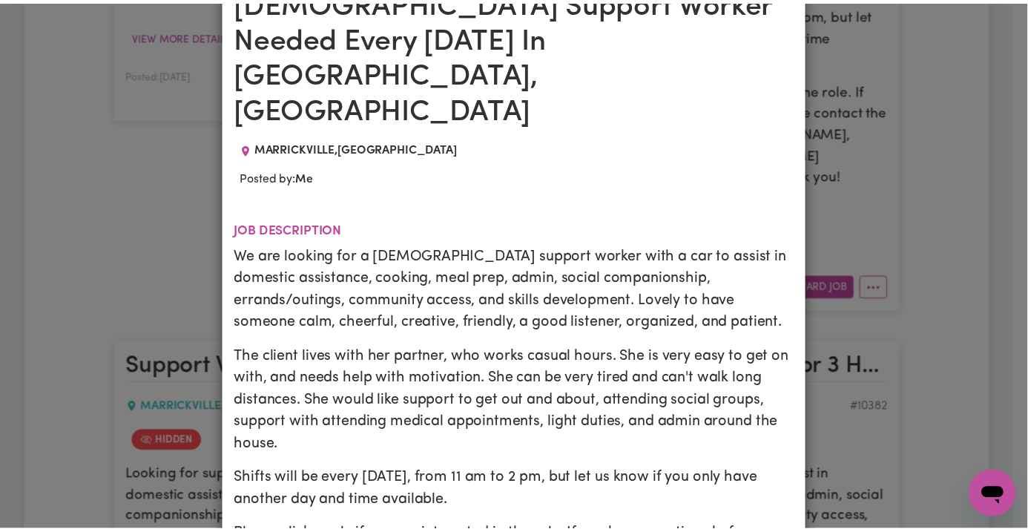
scroll to position [0, 0]
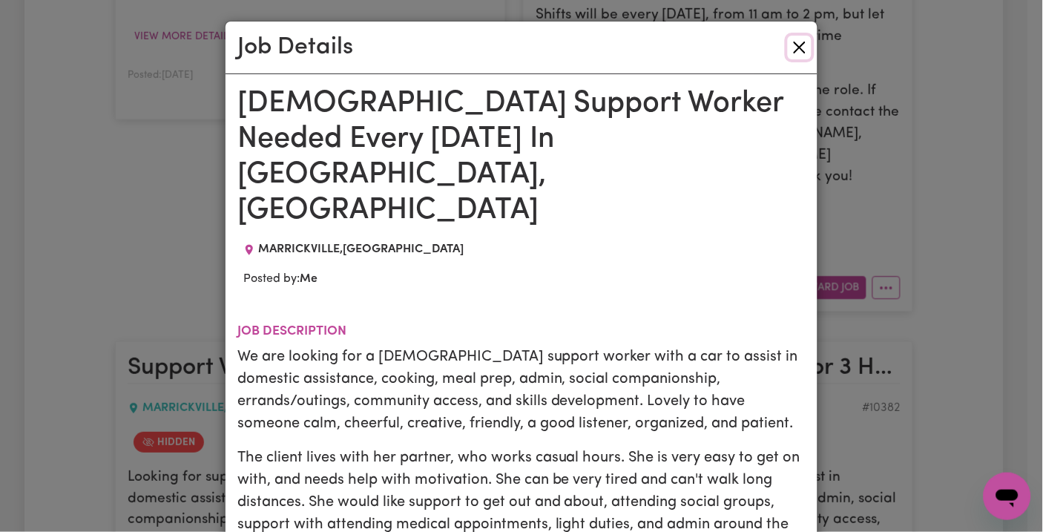
click at [788, 49] on button "Close" at bounding box center [800, 48] width 24 height 24
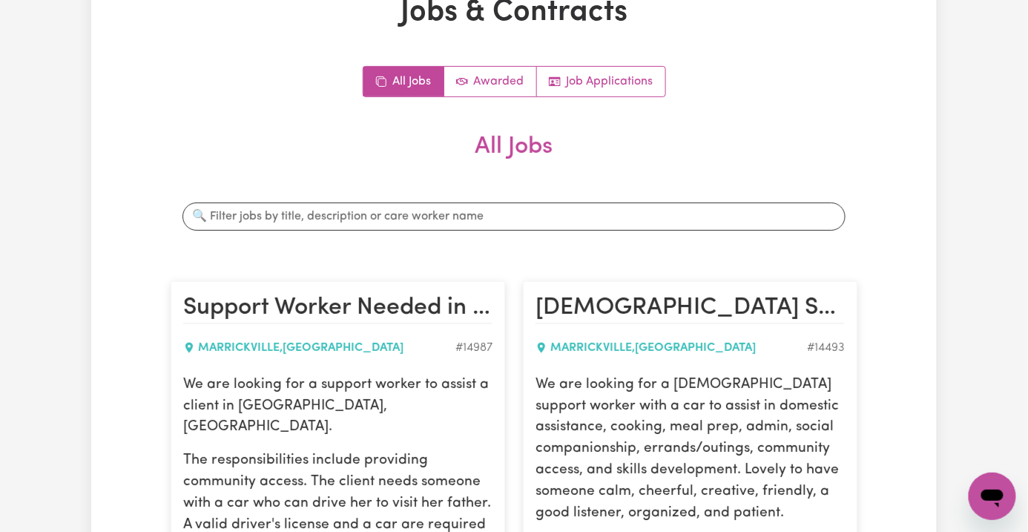
scroll to position [494, 0]
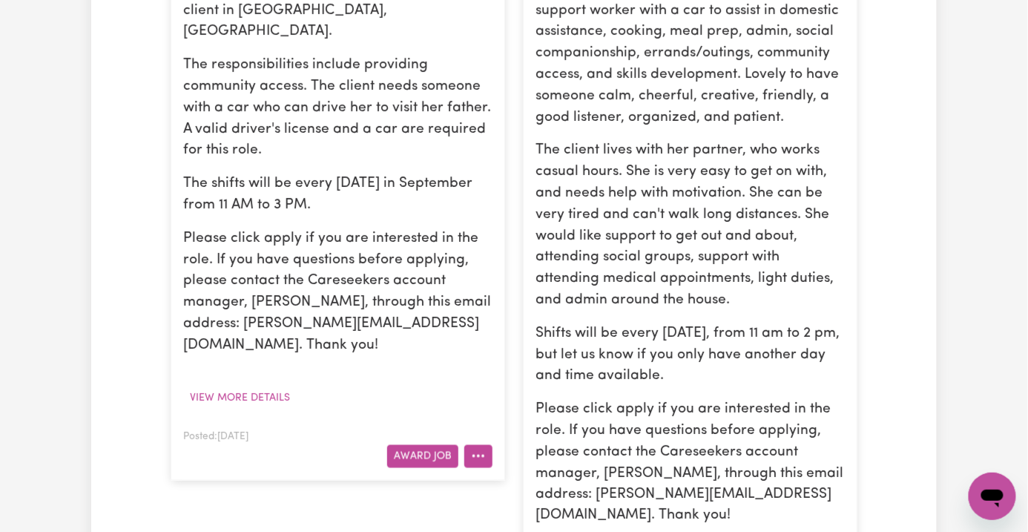
click at [485, 449] on icon "More options" at bounding box center [478, 456] width 15 height 15
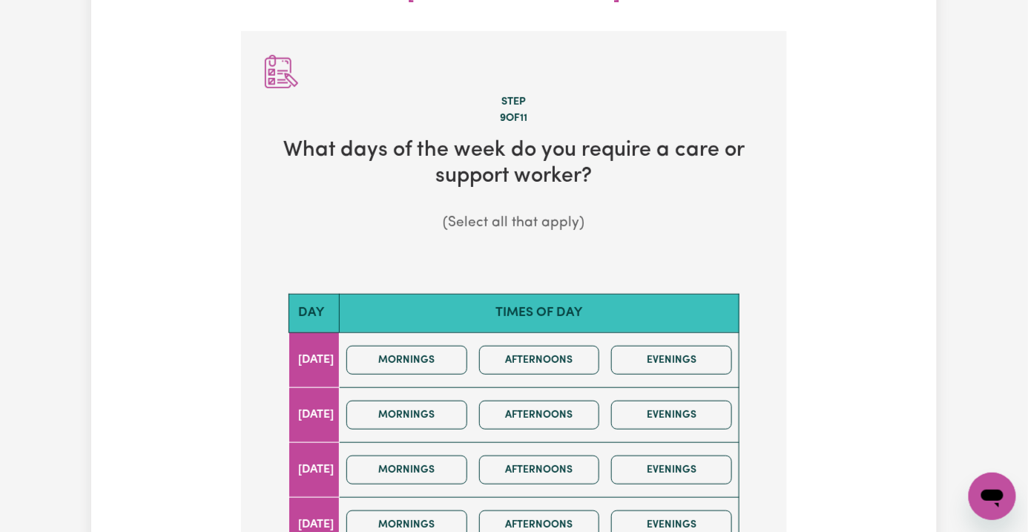
scroll to position [714, 0]
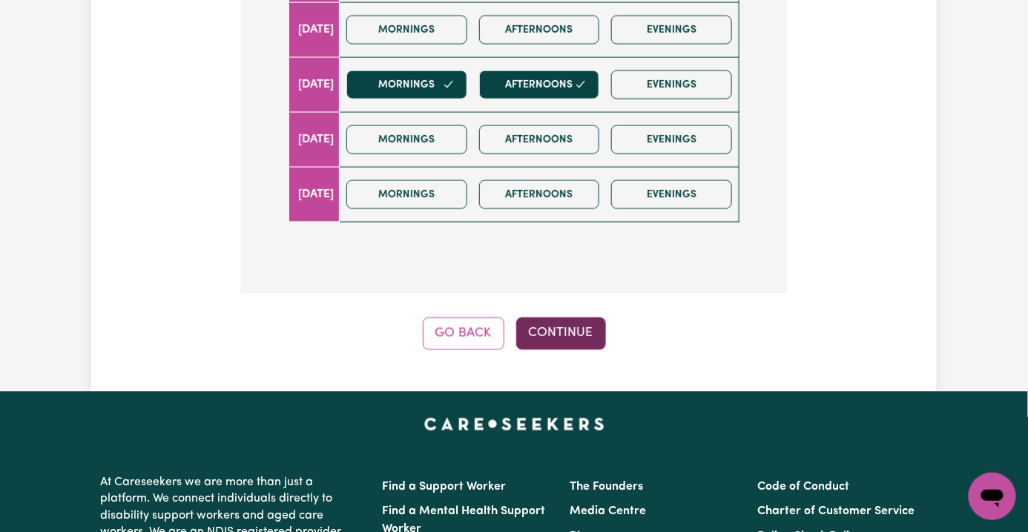
click at [565, 317] on button "Continue" at bounding box center [561, 333] width 90 height 33
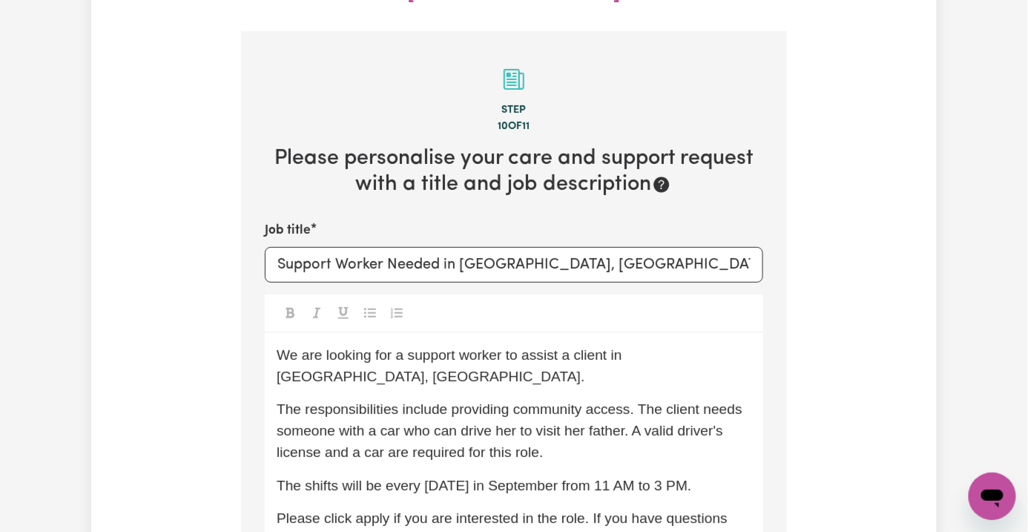
scroll to position [318, 0]
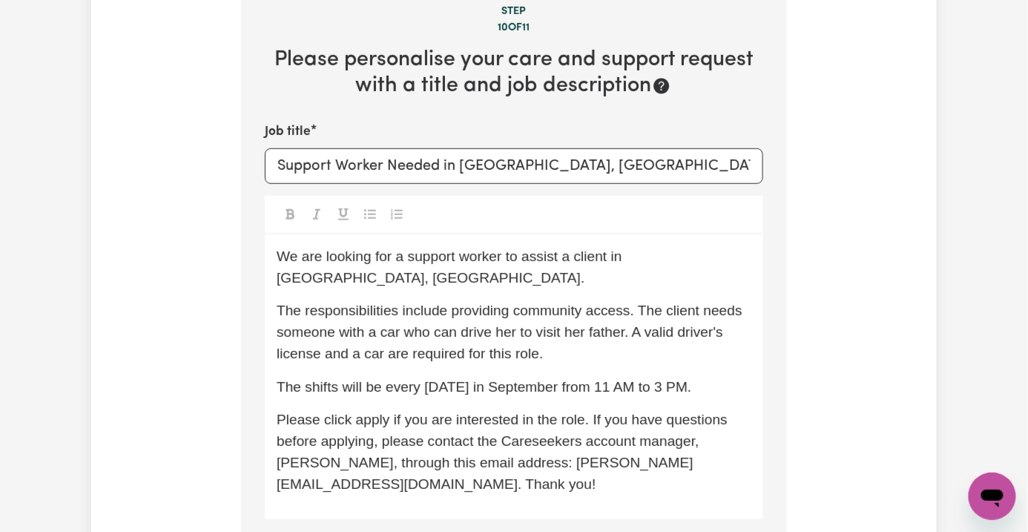
drag, startPoint x: 588, startPoint y: 257, endPoint x: 559, endPoint y: 316, distance: 66.3
click at [587, 303] on span "The responsibilities include providing community access. The client needs someo…" at bounding box center [512, 332] width 470 height 59
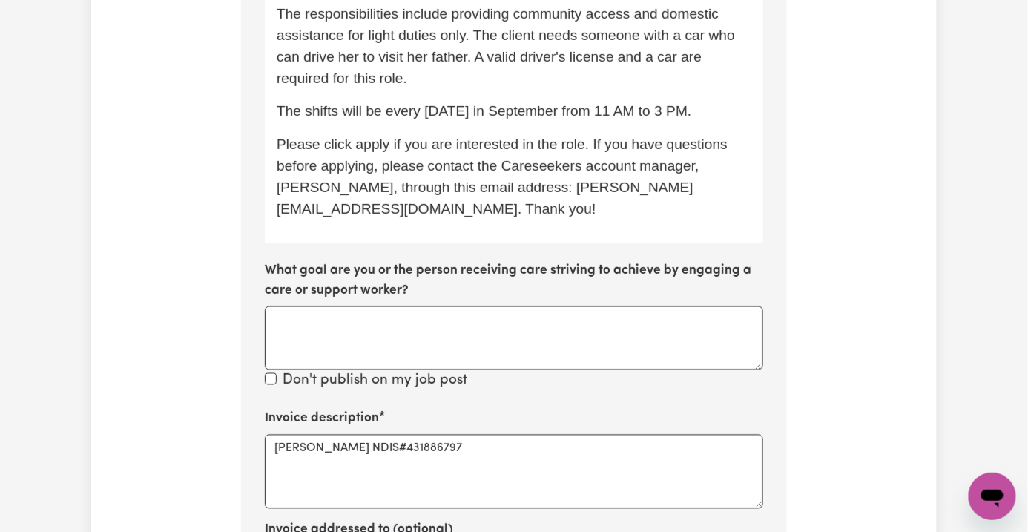
scroll to position [418, 0]
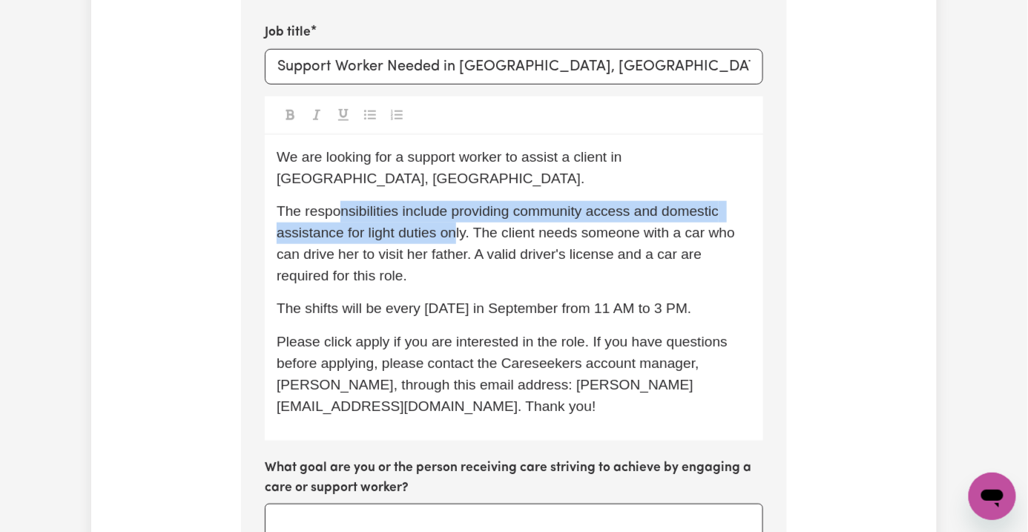
drag, startPoint x: 295, startPoint y: 141, endPoint x: 350, endPoint y: 194, distance: 76.6
click at [338, 185] on div "We are looking for a support worker to assist a client in Marrickville, NSW. Th…" at bounding box center [514, 288] width 498 height 306
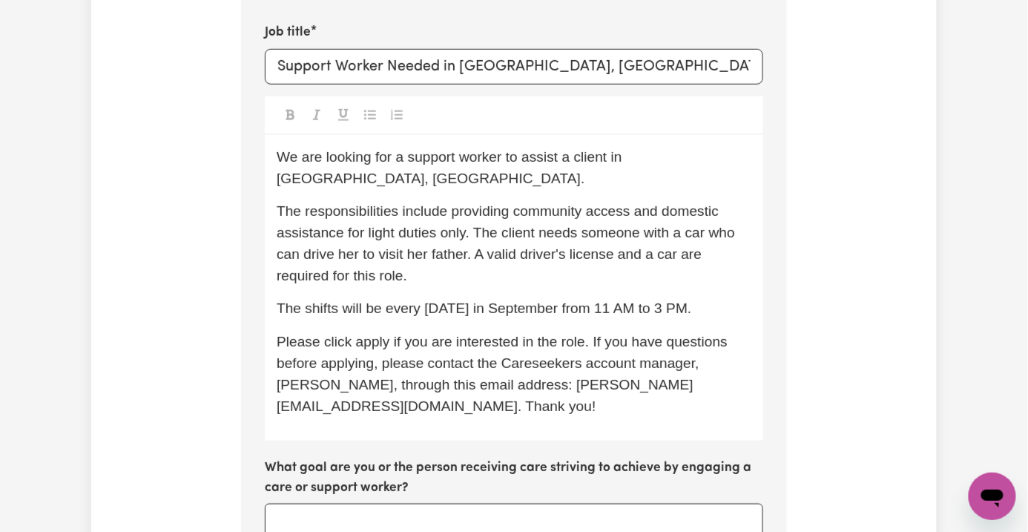
click at [376, 211] on p "The responsibilities include providing community access and domestic assistance…" at bounding box center [514, 243] width 475 height 85
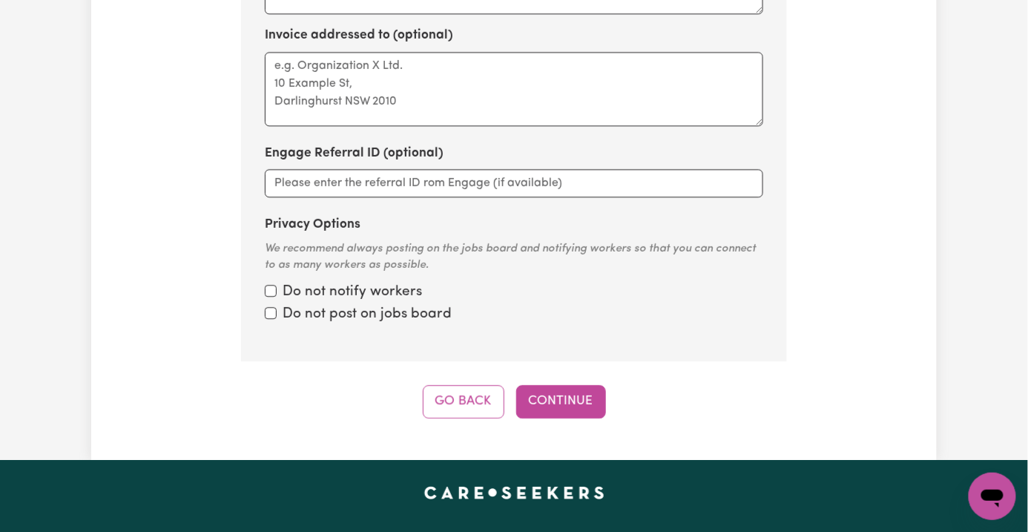
scroll to position [912, 0]
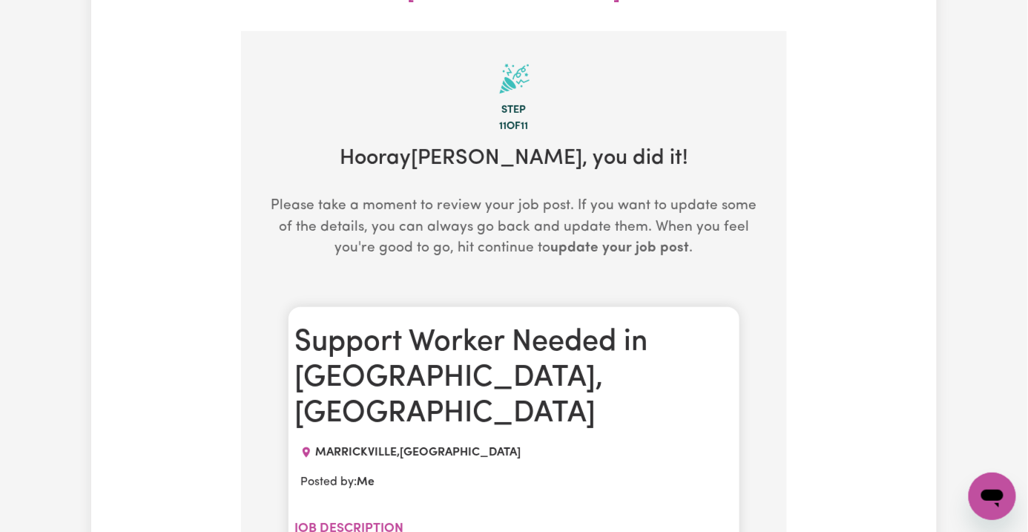
scroll to position [516, 0]
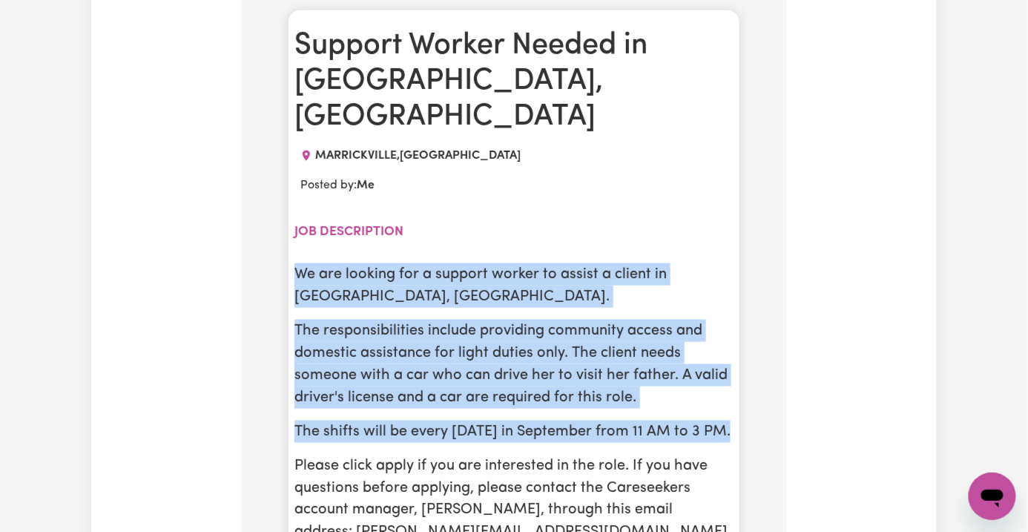
drag, startPoint x: 700, startPoint y: 346, endPoint x: 246, endPoint y: 215, distance: 472.4
copy div "We are looking for a support worker to assist a client in Marrickville, NSW. Th…"
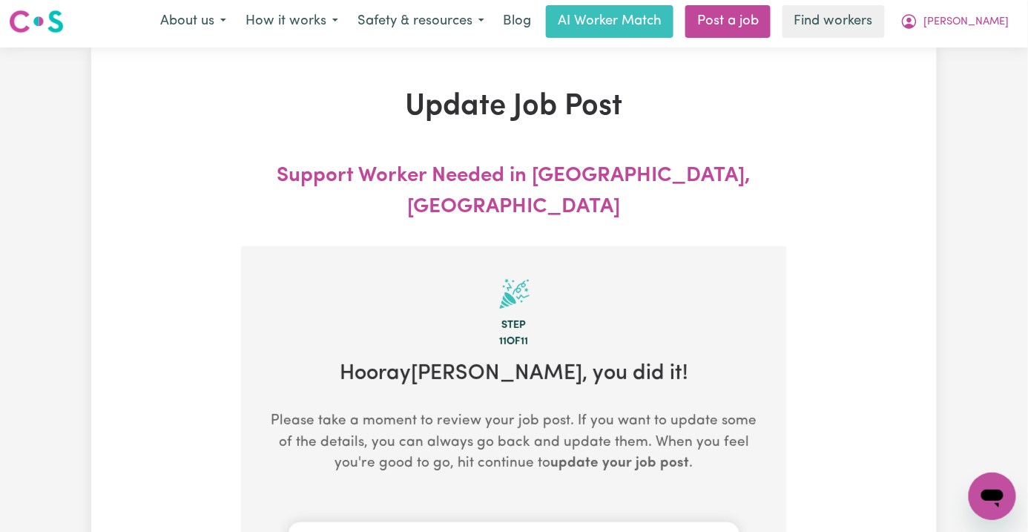
scroll to position [0, 0]
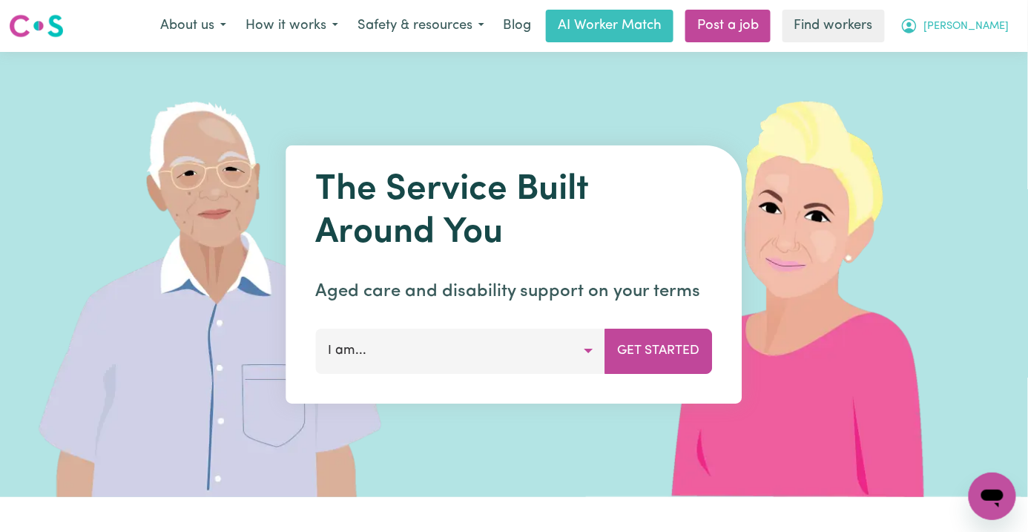
click at [995, 30] on span "[PERSON_NAME]" at bounding box center [966, 27] width 85 height 16
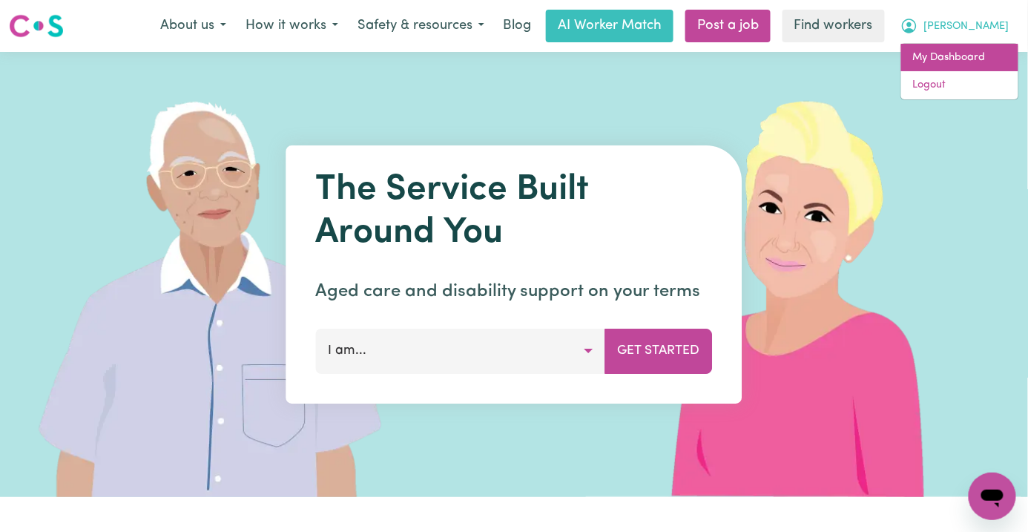
click at [989, 53] on link "My Dashboard" at bounding box center [959, 58] width 117 height 28
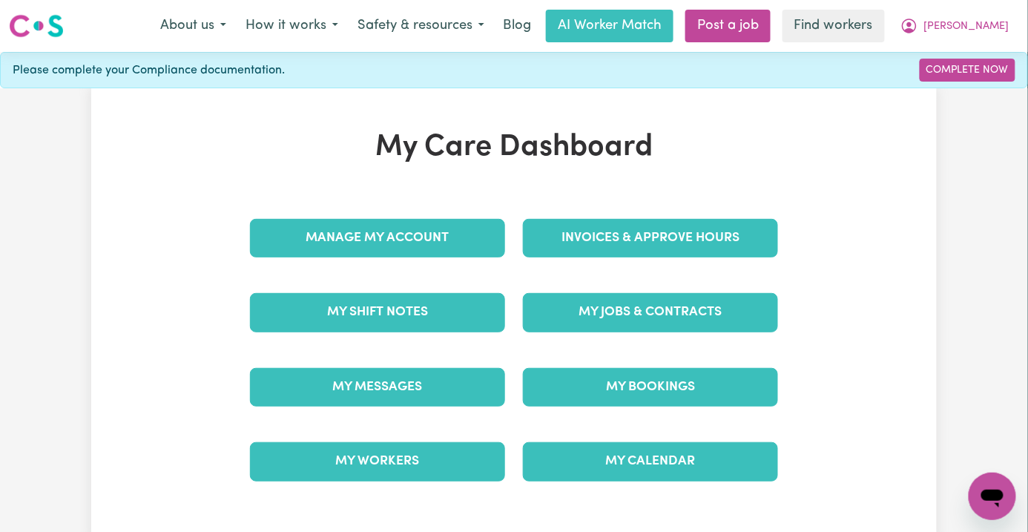
click at [645, 288] on div "My Jobs & Contracts" at bounding box center [650, 312] width 273 height 74
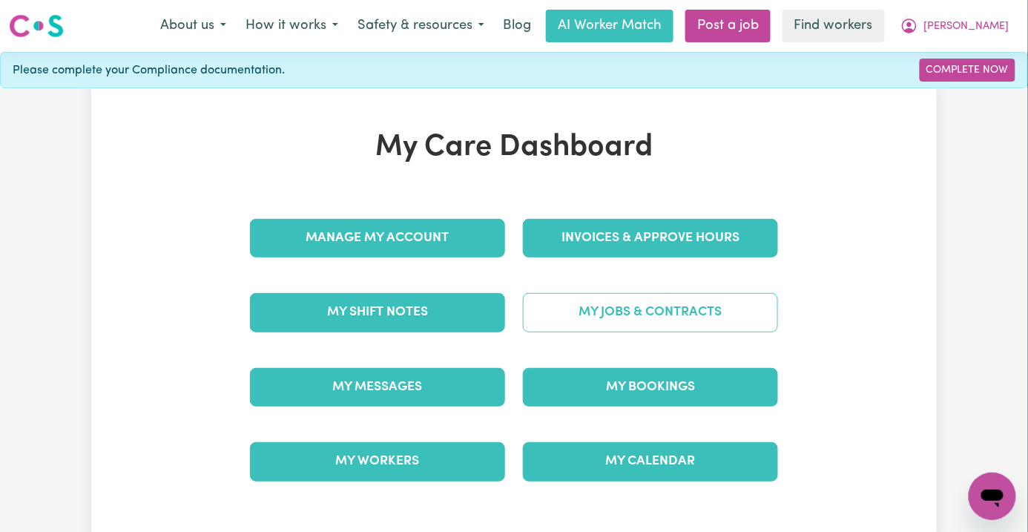
click at [638, 316] on link "My Jobs & Contracts" at bounding box center [650, 312] width 255 height 39
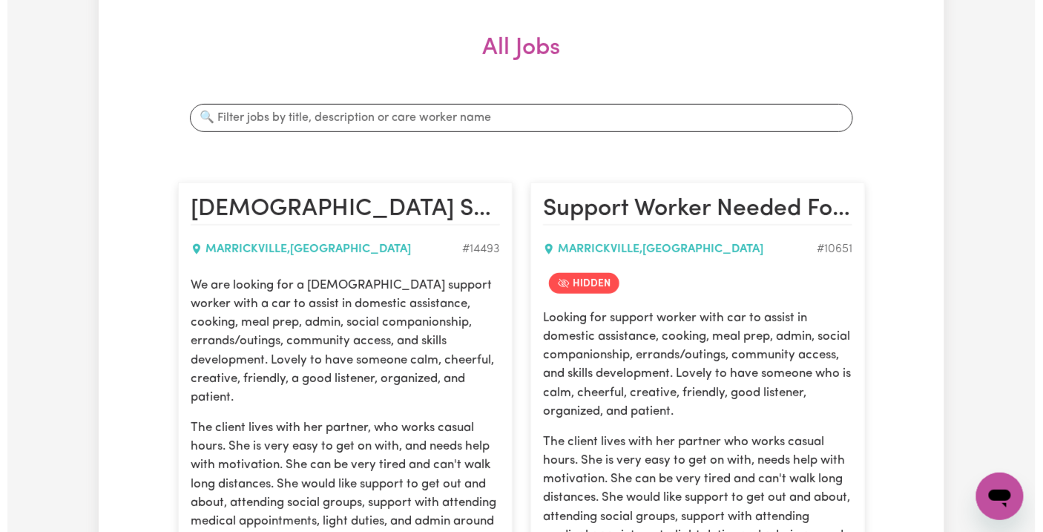
scroll to position [593, 0]
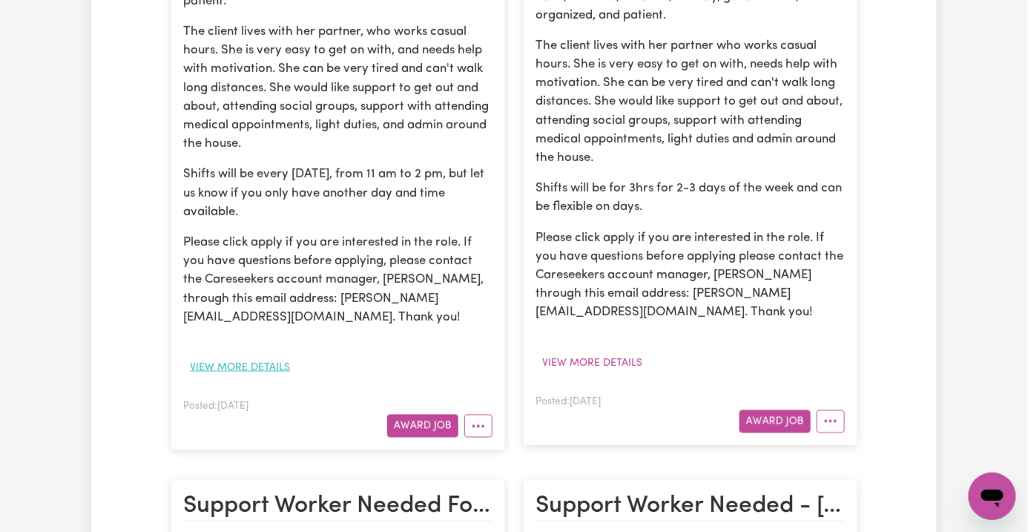
click at [194, 356] on button "View more details" at bounding box center [239, 367] width 113 height 23
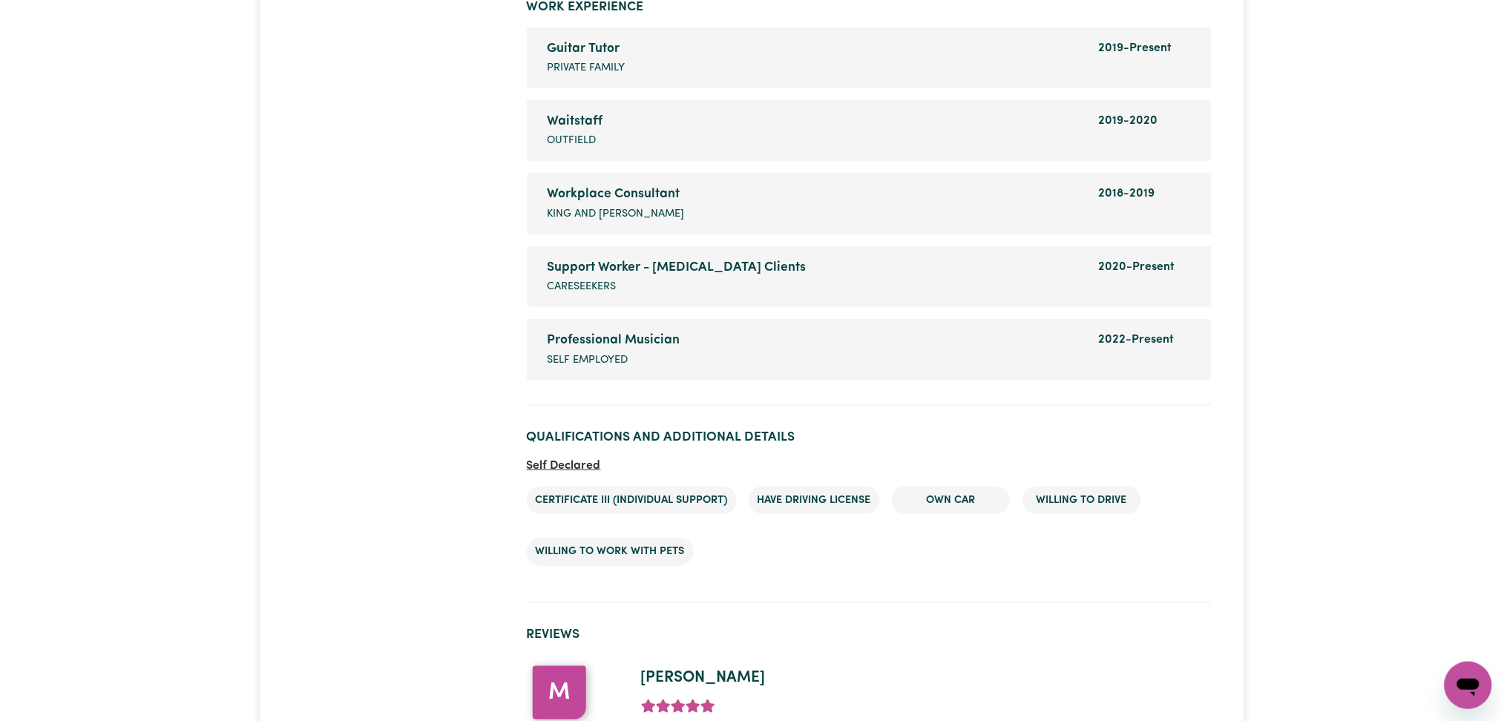
scroll to position [2363, 0]
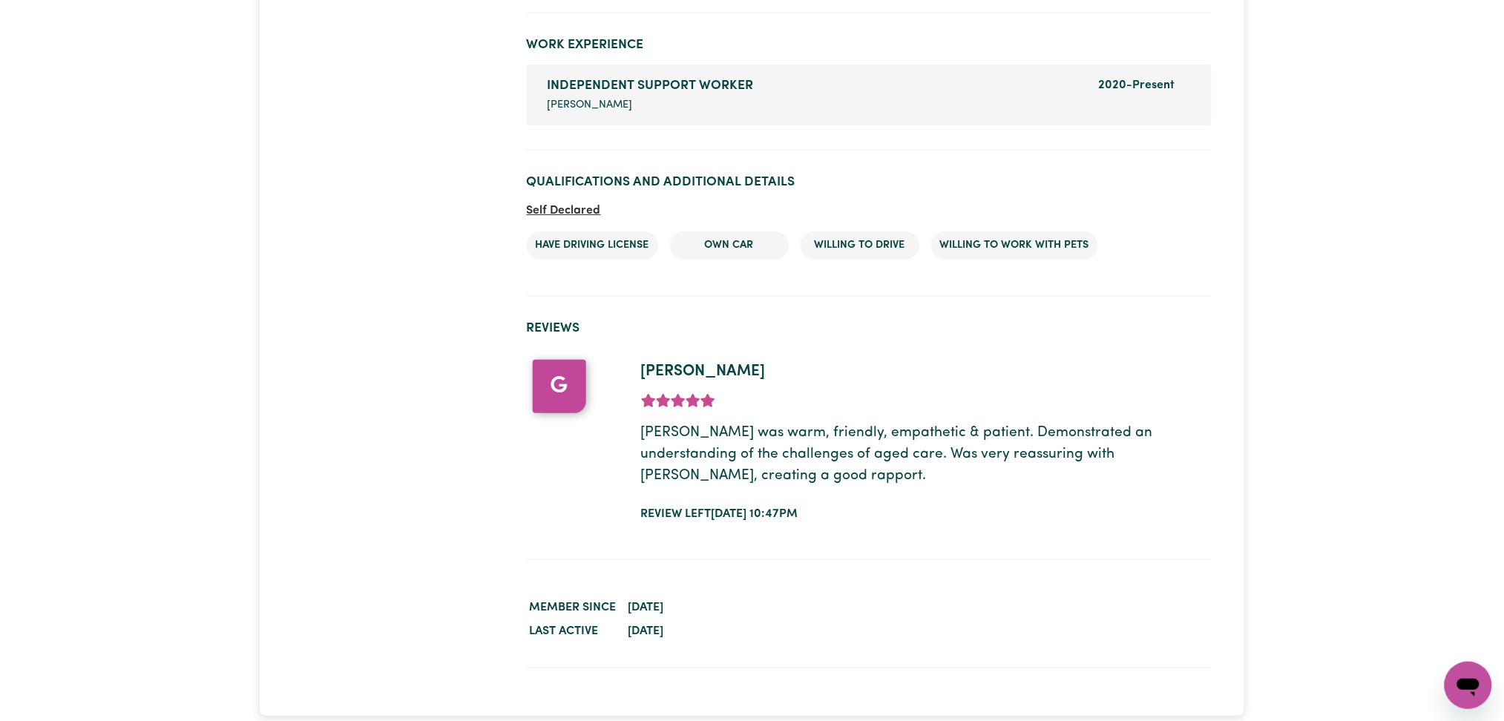
scroll to position [1982, 0]
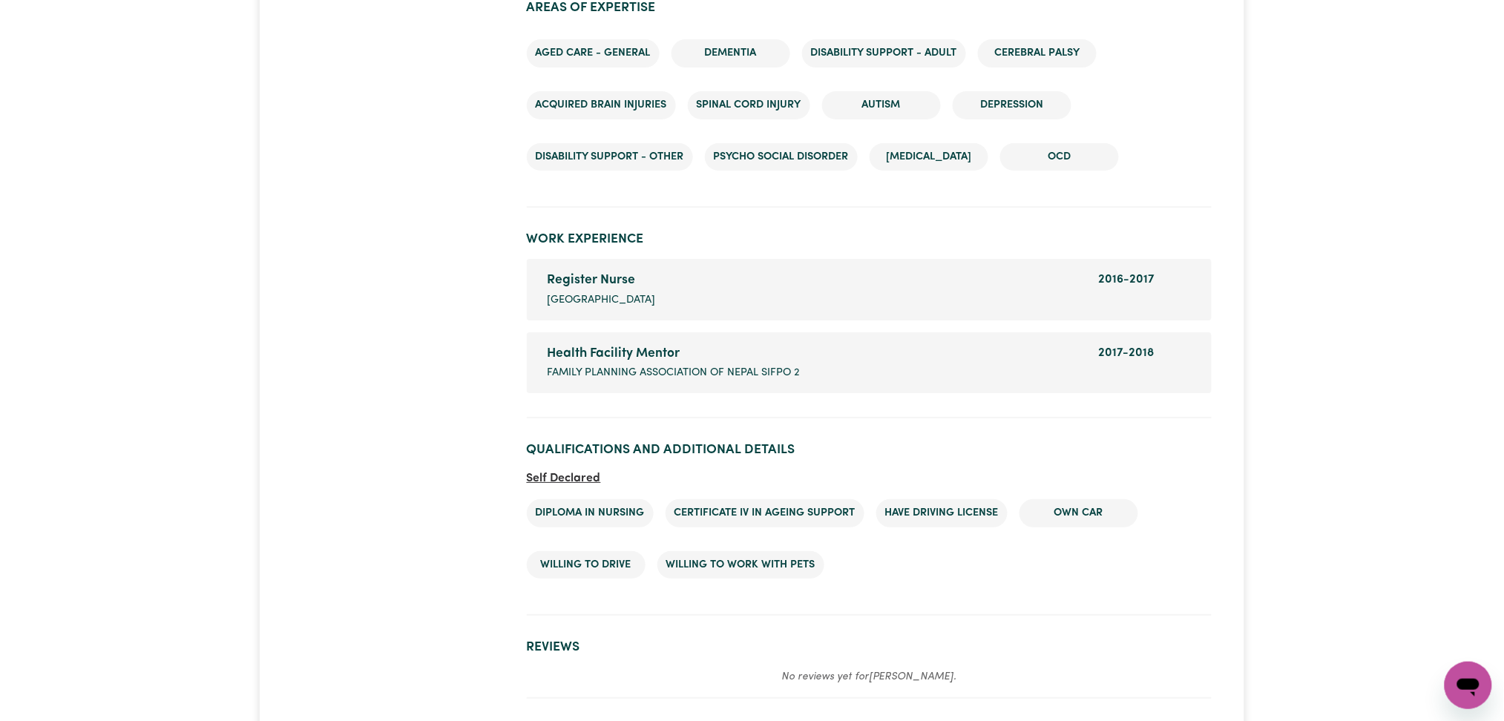
scroll to position [1850, 0]
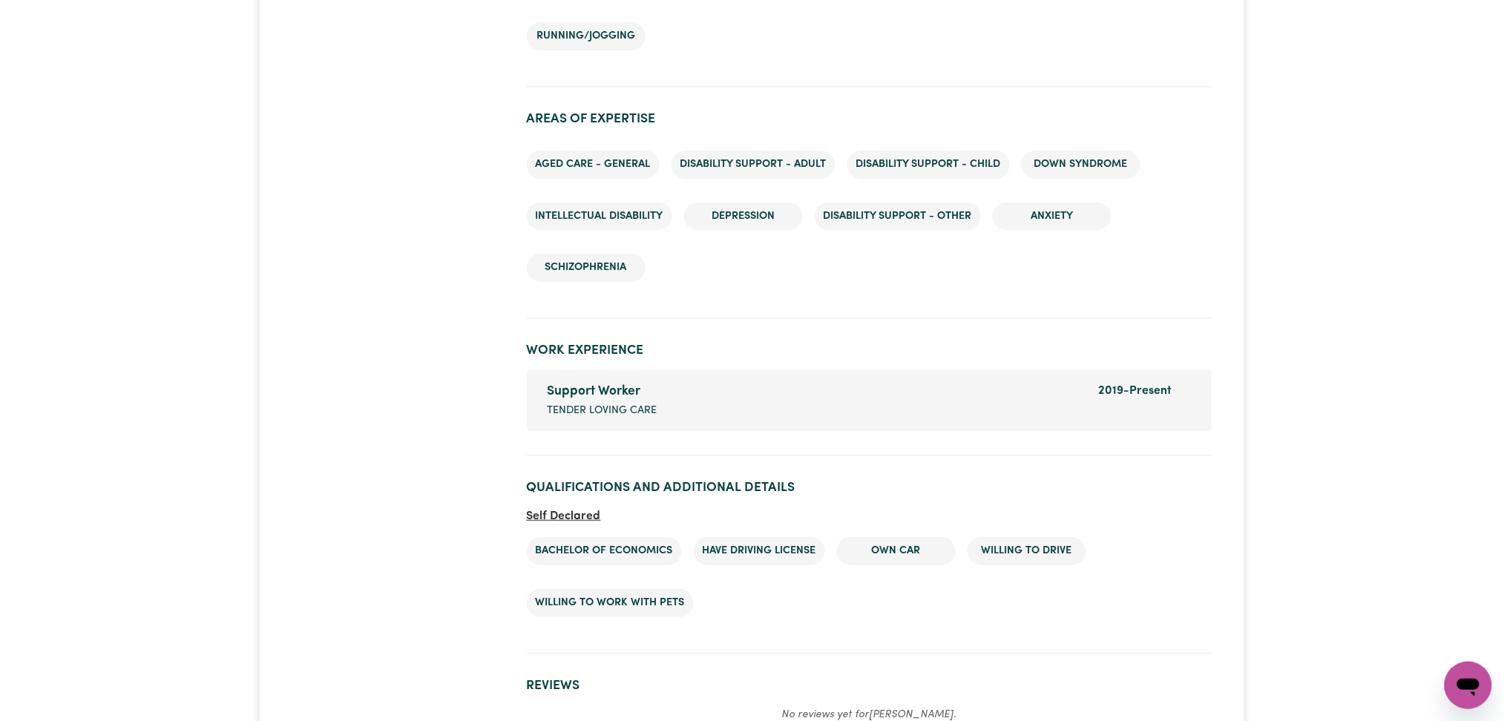
scroll to position [2109, 0]
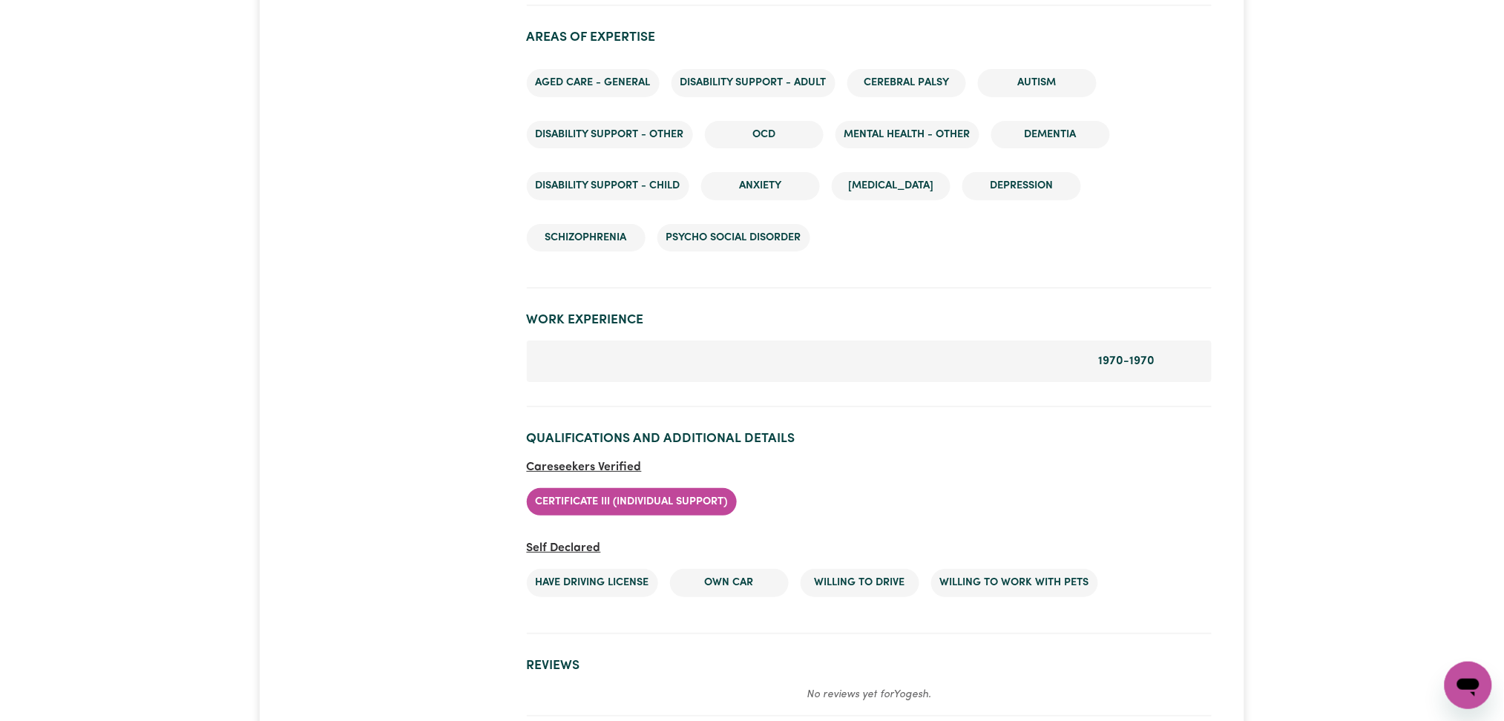
scroll to position [1872, 0]
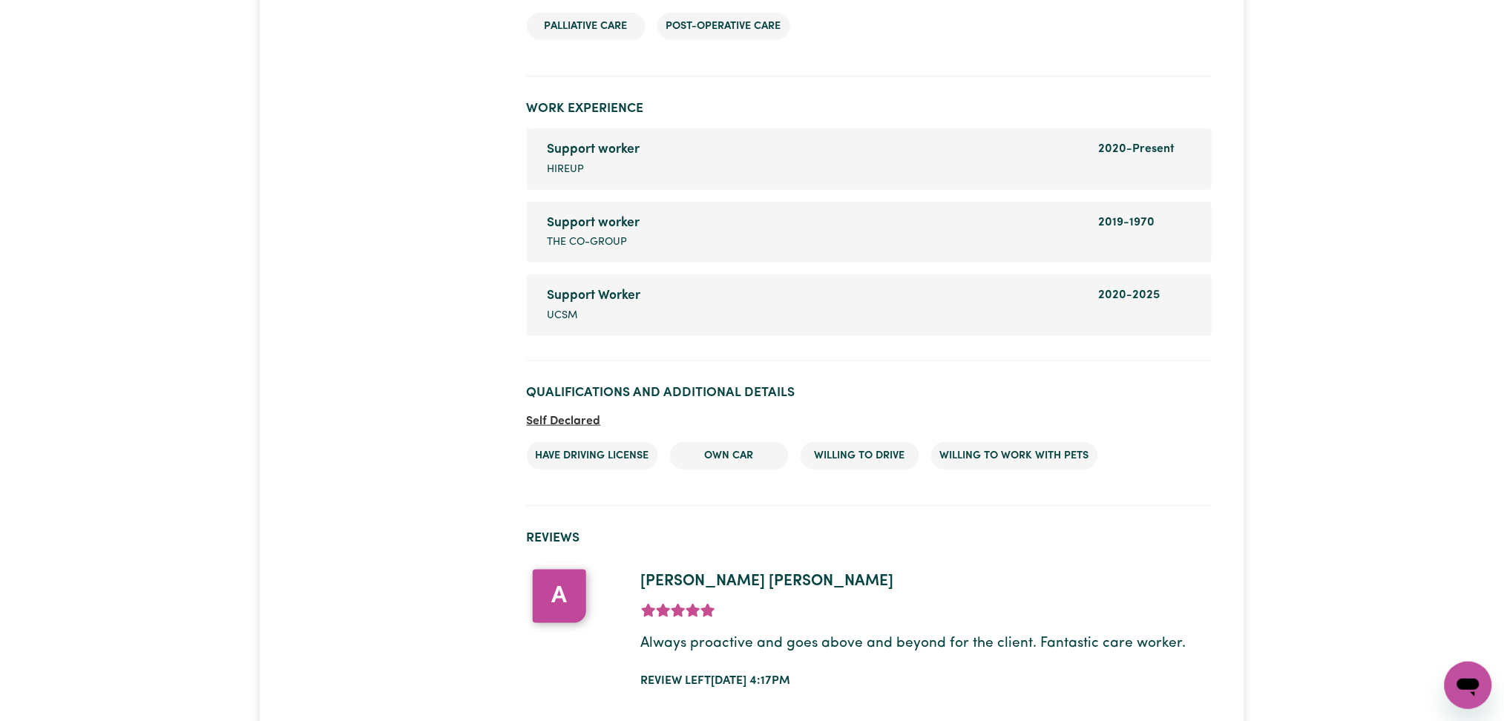
scroll to position [2374, 0]
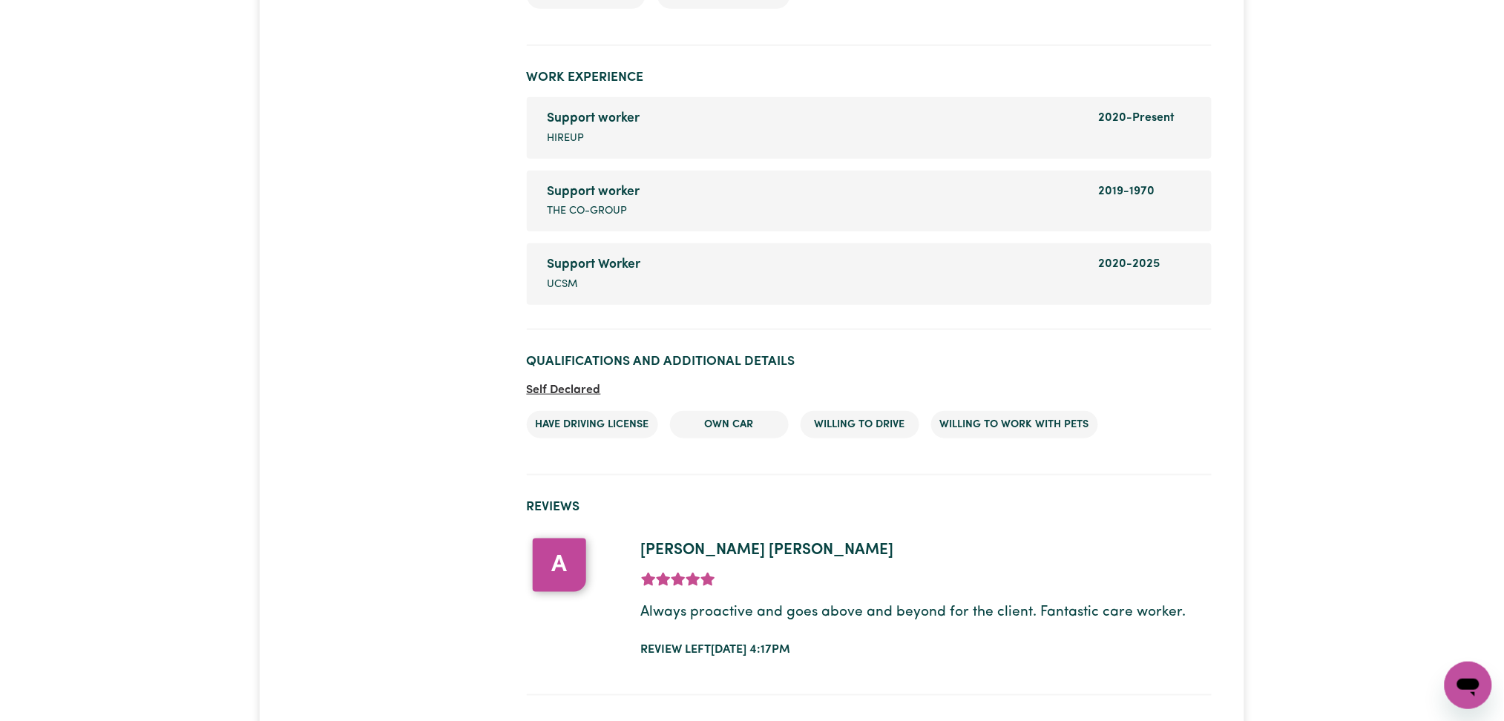
drag, startPoint x: 398, startPoint y: 263, endPoint x: 419, endPoint y: 256, distance: 22.1
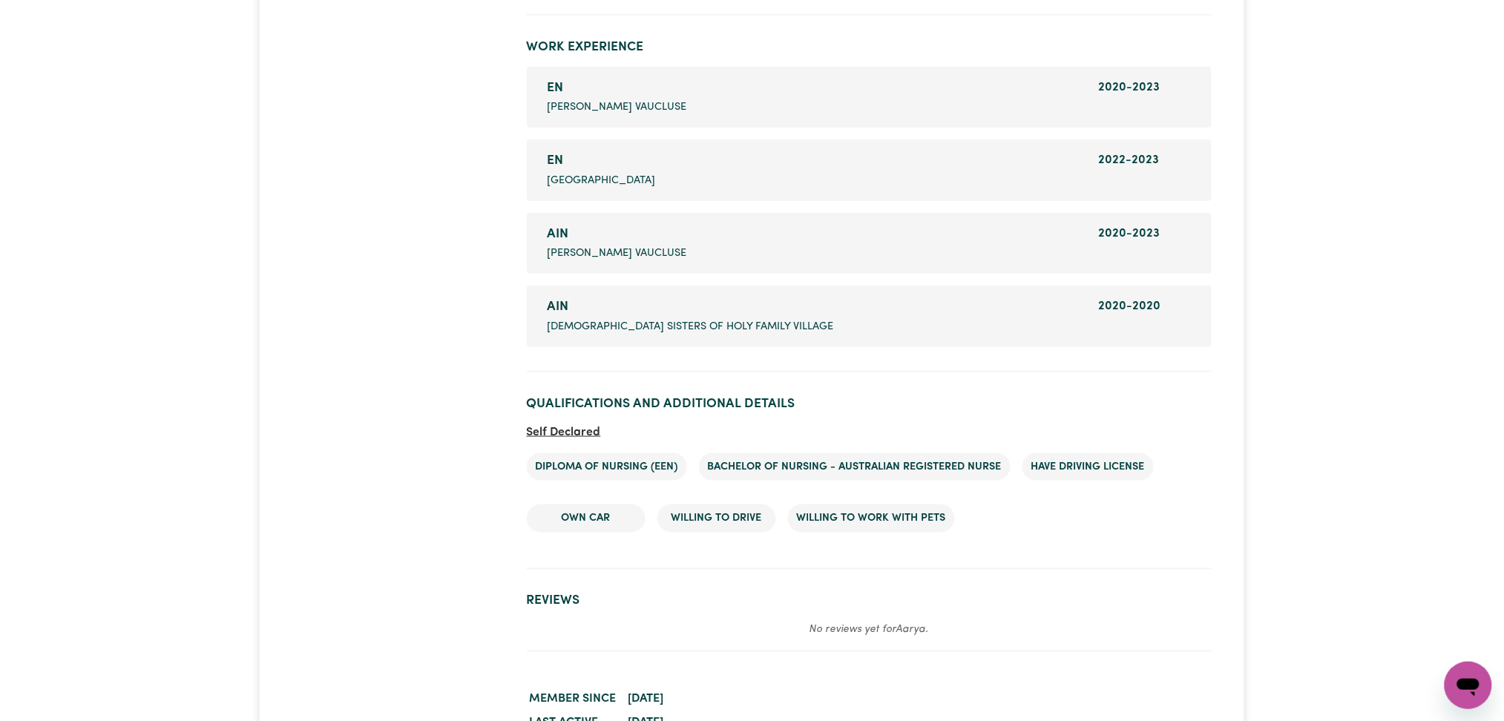
scroll to position [2494, 0]
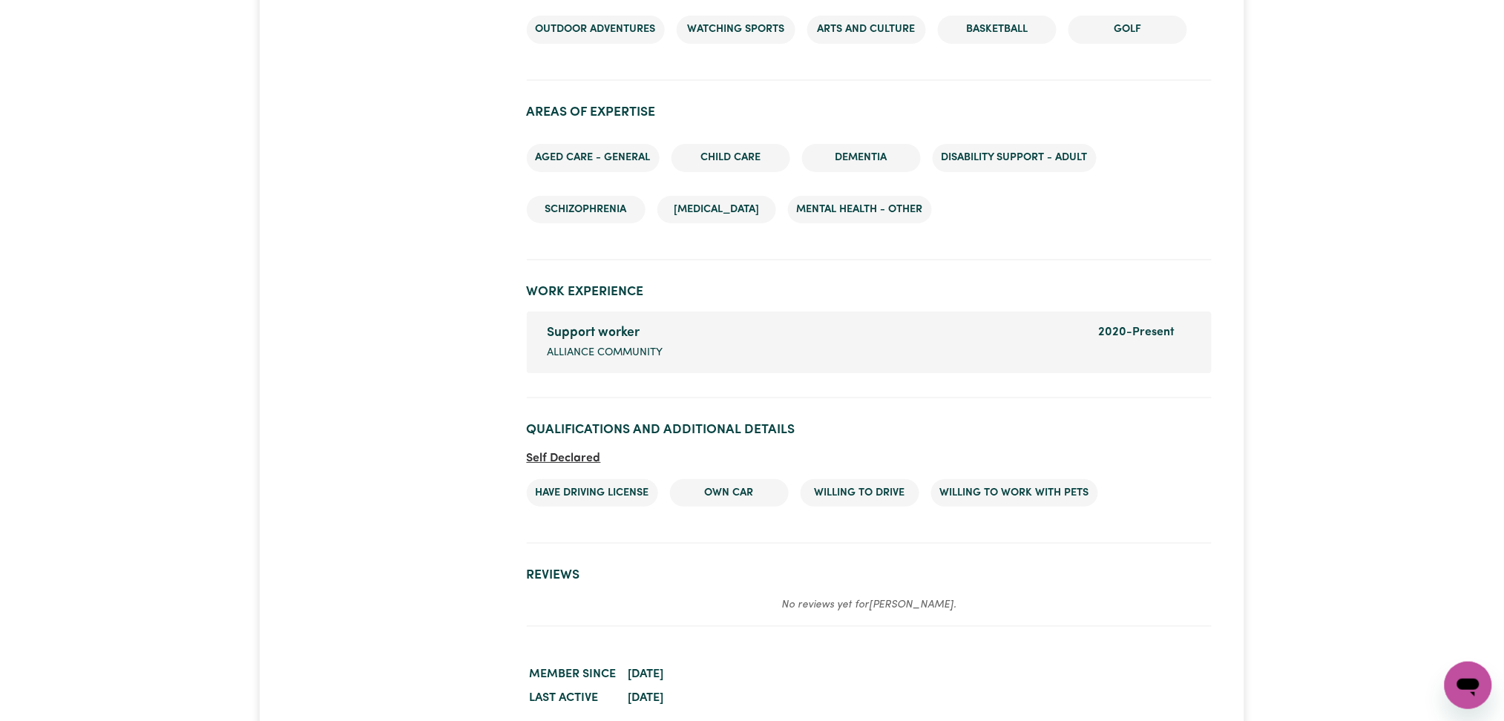
scroll to position [1860, 0]
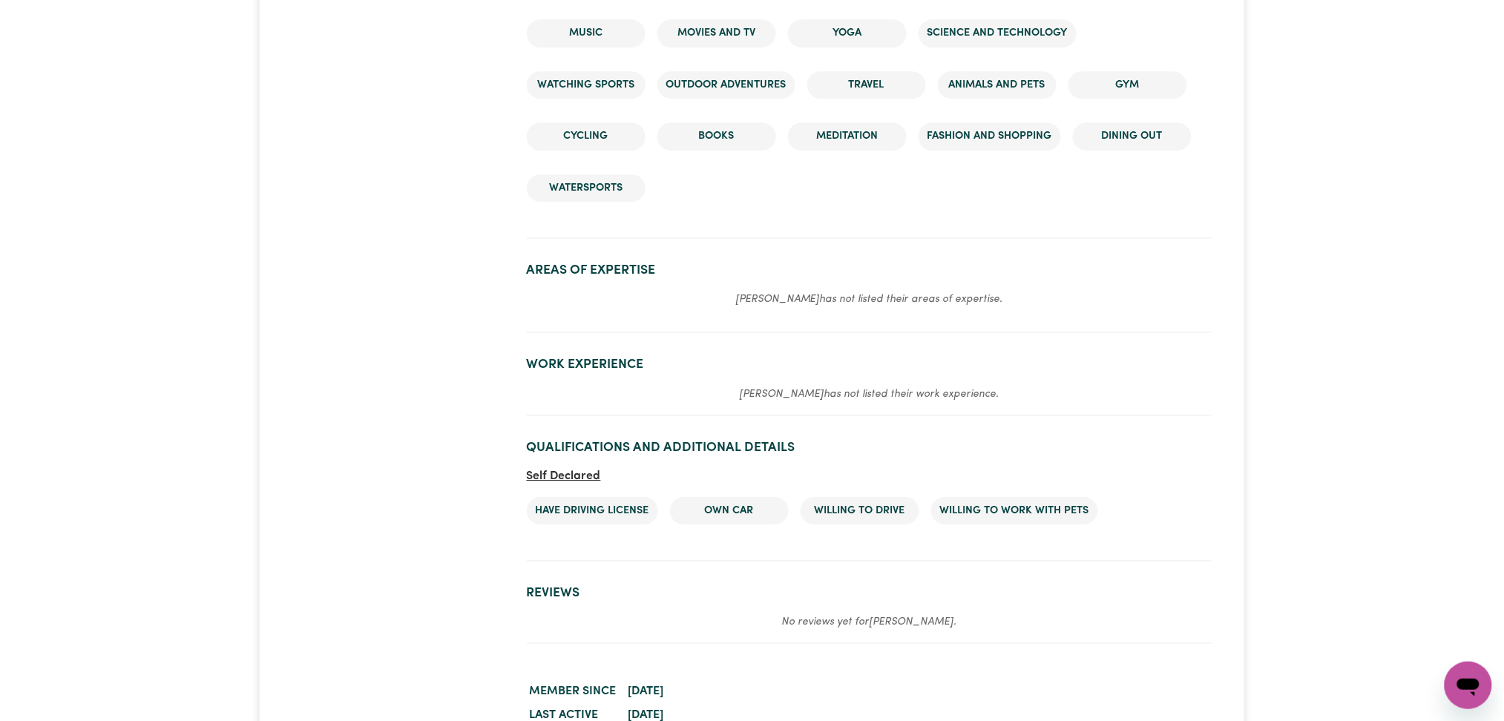
scroll to position [1594, 0]
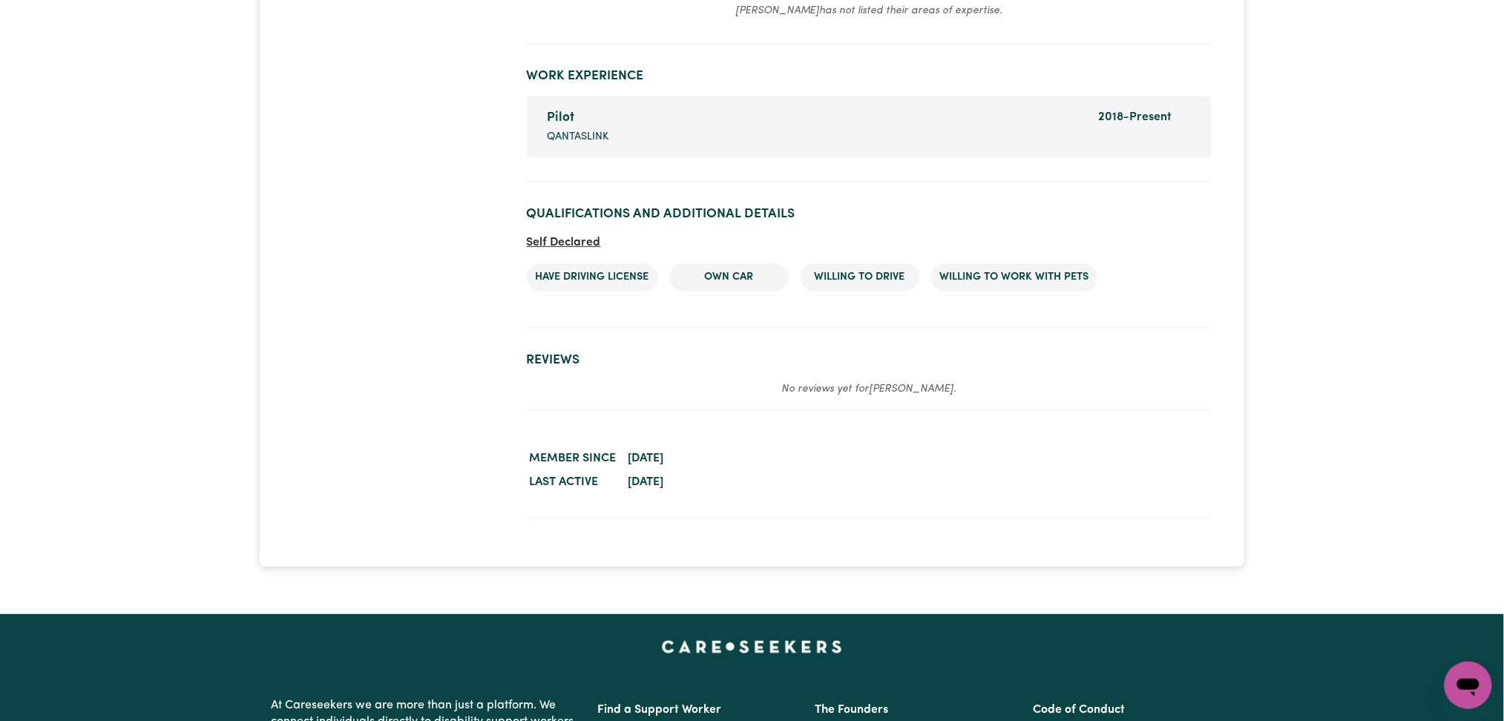
scroll to position [1761, 0]
